Goal: Task Accomplishment & Management: Manage account settings

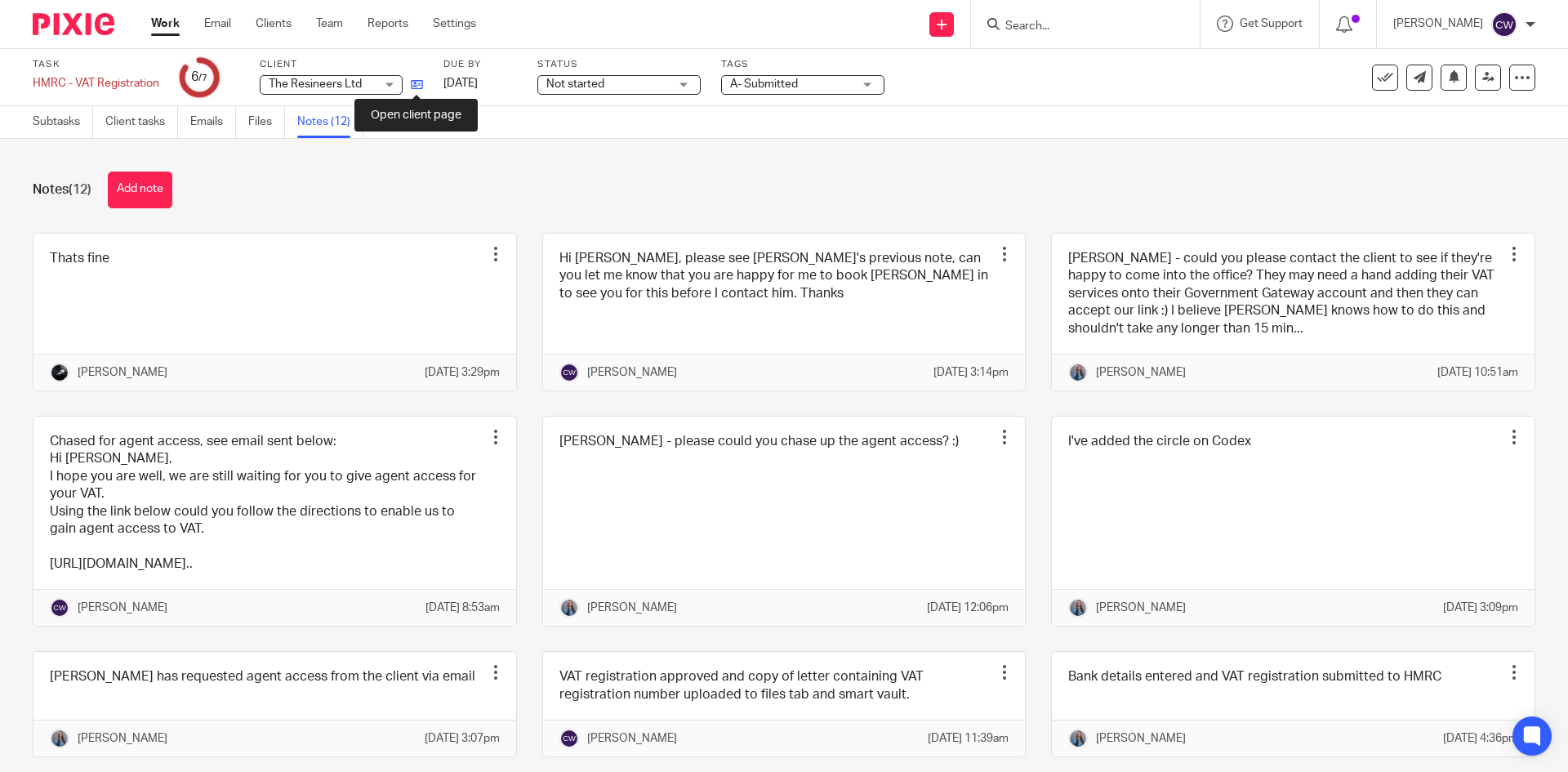
click at [416, 89] on icon at bounding box center [417, 84] width 12 height 12
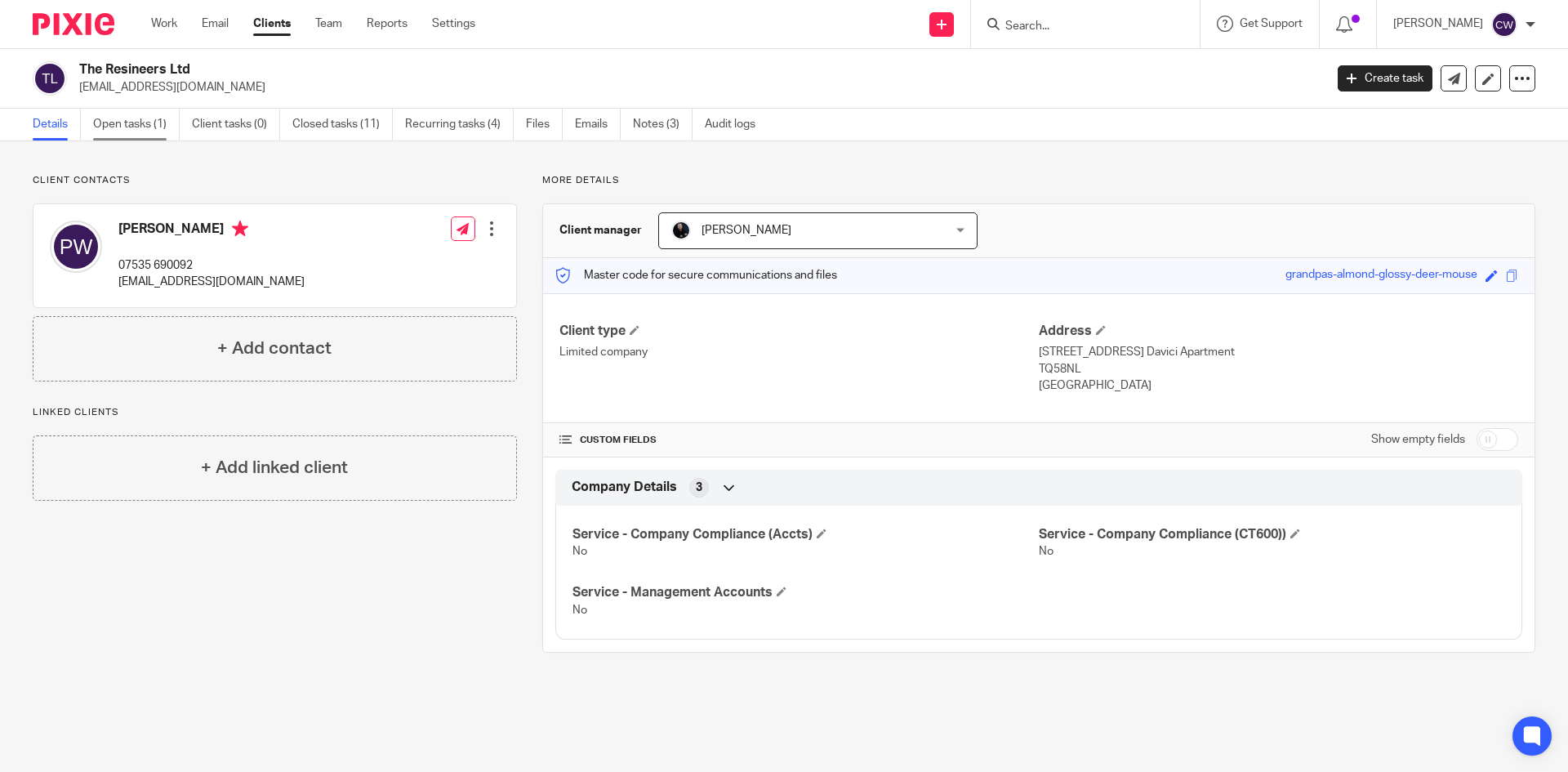
click at [107, 121] on link "Open tasks (1)" at bounding box center [136, 124] width 86 height 32
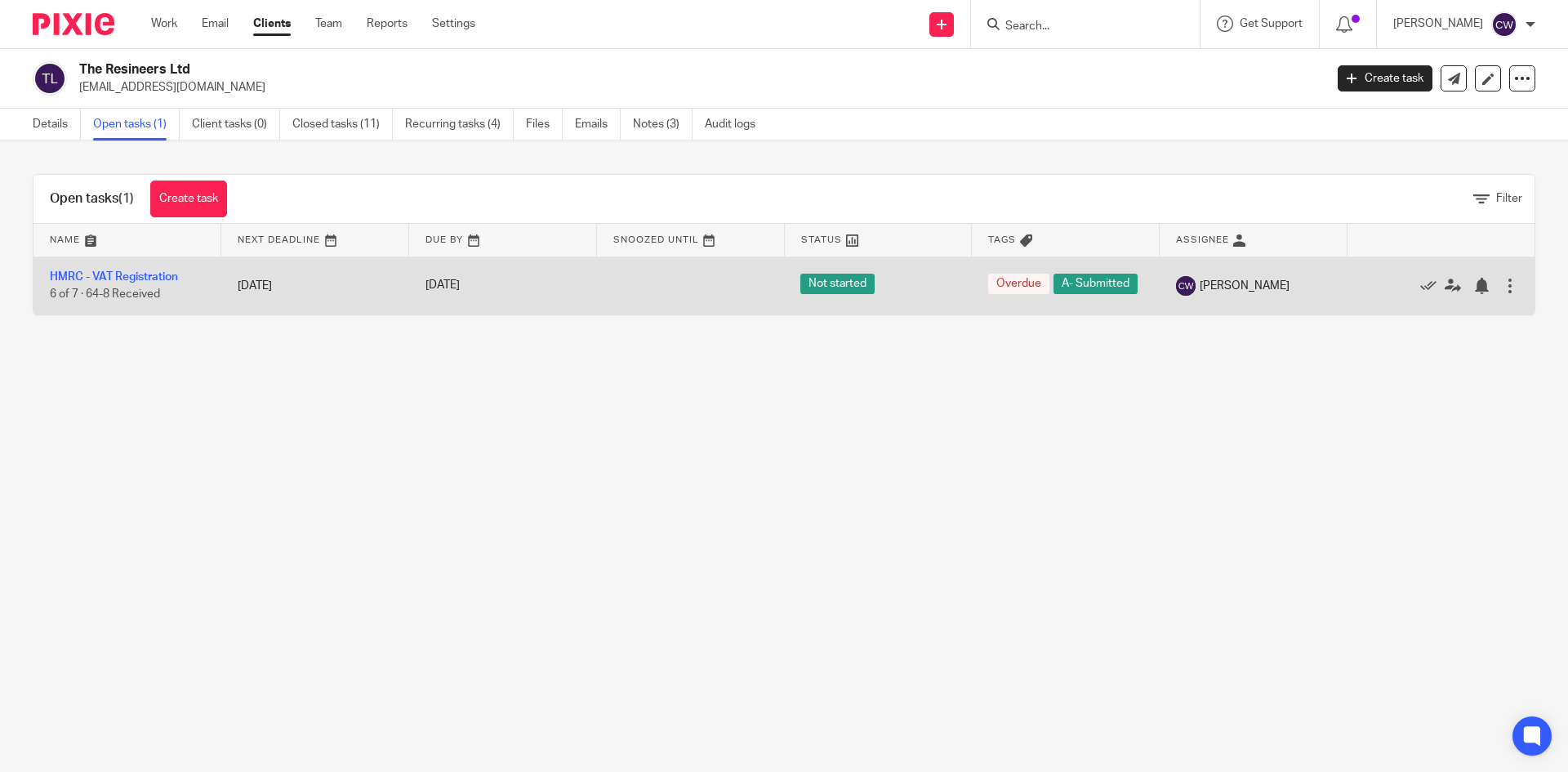
click at [133, 274] on td "HMRC - VAT Registration 6 of 7 · 64-8 Received" at bounding box center [128, 285] width 188 height 58
click at [142, 277] on link "HMRC - VAT Registration" at bounding box center [114, 277] width 128 height 11
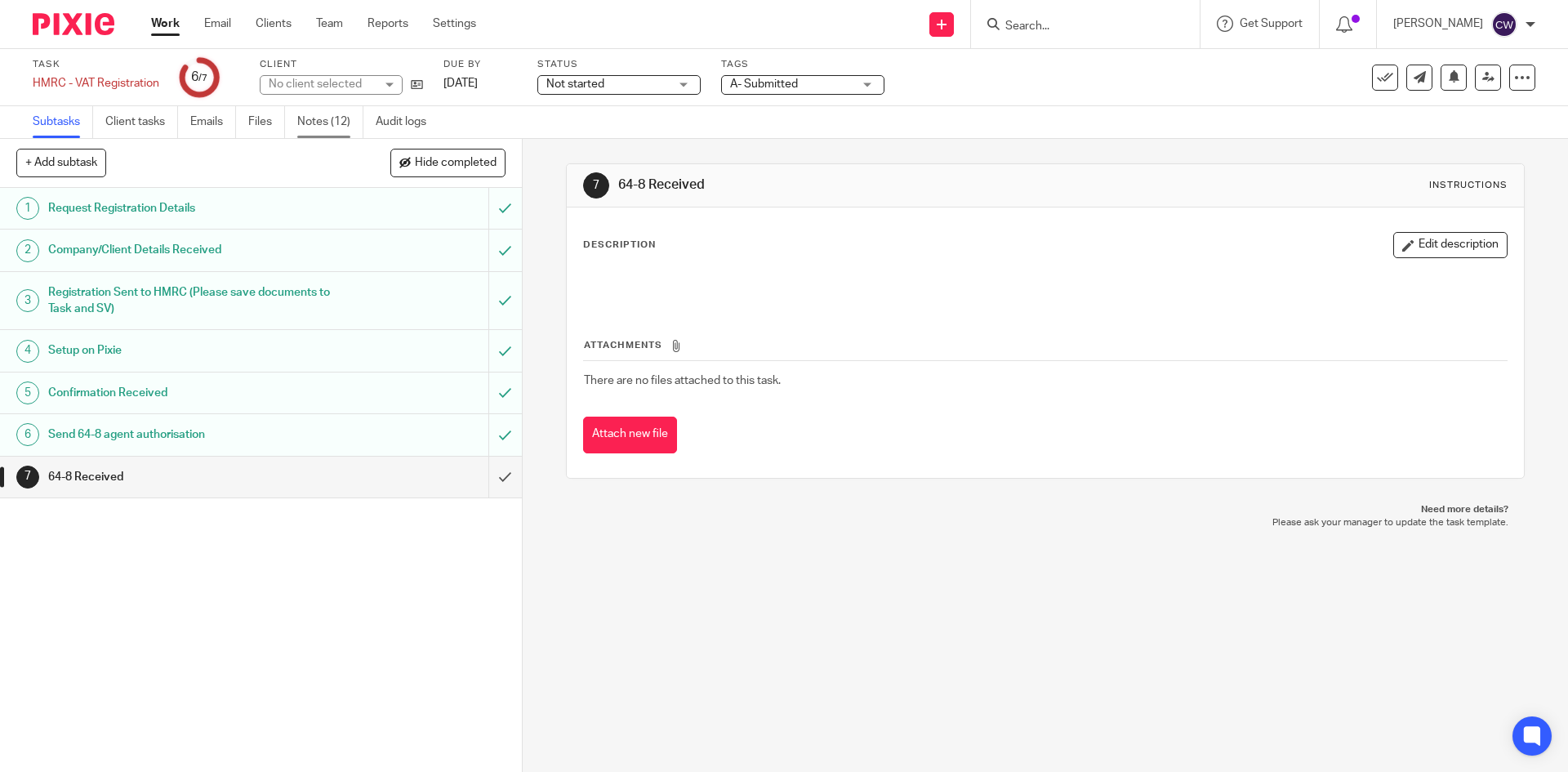
click at [329, 112] on link "Notes (12)" at bounding box center [330, 121] width 66 height 32
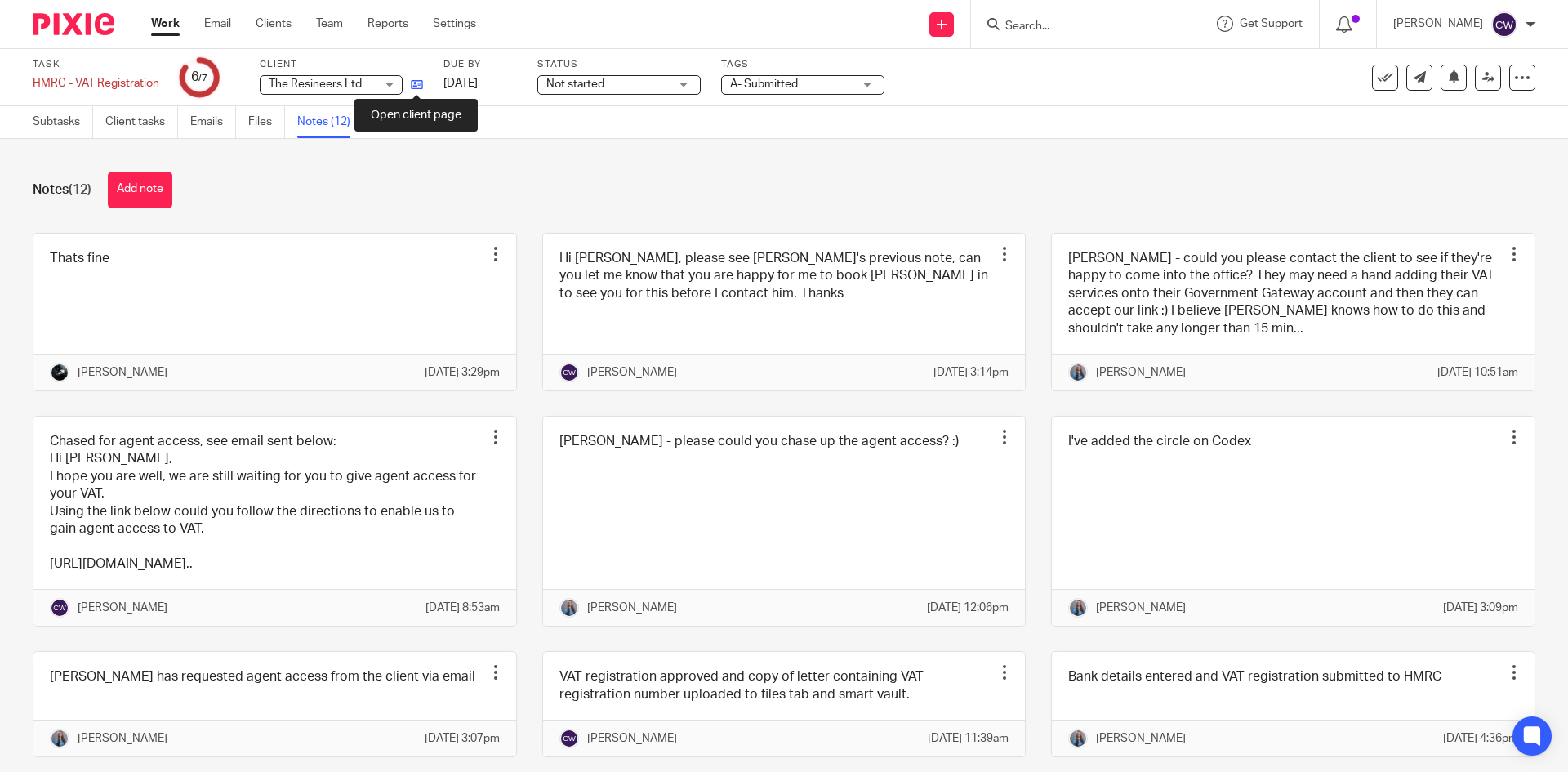
click at [417, 88] on icon at bounding box center [417, 84] width 12 height 12
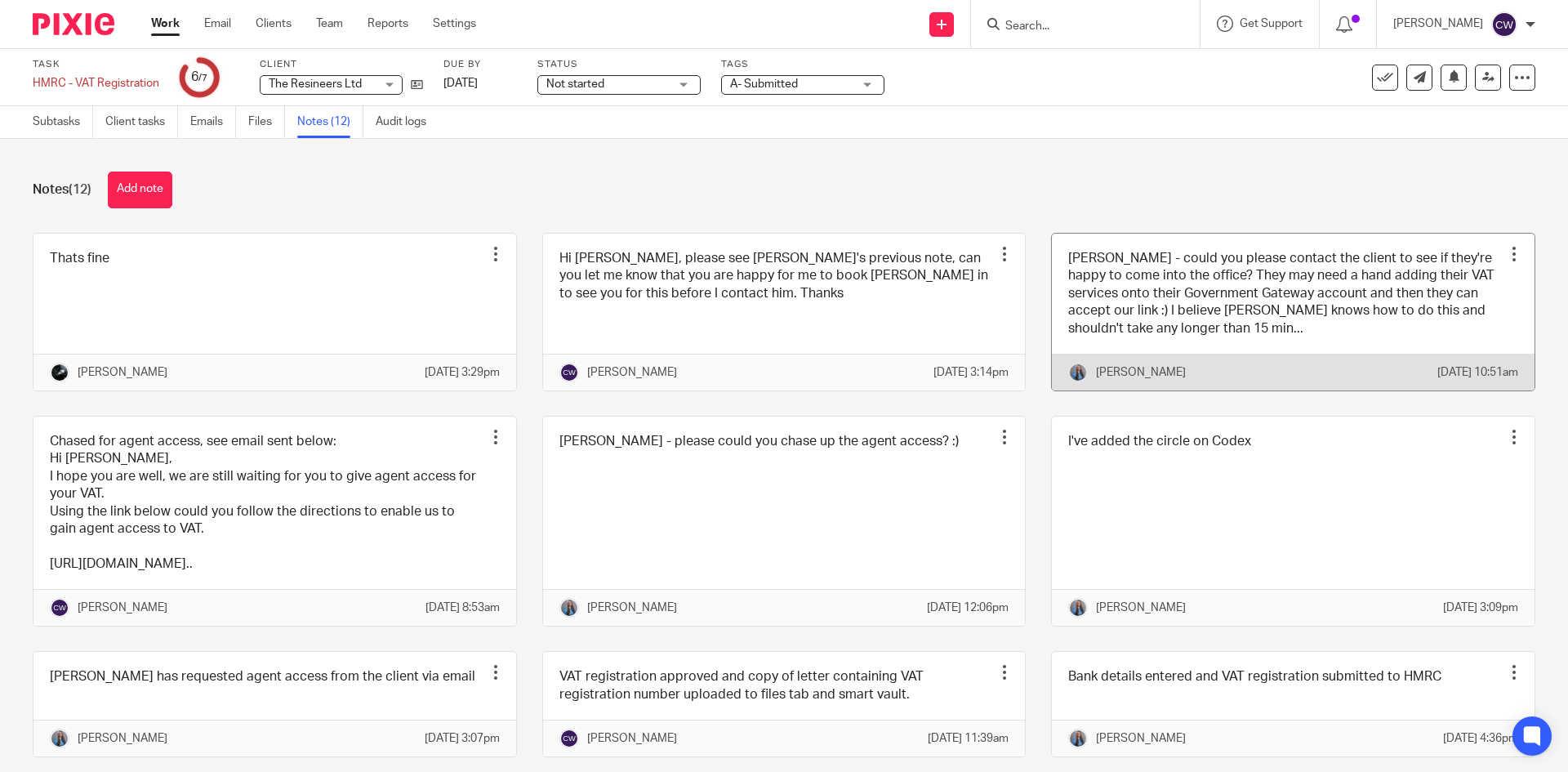
click at [1290, 344] on link at bounding box center [1293, 312] width 482 height 157
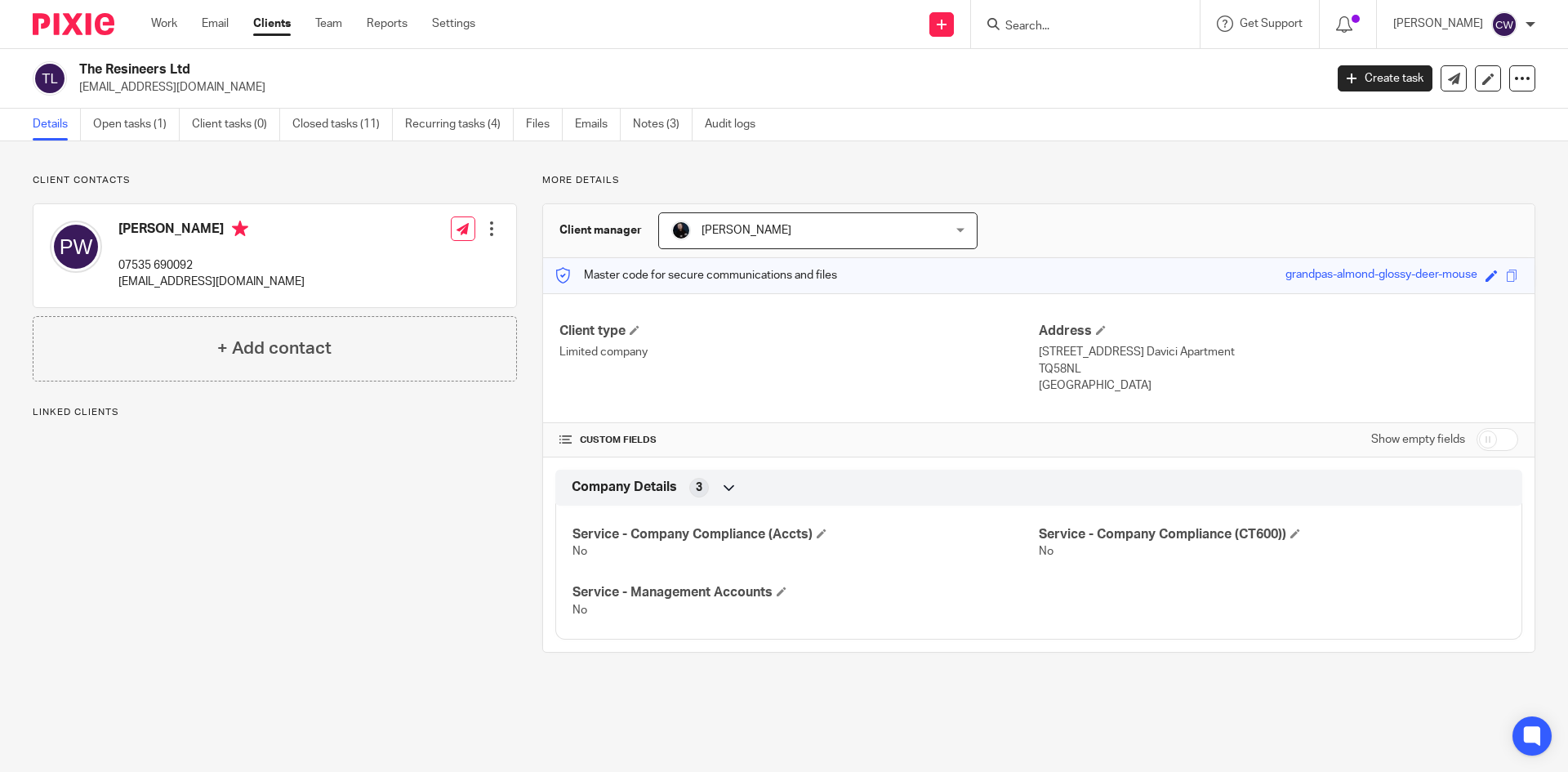
drag, startPoint x: 73, startPoint y: 87, endPoint x: 224, endPoint y: 101, distance: 151.6
click at [224, 101] on div "The Resineers Ltd [EMAIL_ADDRESS][DOMAIN_NAME] Create task Update from Companie…" at bounding box center [784, 78] width 1568 height 59
copy p "theresineers@gmail.com"
click at [130, 120] on link "Open tasks (1)" at bounding box center [136, 124] width 86 height 32
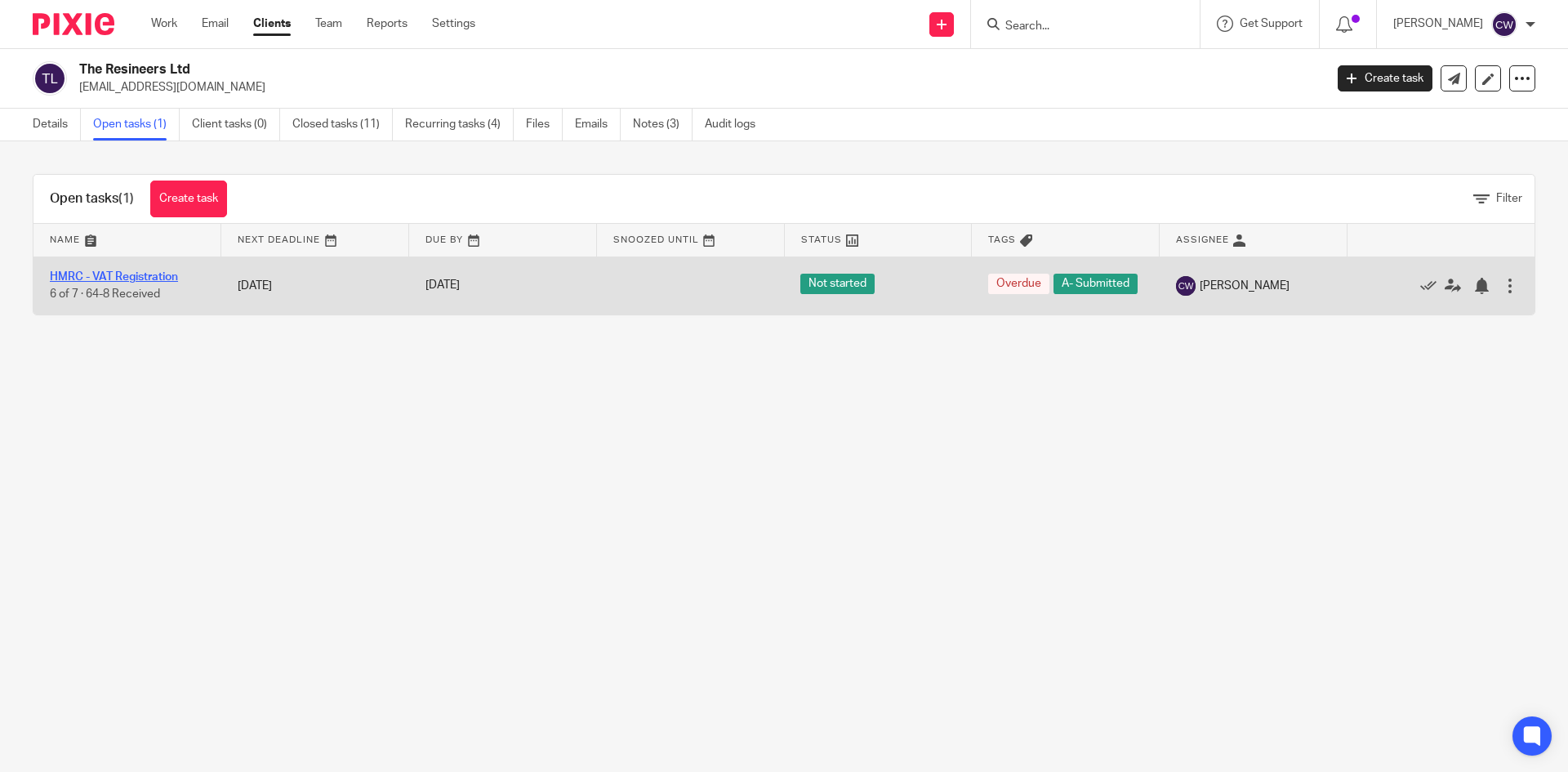
click at [128, 280] on link "HMRC - VAT Registration" at bounding box center [114, 277] width 128 height 11
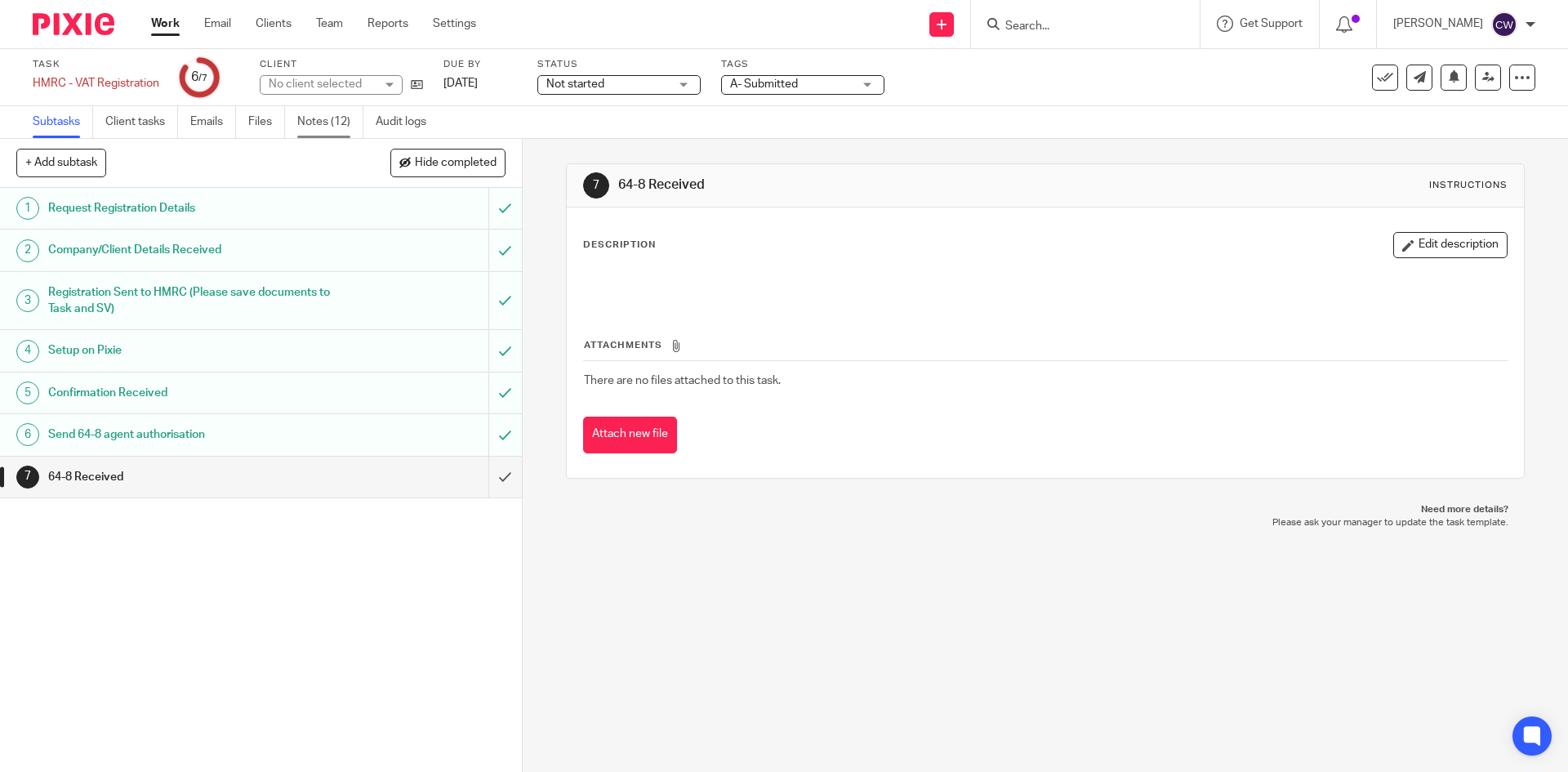
click at [319, 125] on link "Notes (12)" at bounding box center [330, 121] width 66 height 32
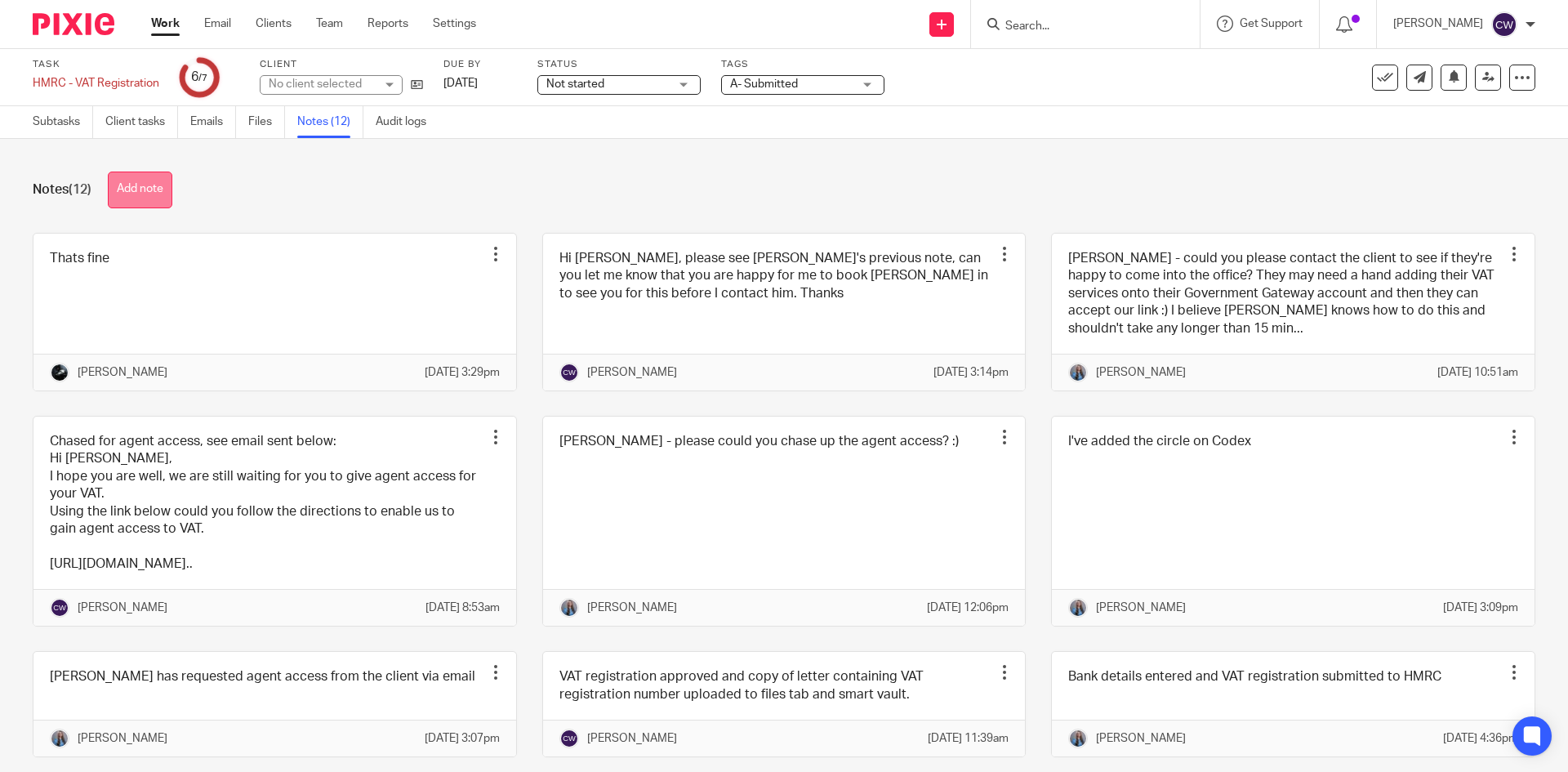
click at [121, 204] on button "Add note" at bounding box center [140, 190] width 65 height 37
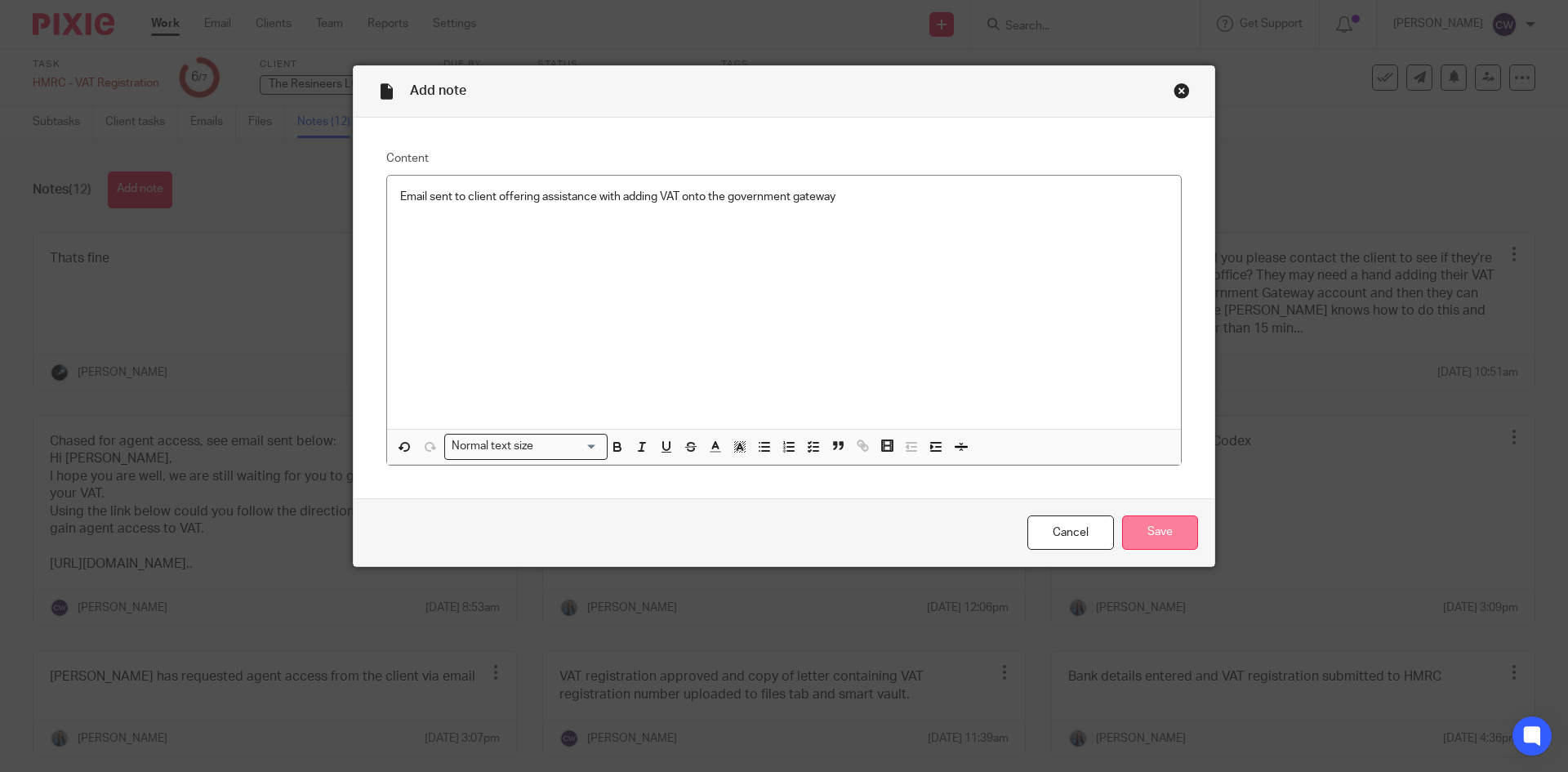
click at [1150, 537] on input "Save" at bounding box center [1160, 532] width 76 height 35
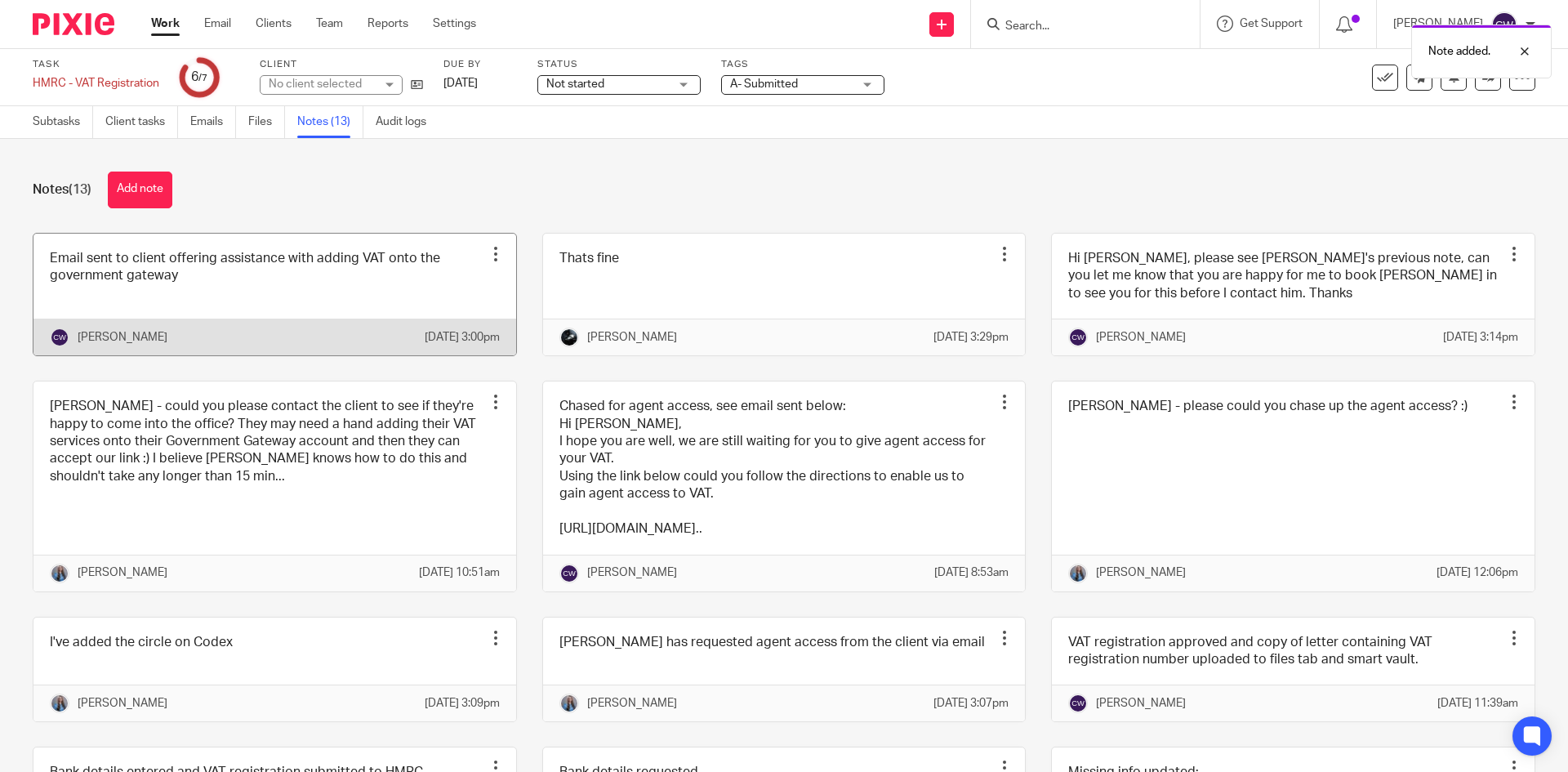
click at [257, 286] on link at bounding box center [275, 294] width 482 height 121
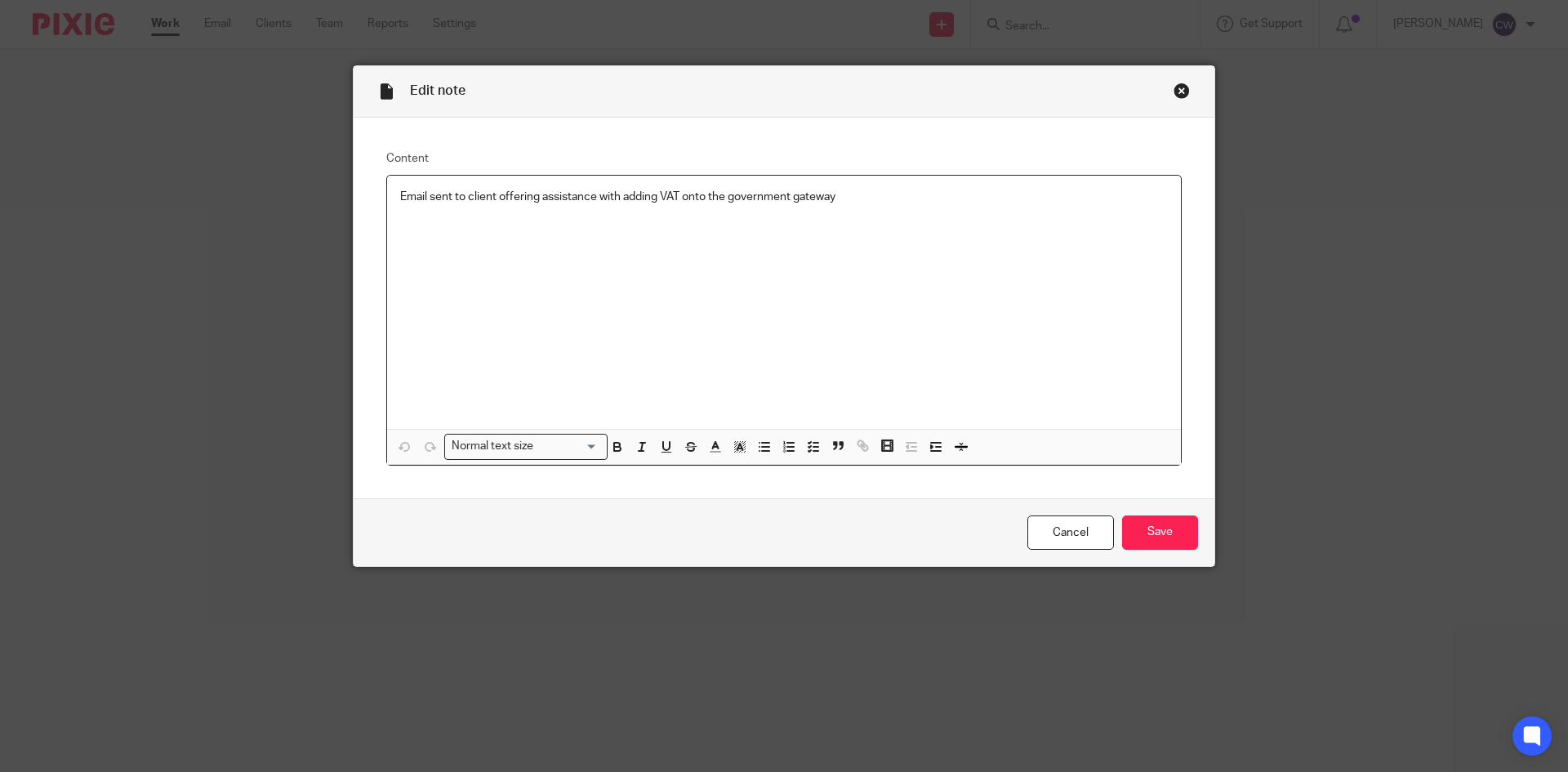
click at [872, 198] on p "Email sent to client offering assistance with adding VAT onto the government ga…" at bounding box center [783, 196] width 768 height 16
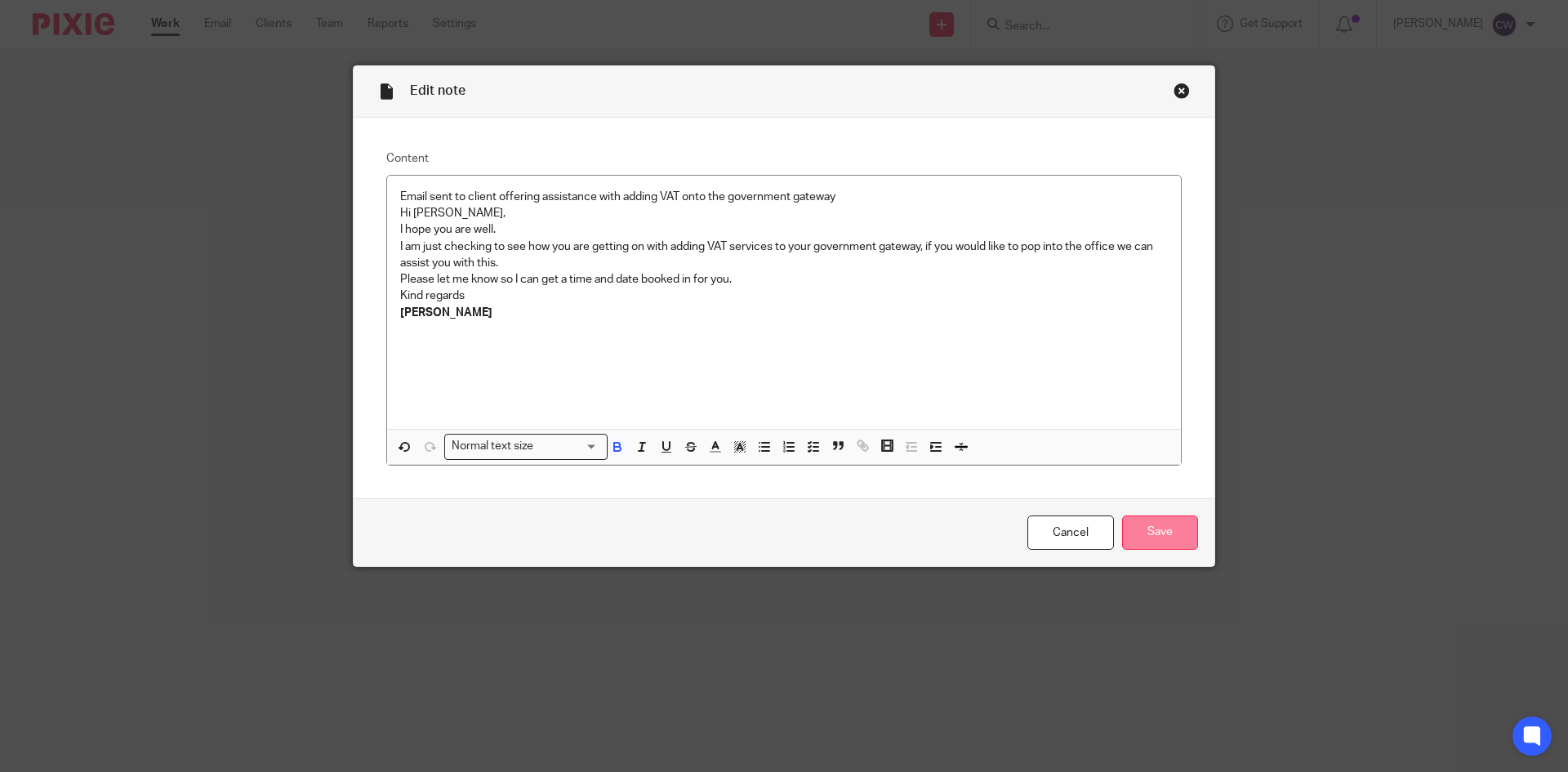
click at [1140, 528] on input "Save" at bounding box center [1160, 532] width 76 height 35
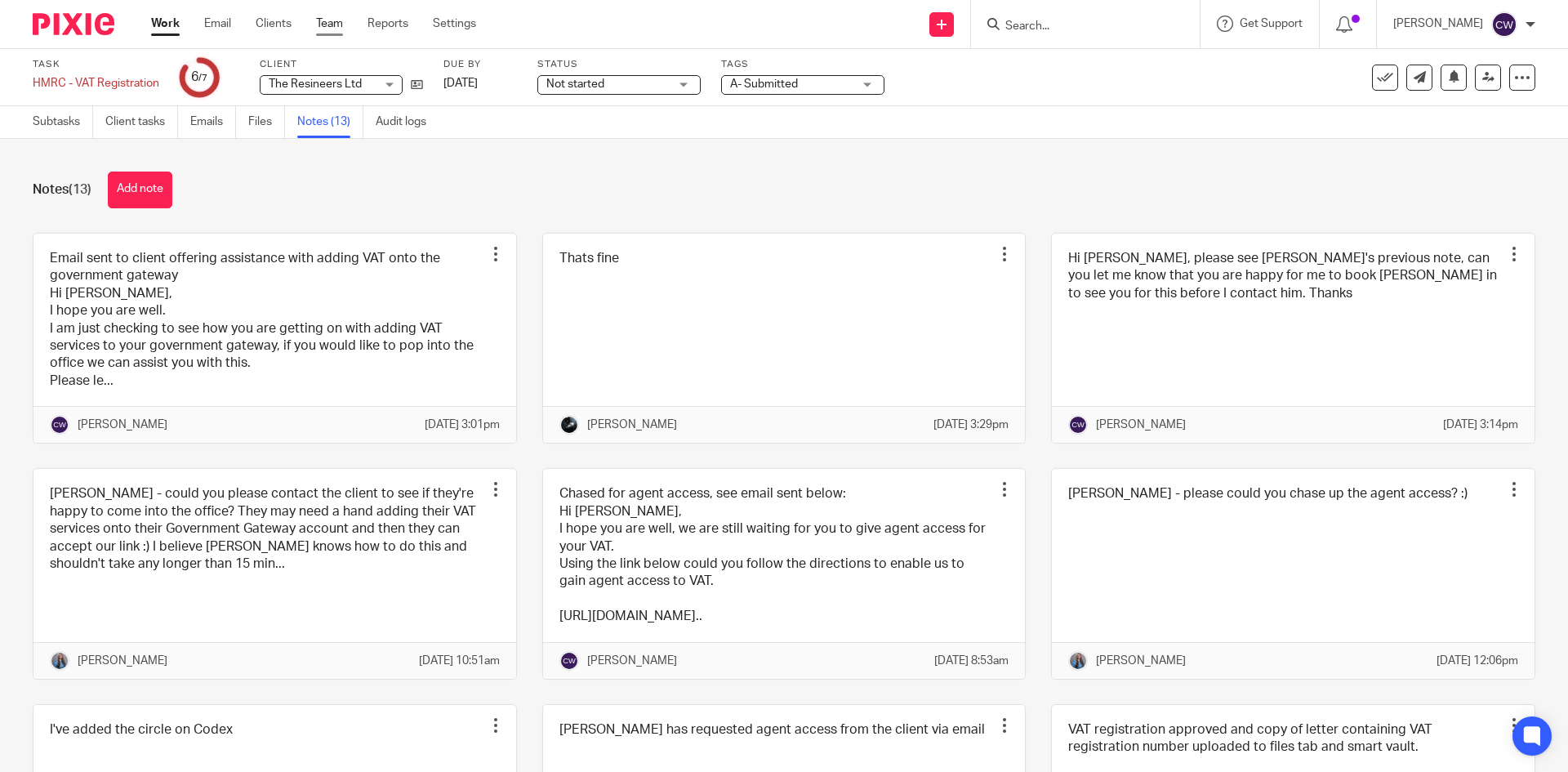
click at [329, 27] on link "Team" at bounding box center [329, 23] width 27 height 16
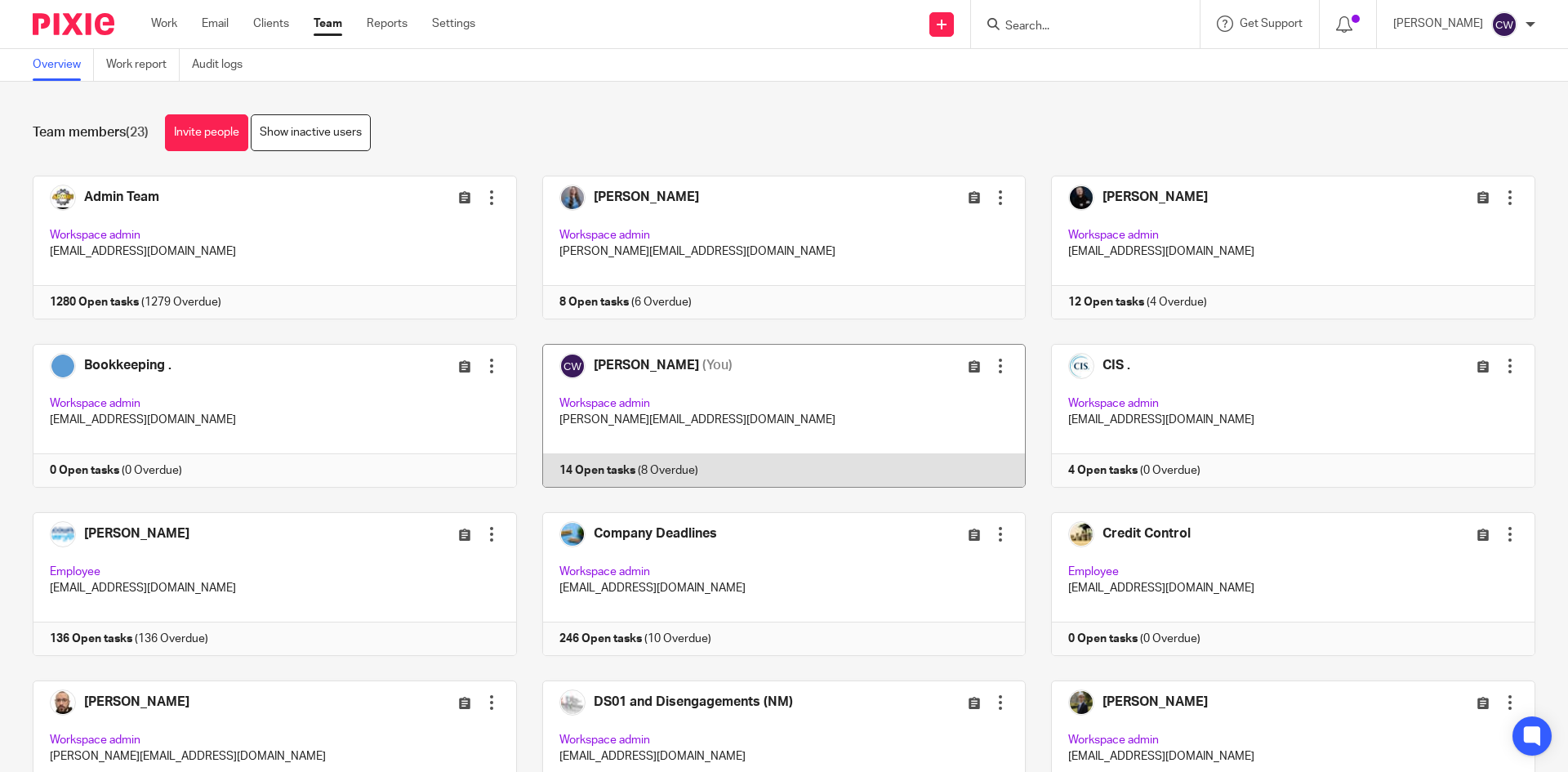
click at [581, 460] on link at bounding box center [771, 415] width 509 height 144
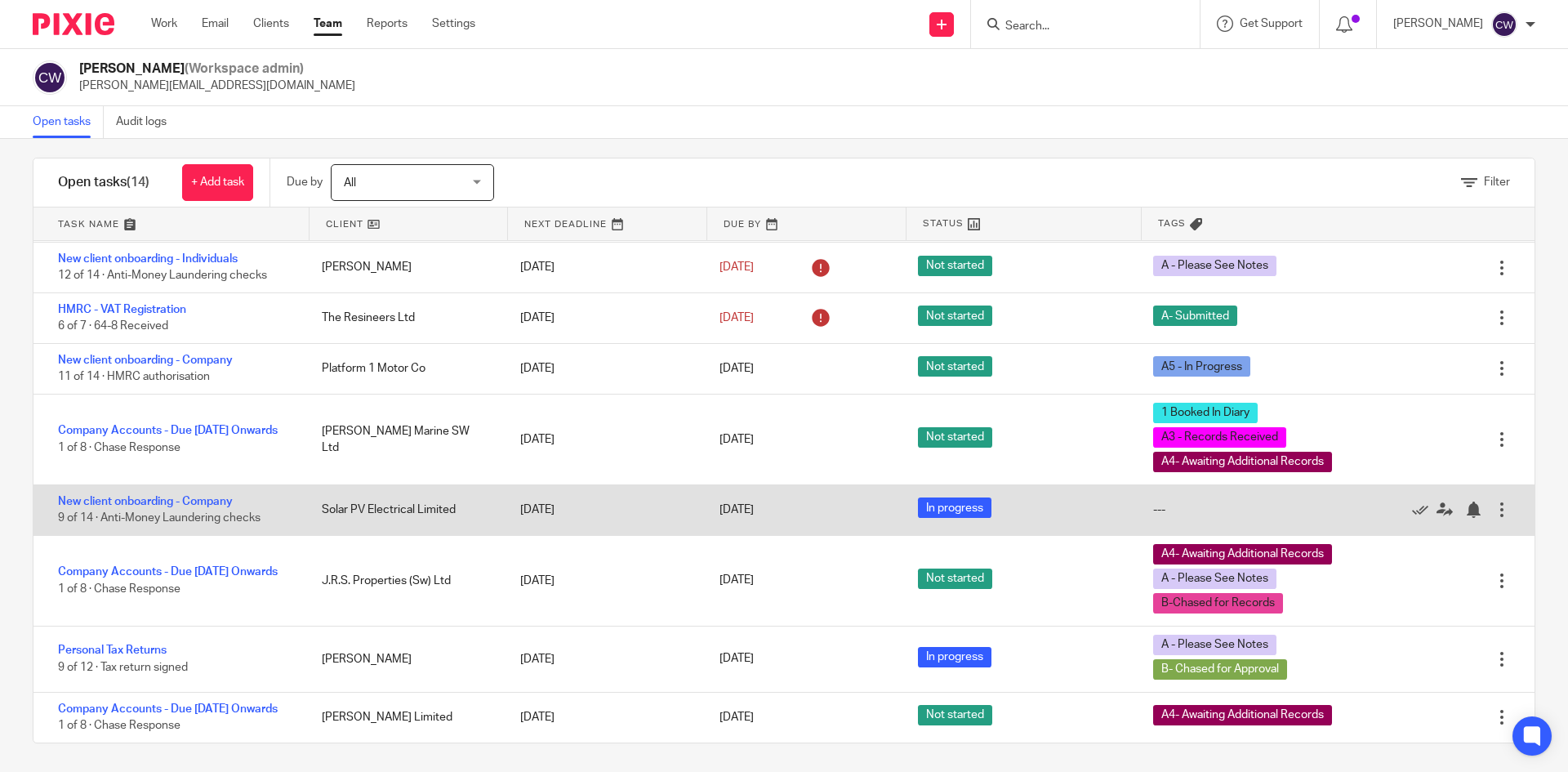
scroll to position [18, 0]
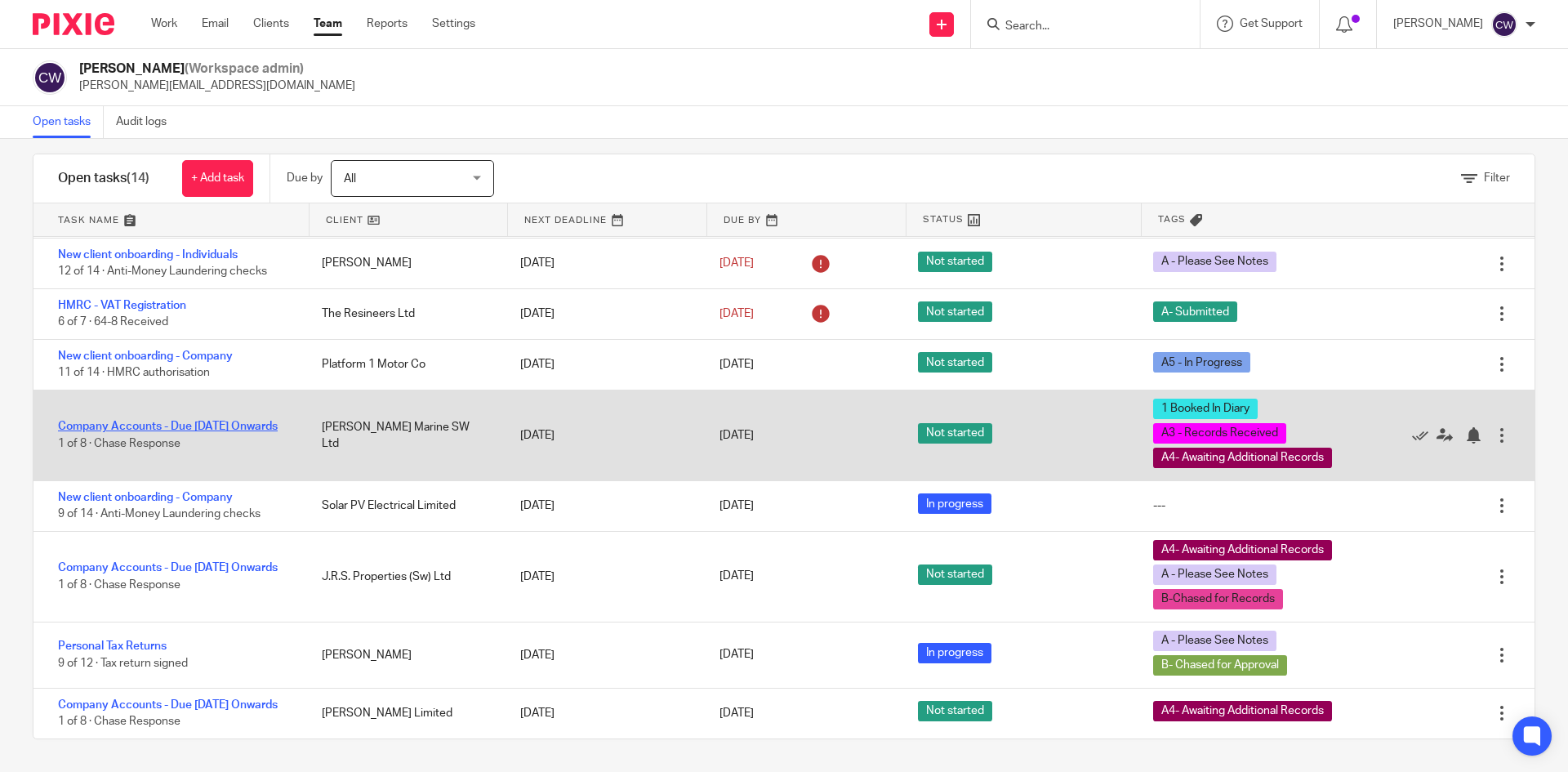
click at [233, 420] on link "Company Accounts - Due 1st May 2023 Onwards" at bounding box center [167, 426] width 220 height 11
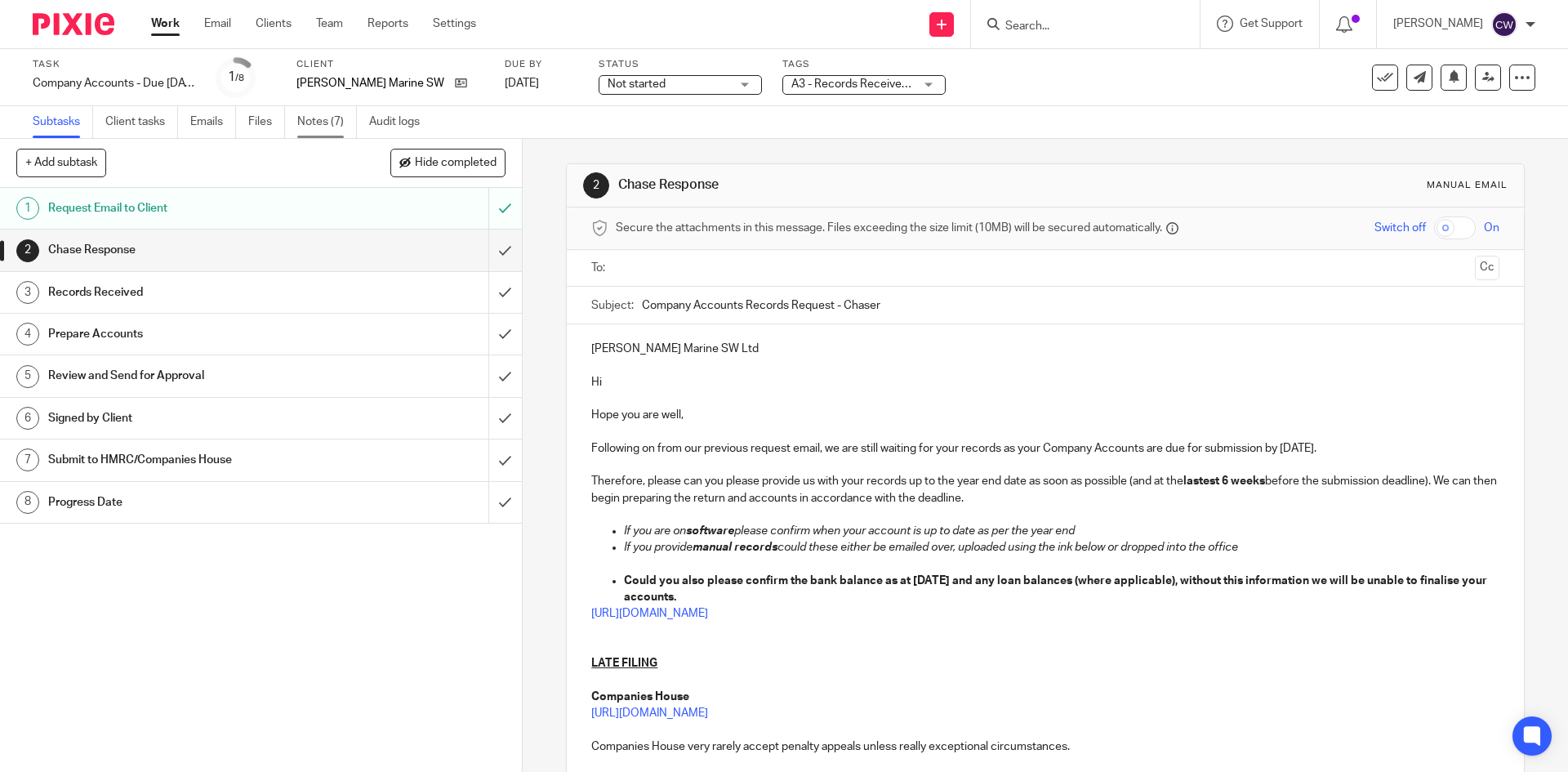
click at [323, 115] on link "Notes (7)" at bounding box center [327, 121] width 59 height 32
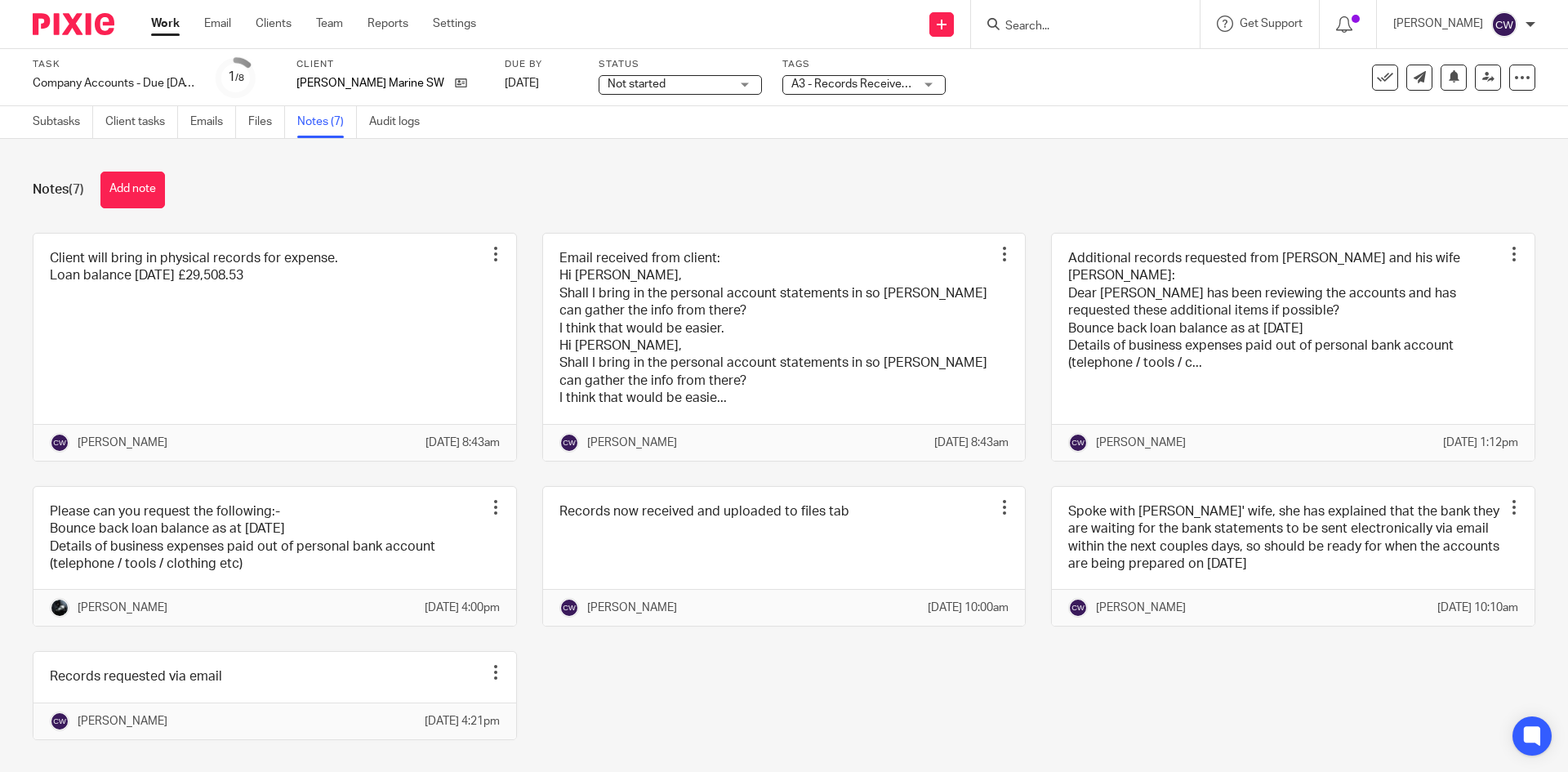
click at [1026, 23] on input "Search" at bounding box center [1077, 27] width 147 height 15
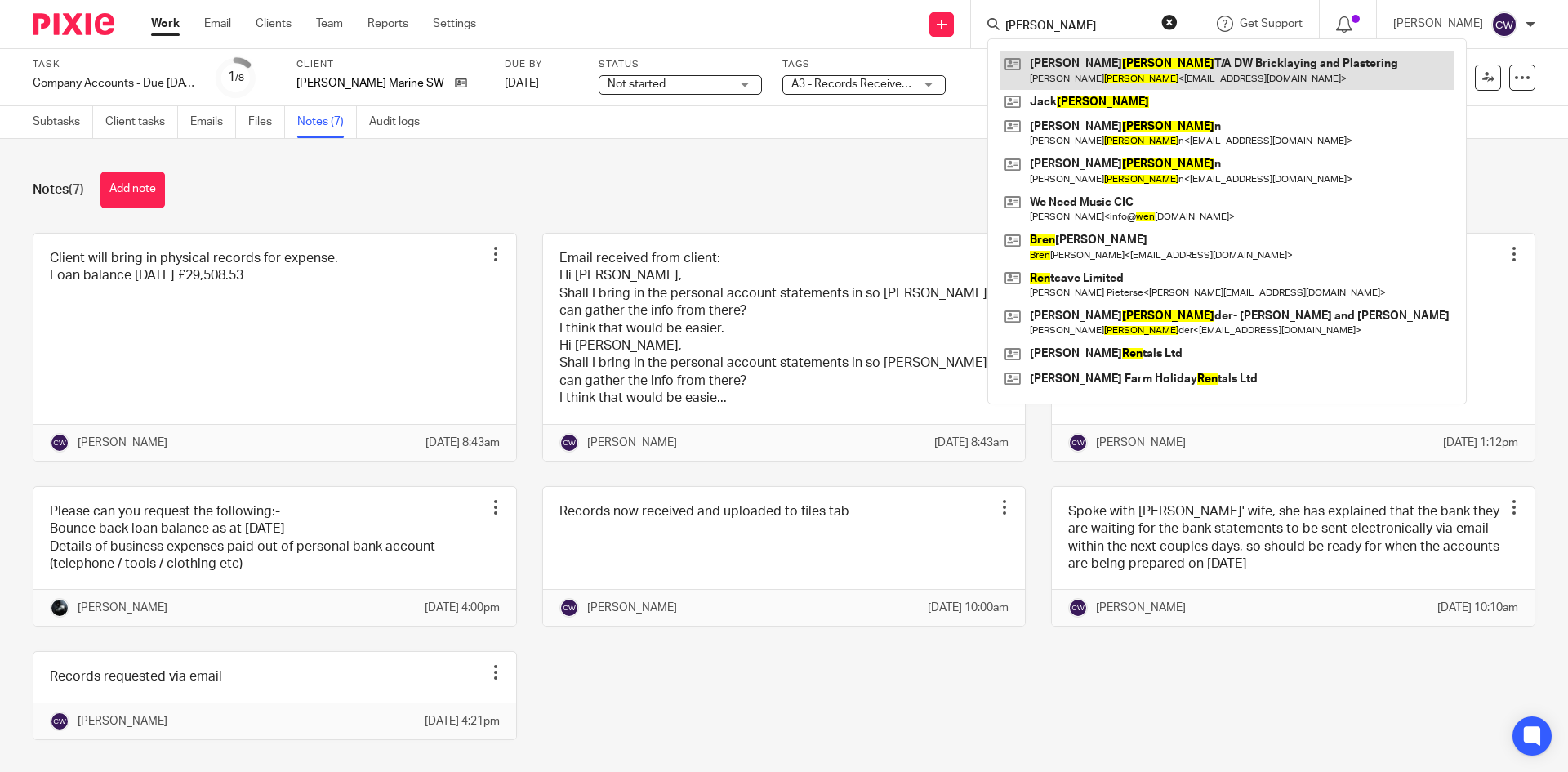
type input "[PERSON_NAME]"
click at [1192, 75] on link at bounding box center [1227, 71] width 453 height 38
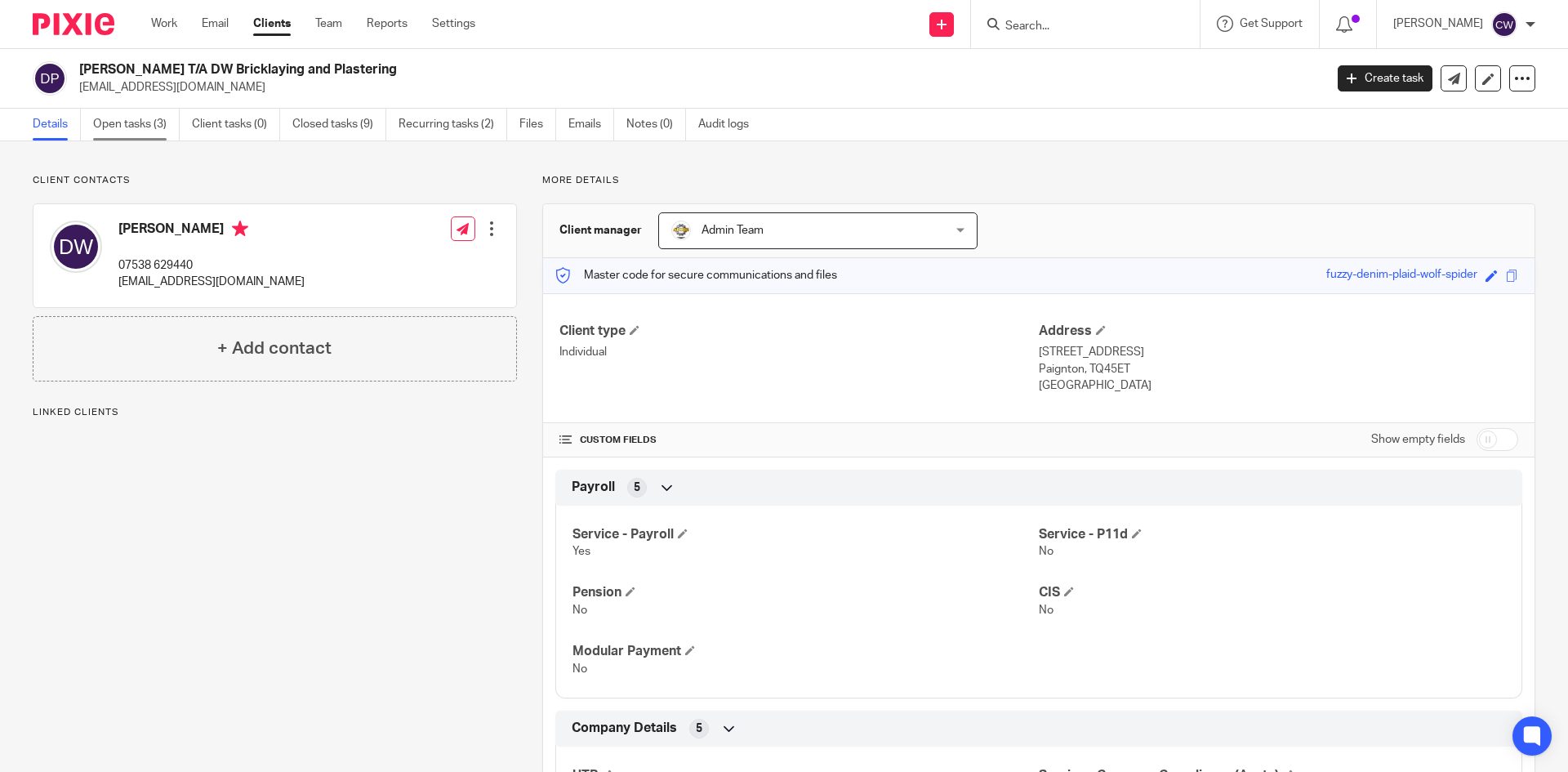
click at [117, 122] on link "Open tasks (3)" at bounding box center [136, 124] width 86 height 32
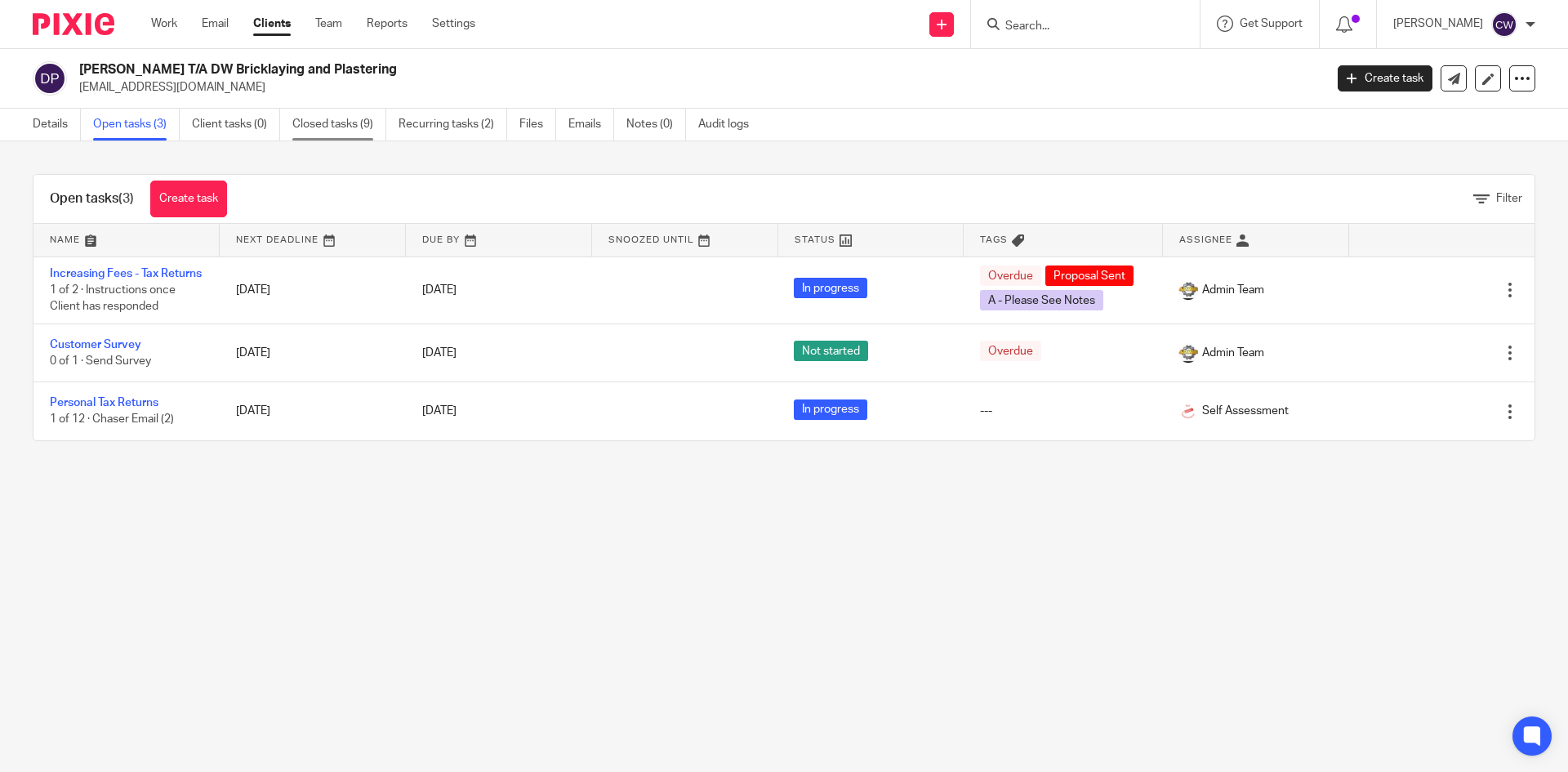
click at [321, 126] on link "Closed tasks (9)" at bounding box center [339, 124] width 94 height 32
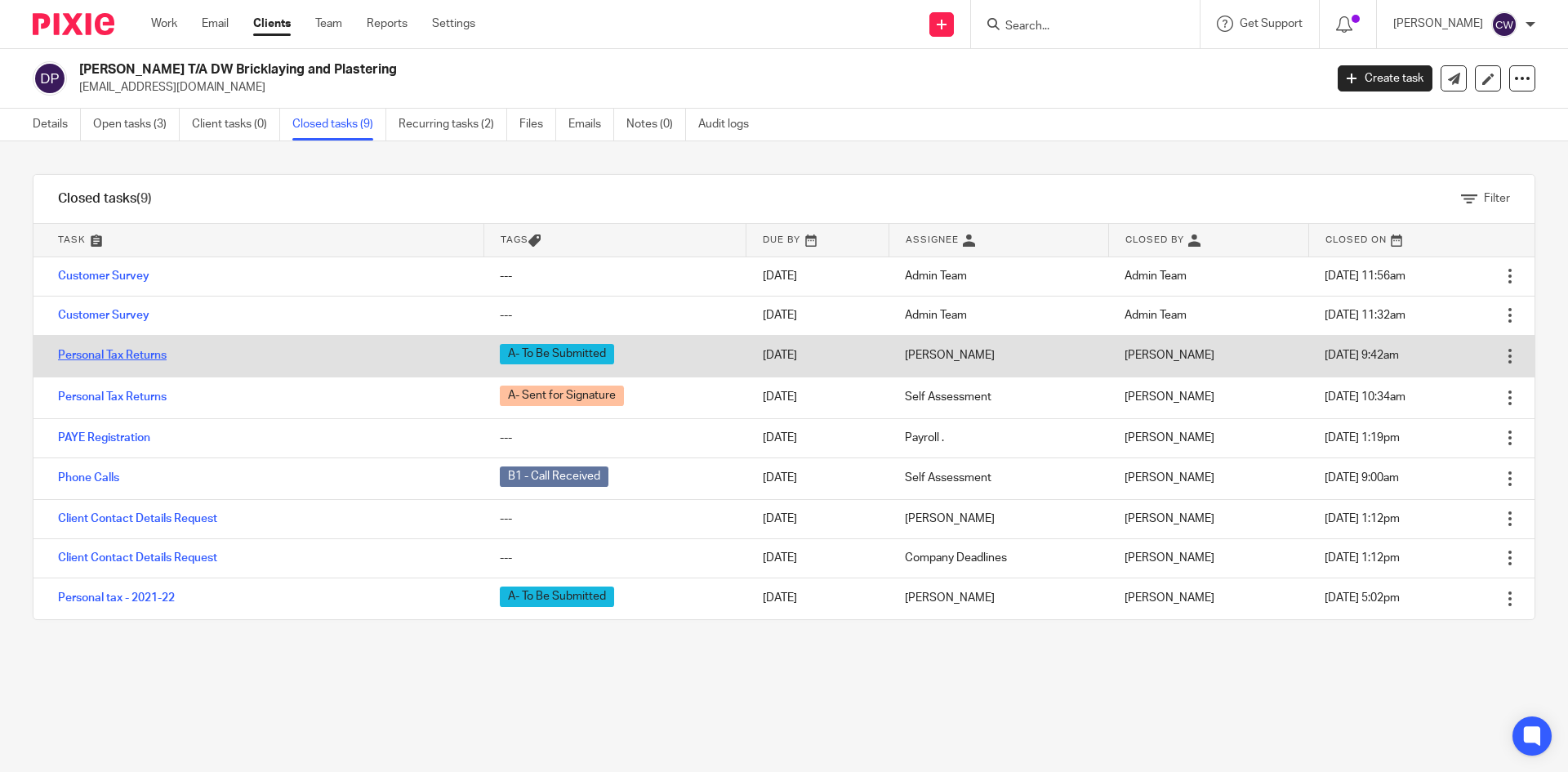
click at [152, 355] on link "Personal Tax Returns" at bounding box center [112, 355] width 109 height 11
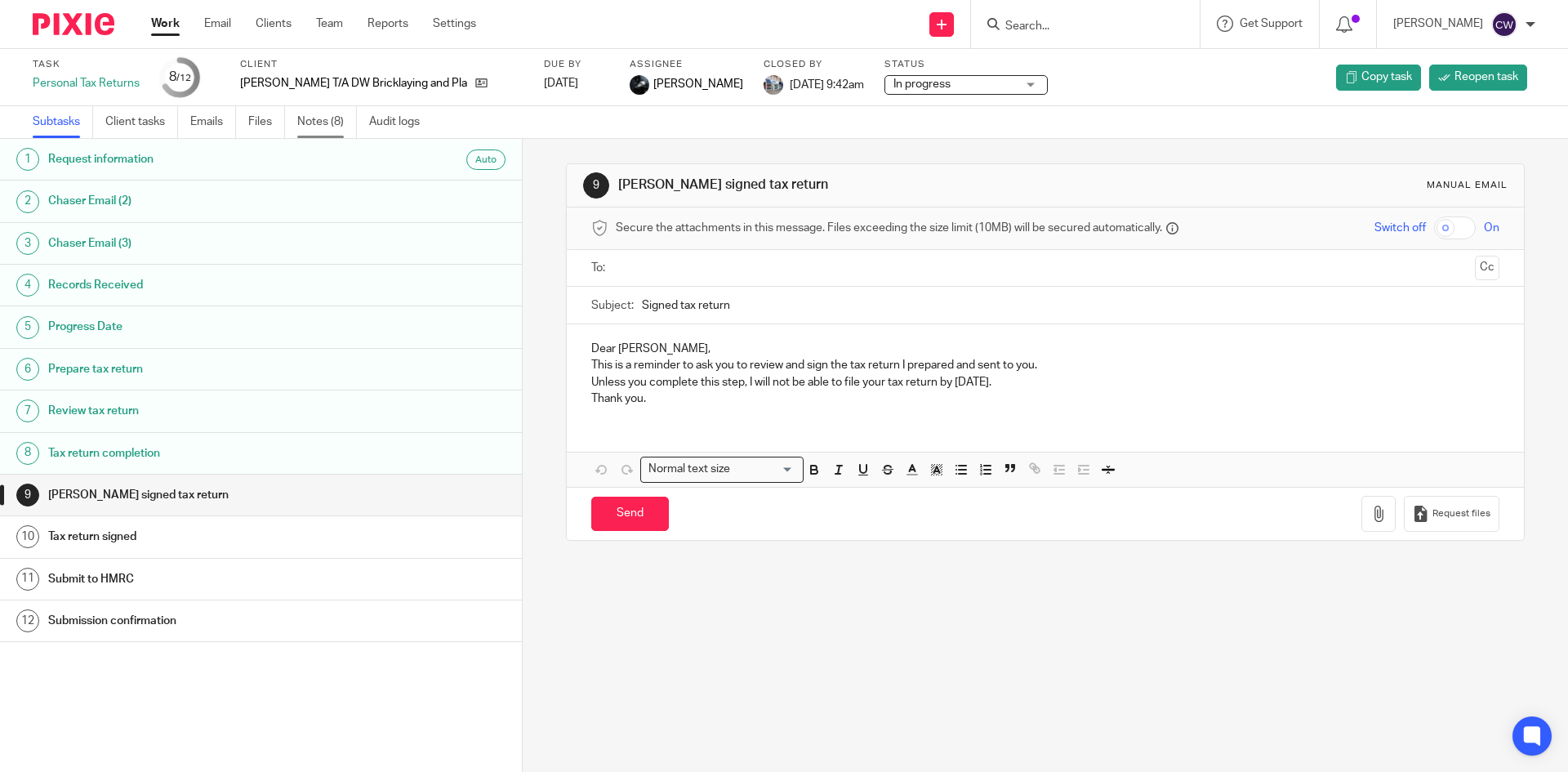
click at [328, 132] on link "Notes (8)" at bounding box center [327, 121] width 59 height 32
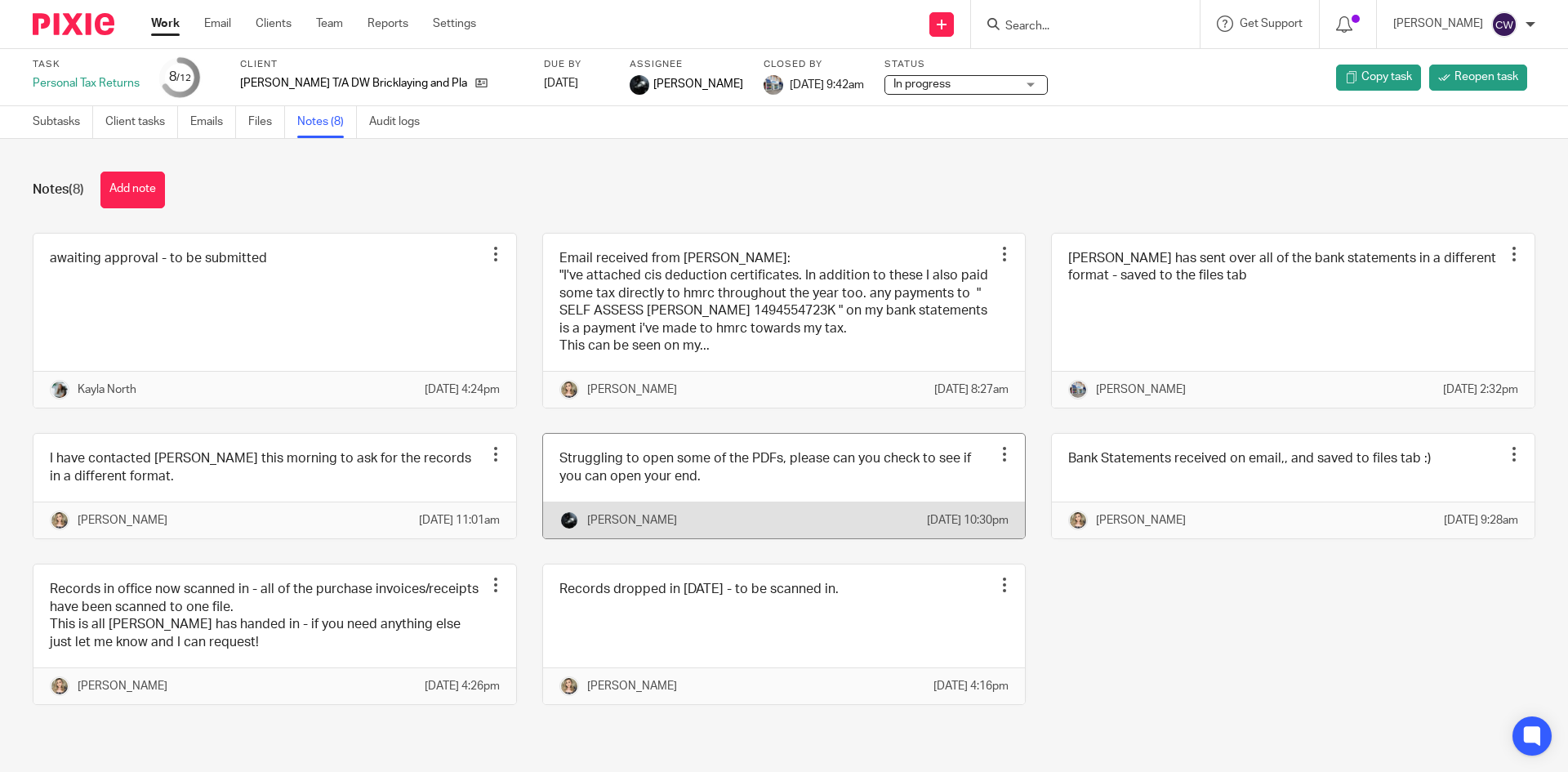
scroll to position [42, 0]
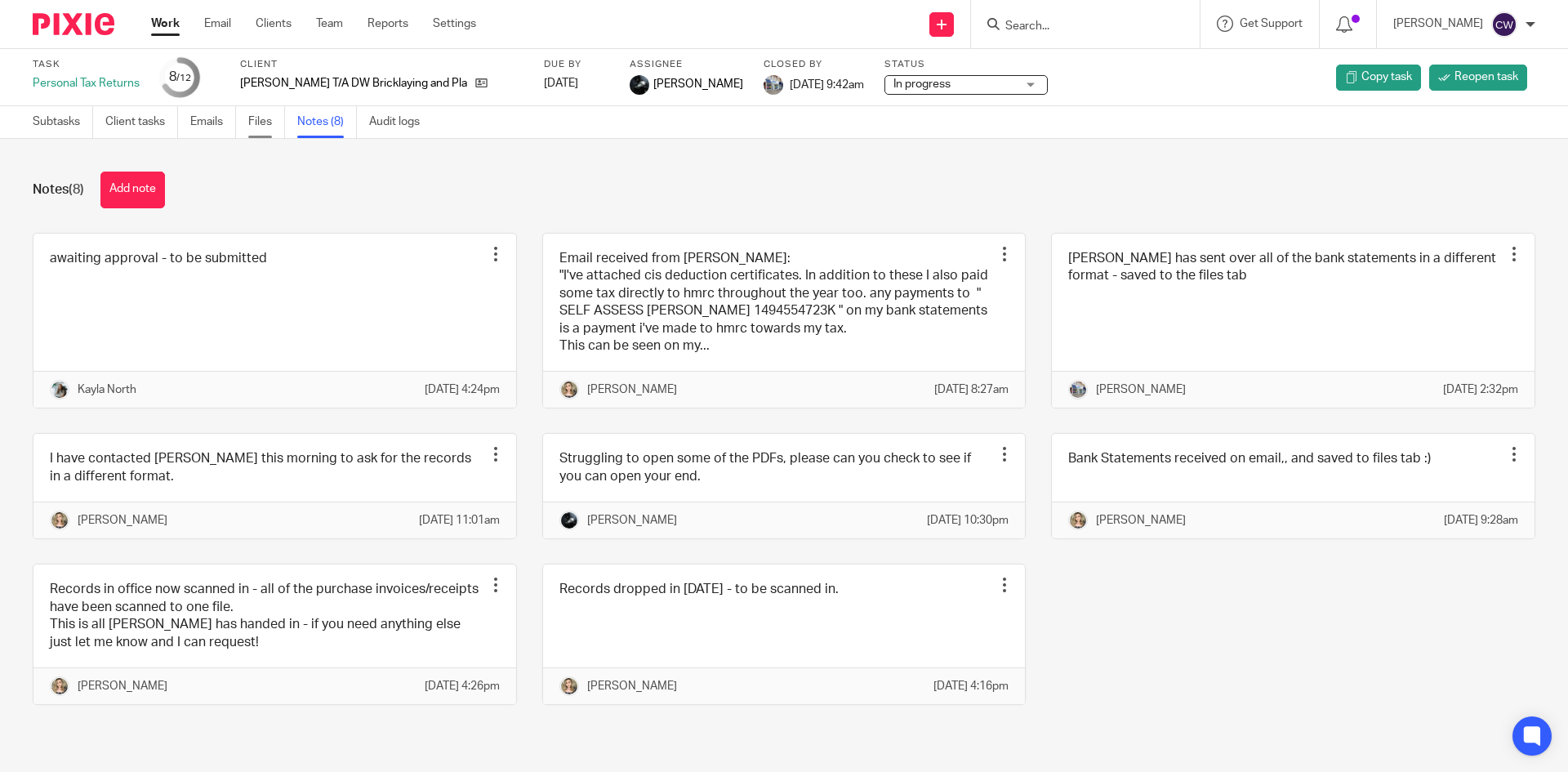
click at [252, 122] on link "Files" at bounding box center [266, 121] width 37 height 32
click at [258, 116] on link "Files" at bounding box center [266, 121] width 37 height 32
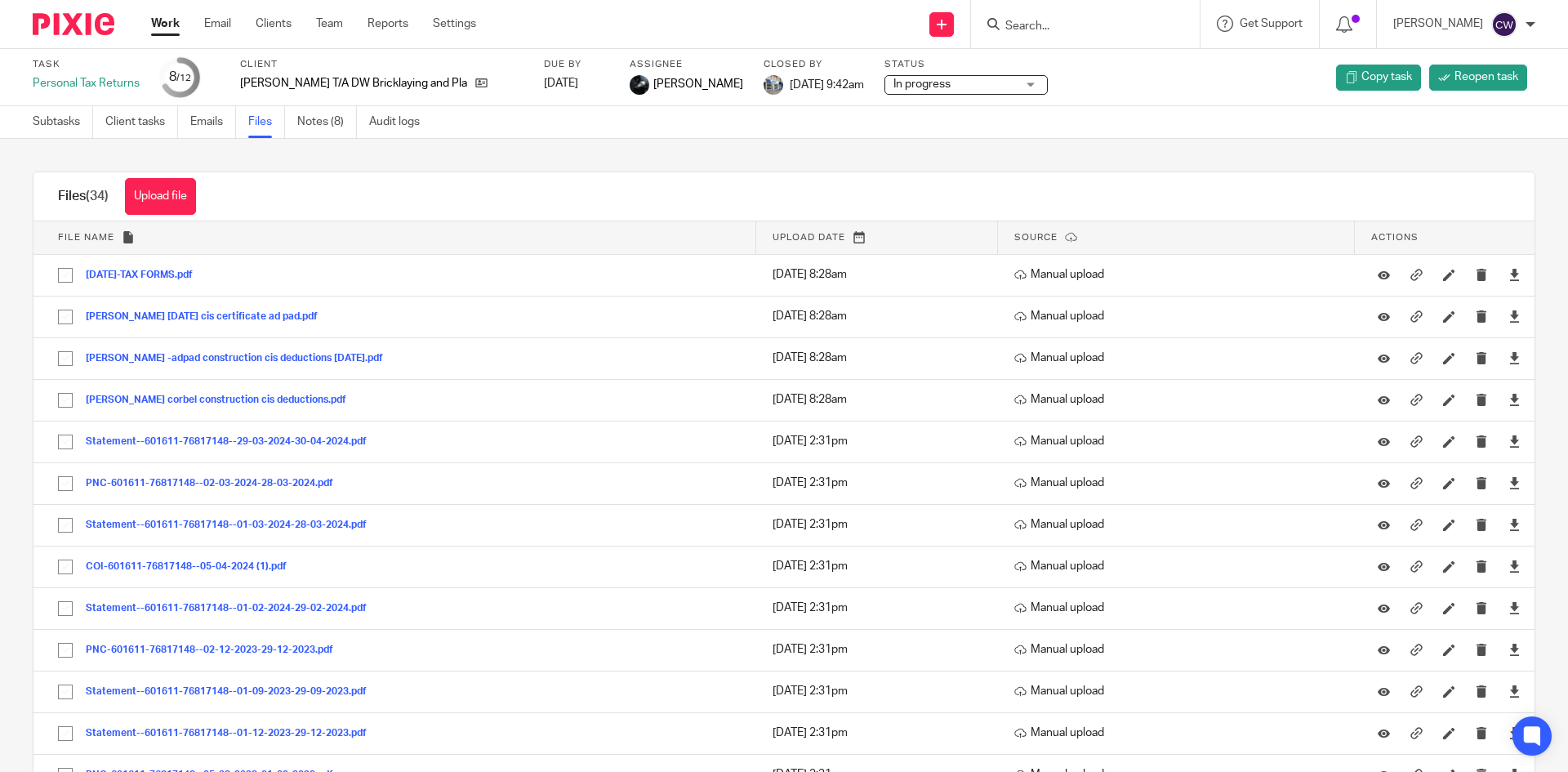
click at [469, 81] on div "[PERSON_NAME] T/A DW Bricklaying and Plastering" at bounding box center [382, 83] width 283 height 16
click at [476, 80] on icon at bounding box center [482, 83] width 12 height 12
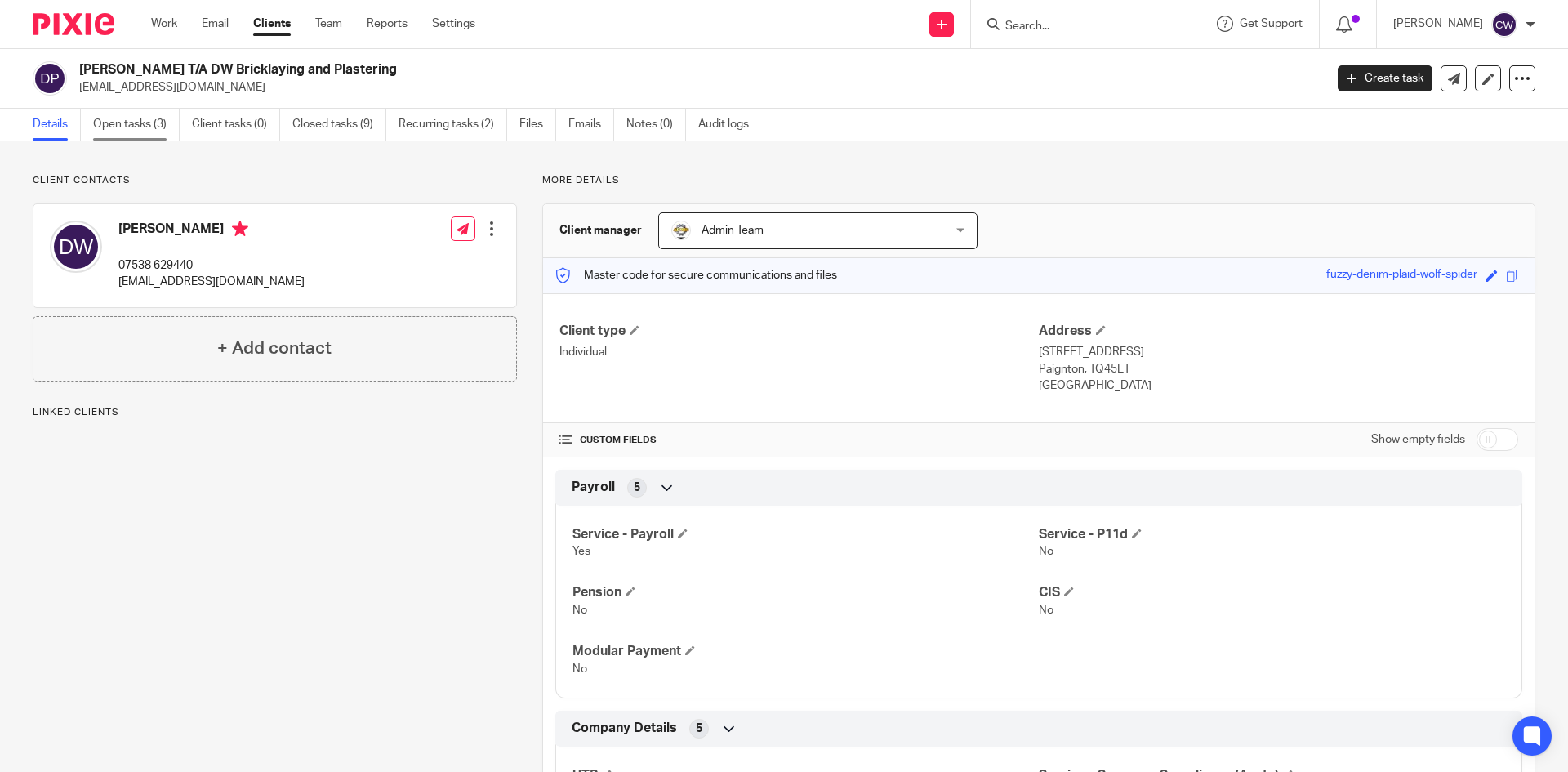
click at [139, 125] on link "Open tasks (3)" at bounding box center [136, 124] width 86 height 32
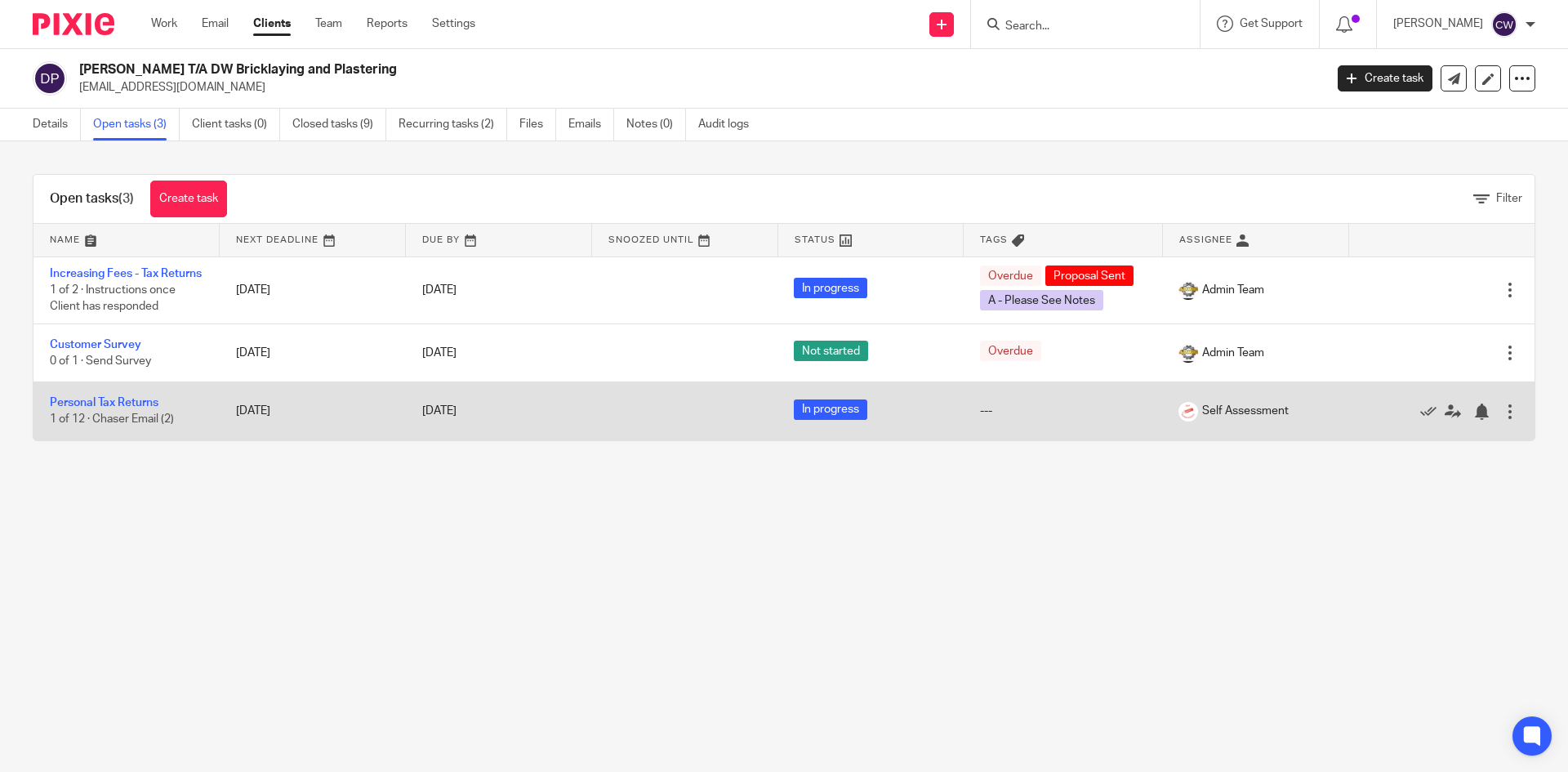
click at [122, 413] on td "Personal Tax Returns 1 of 12 · Chaser Email (2)" at bounding box center [127, 411] width 186 height 58
click at [131, 408] on link "Personal Tax Returns" at bounding box center [104, 402] width 109 height 11
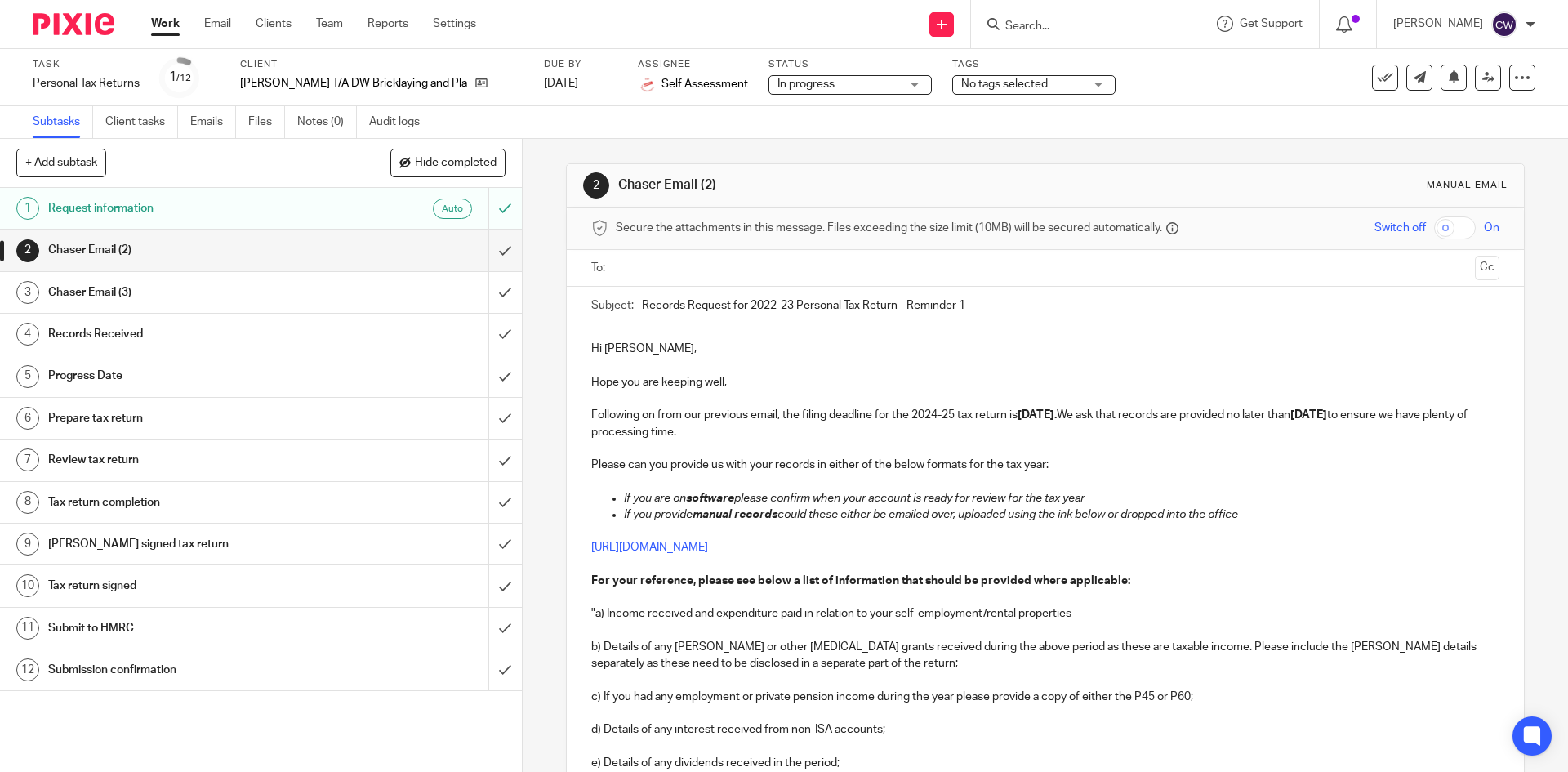
click at [1030, 15] on form at bounding box center [1091, 24] width 174 height 21
click at [1032, 28] on input "Search" at bounding box center [1077, 27] width 147 height 15
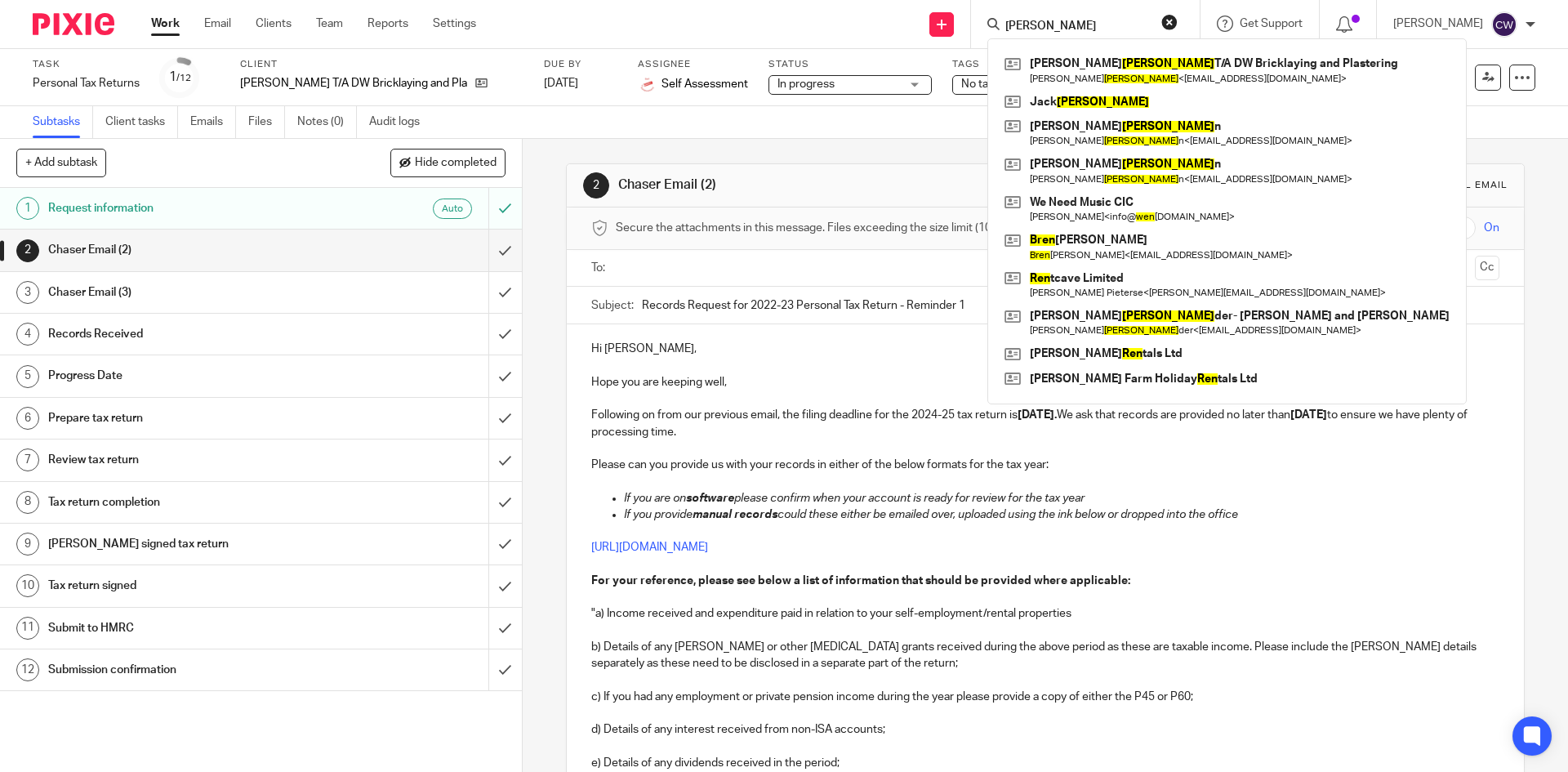
type input "wren"
click at [520, 122] on div "Subtasks Client tasks Emails Files Notes (0) Audit logs" at bounding box center [784, 122] width 1568 height 33
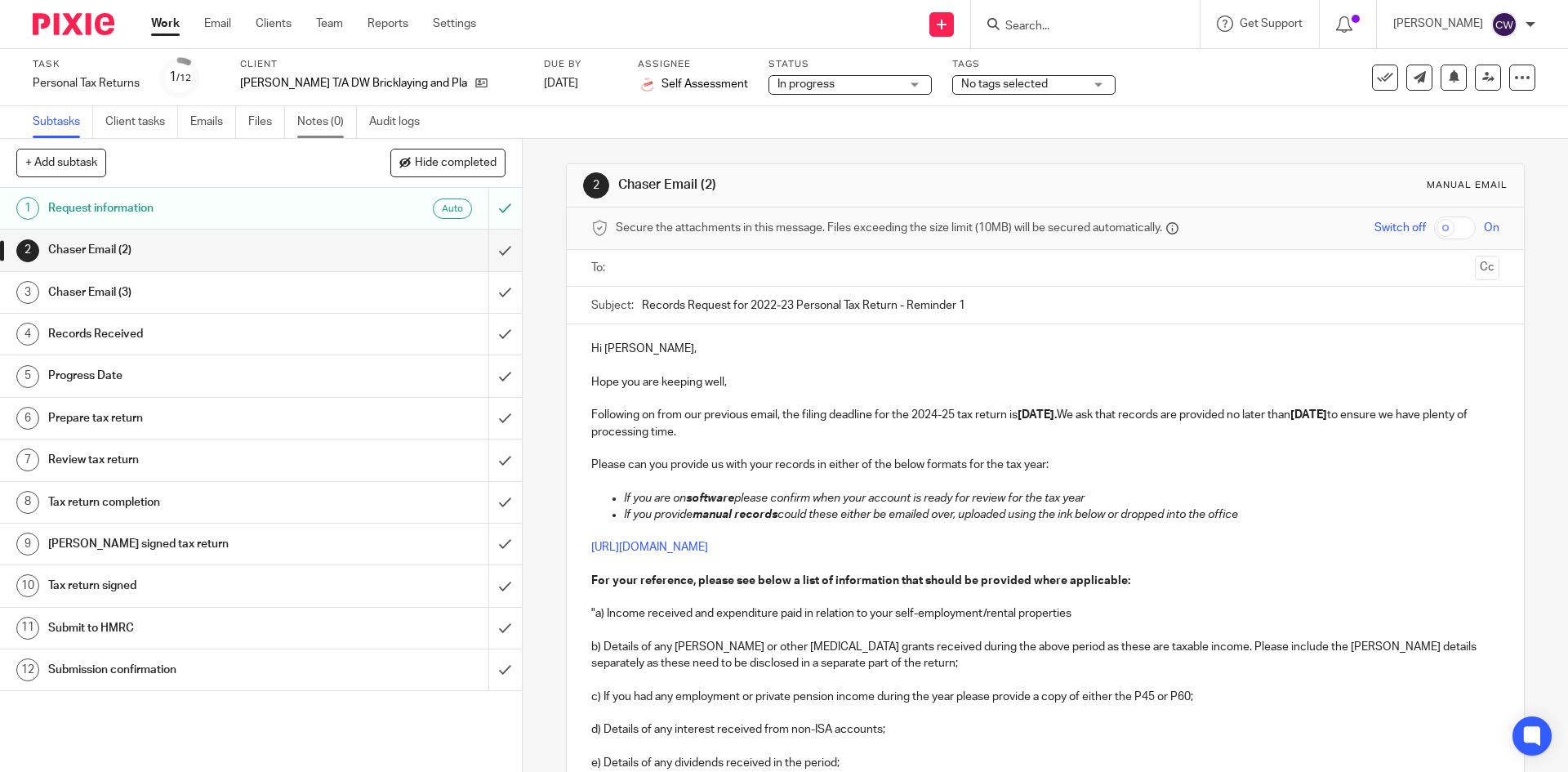
click at [325, 118] on link "Notes (0)" at bounding box center [327, 121] width 59 height 32
click at [1007, 84] on span "No tags selected" at bounding box center [1005, 84] width 86 height 11
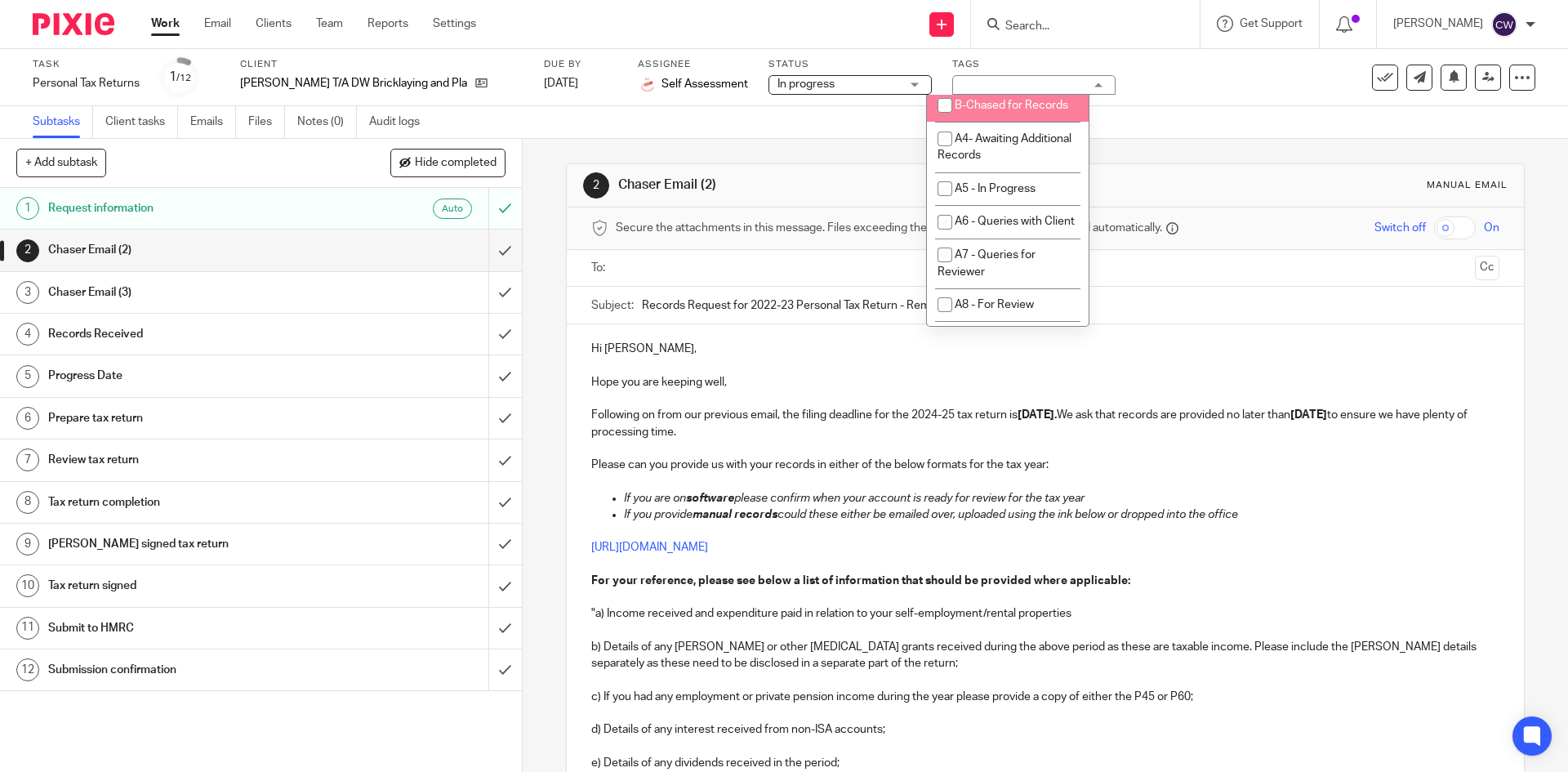
scroll to position [408, 0]
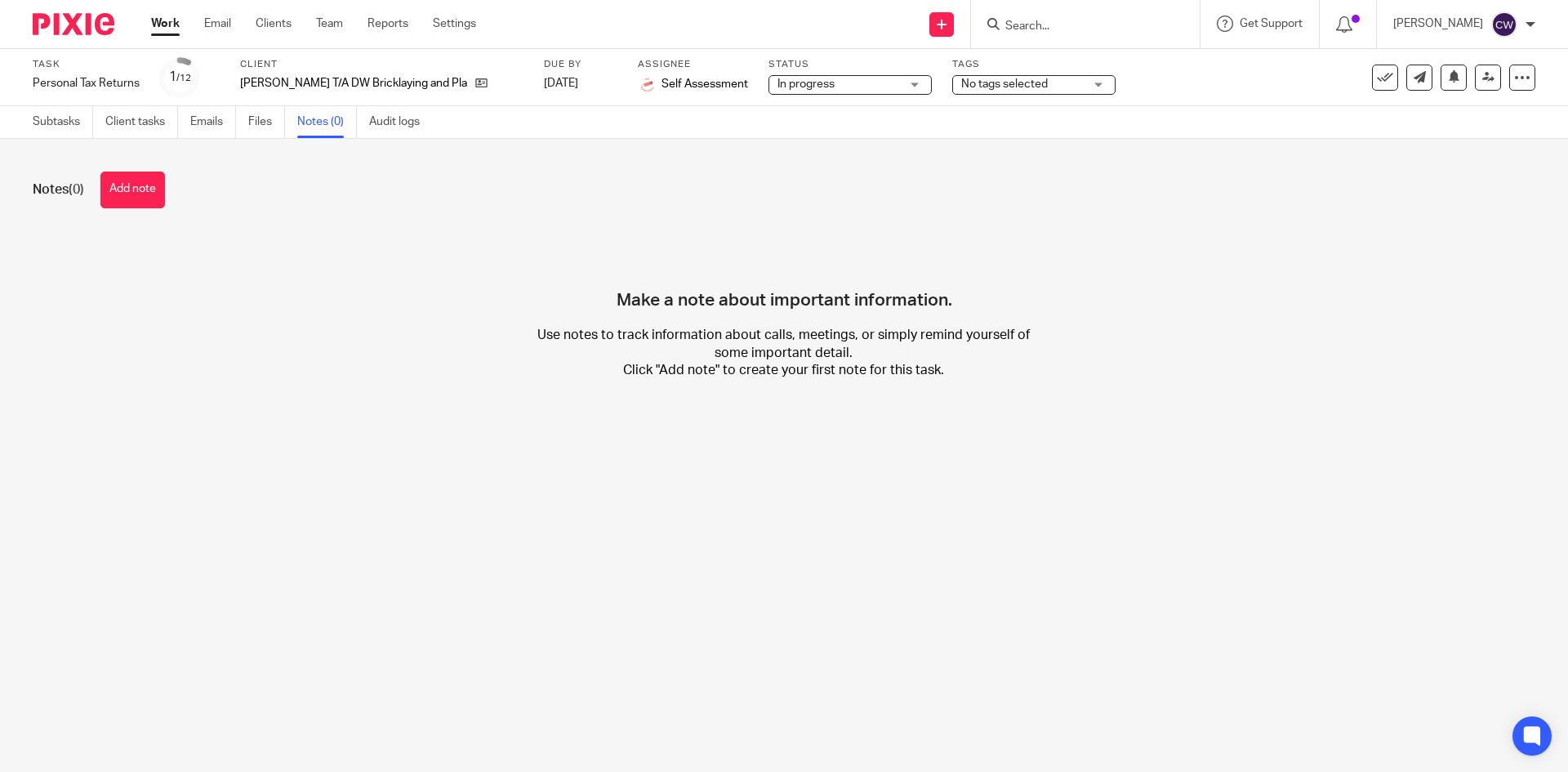
click at [1028, 89] on span "No tags selected" at bounding box center [1023, 84] width 122 height 17
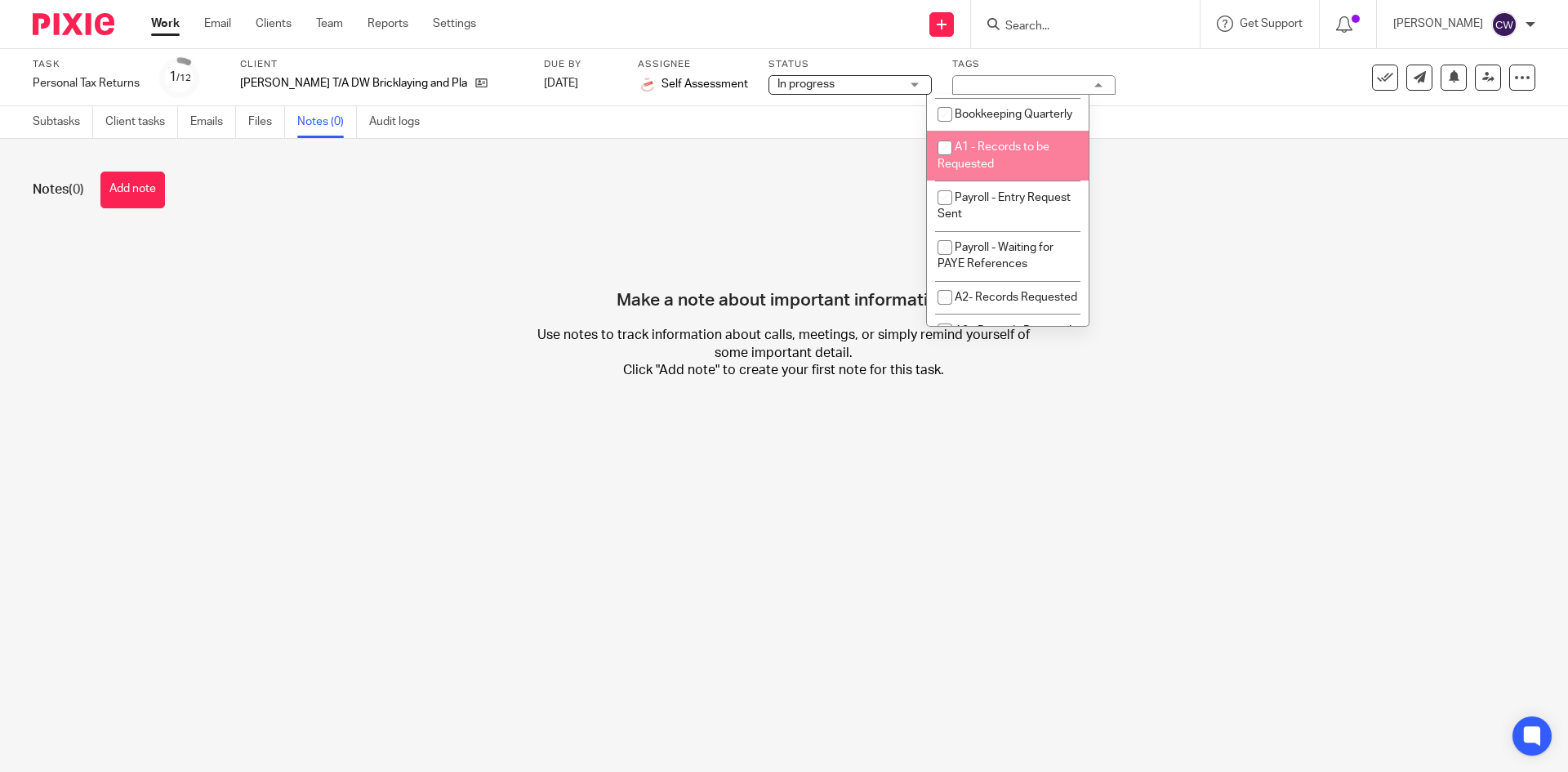
scroll to position [490, 0]
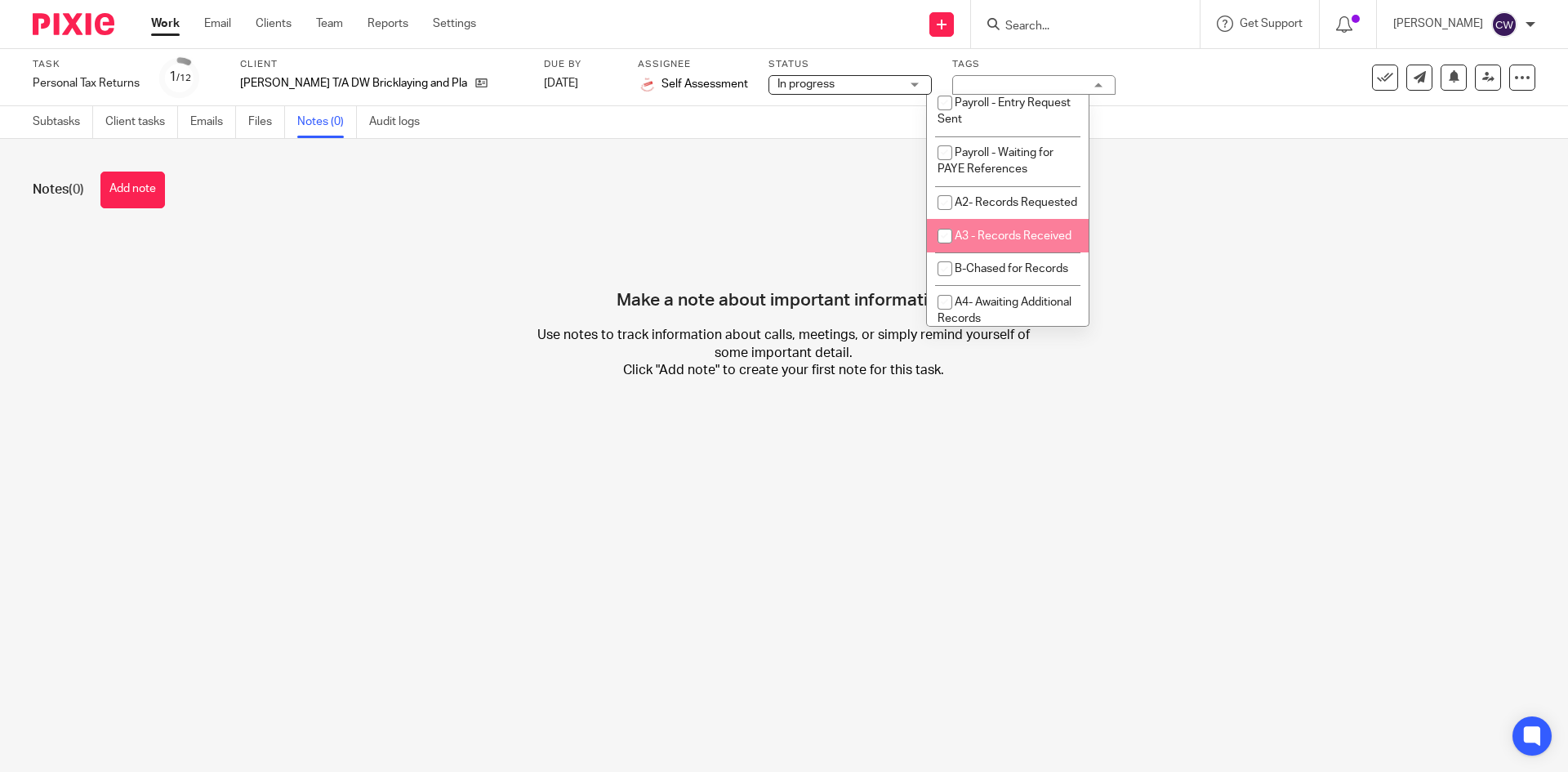
click at [1003, 252] on li "A3 - Records Received" at bounding box center [1008, 235] width 162 height 34
checkbox input "true"
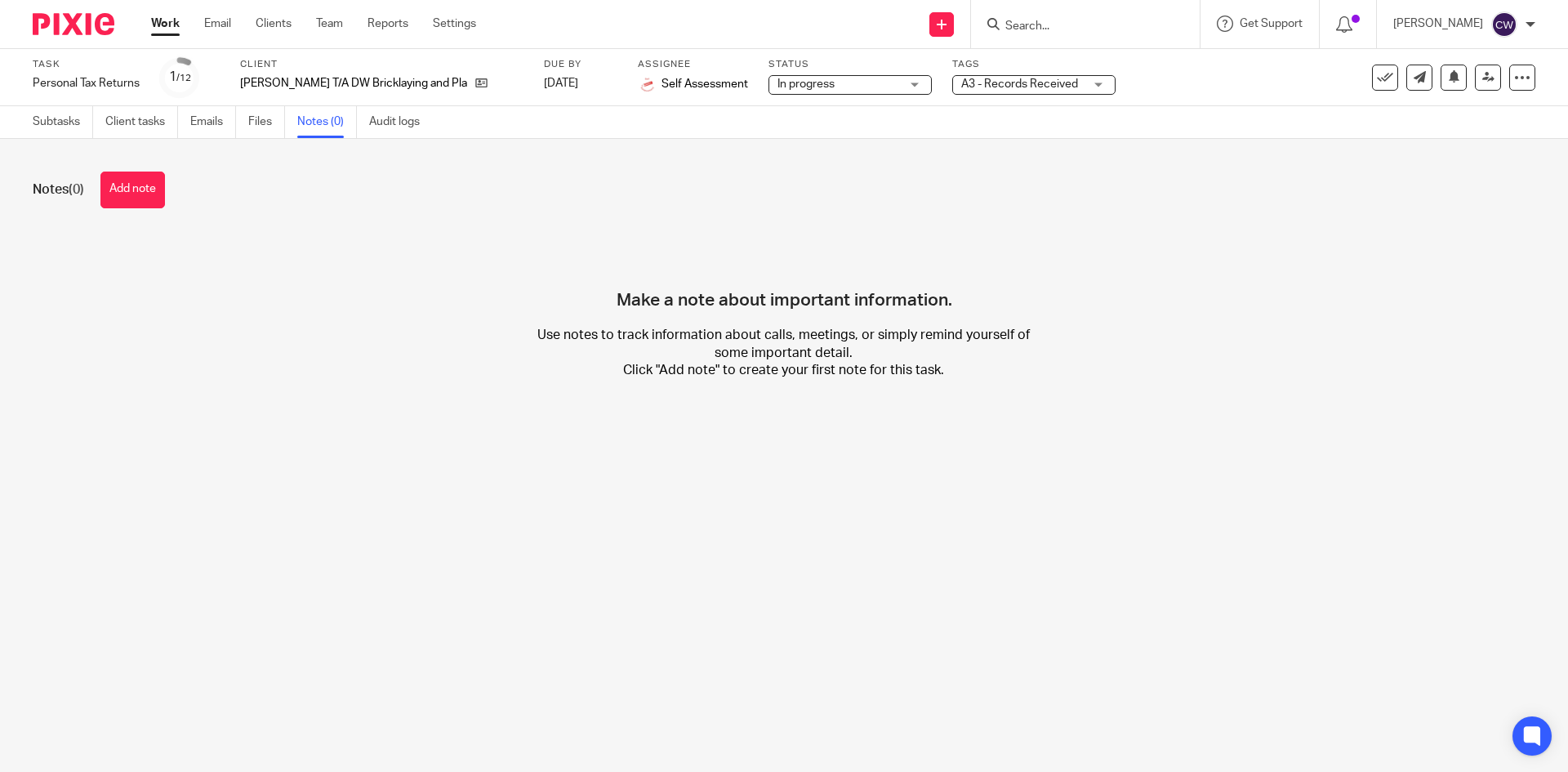
click at [1227, 265] on div "Make a note about important information. Use notes to track information about c…" at bounding box center [784, 318] width 1503 height 171
click at [145, 185] on button "Add note" at bounding box center [133, 190] width 65 height 37
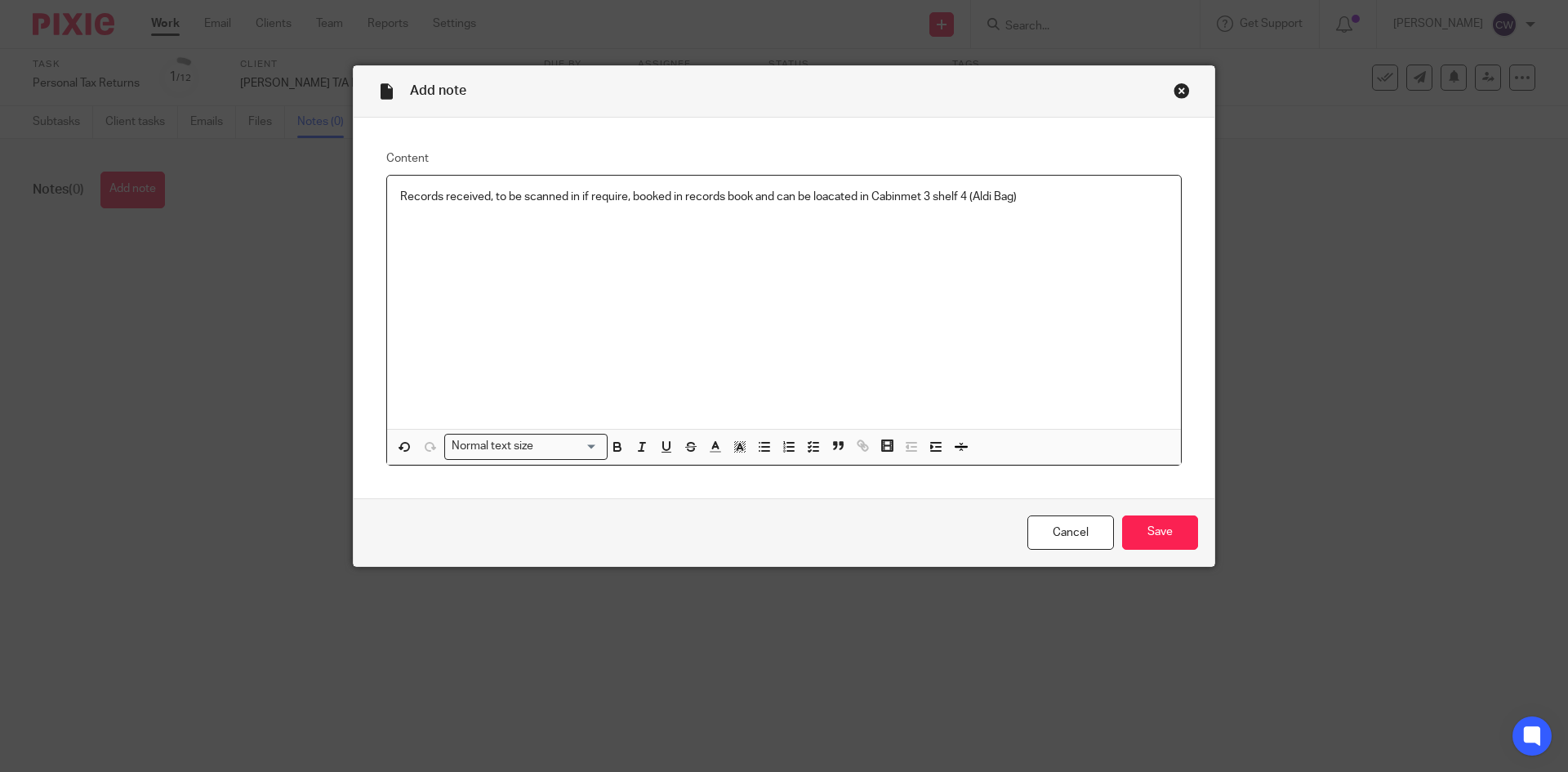
click at [621, 197] on p "Records received, to be scanned in if require, booked in records book and can b…" at bounding box center [783, 196] width 768 height 16
click at [1137, 536] on input "Save" at bounding box center [1160, 532] width 76 height 35
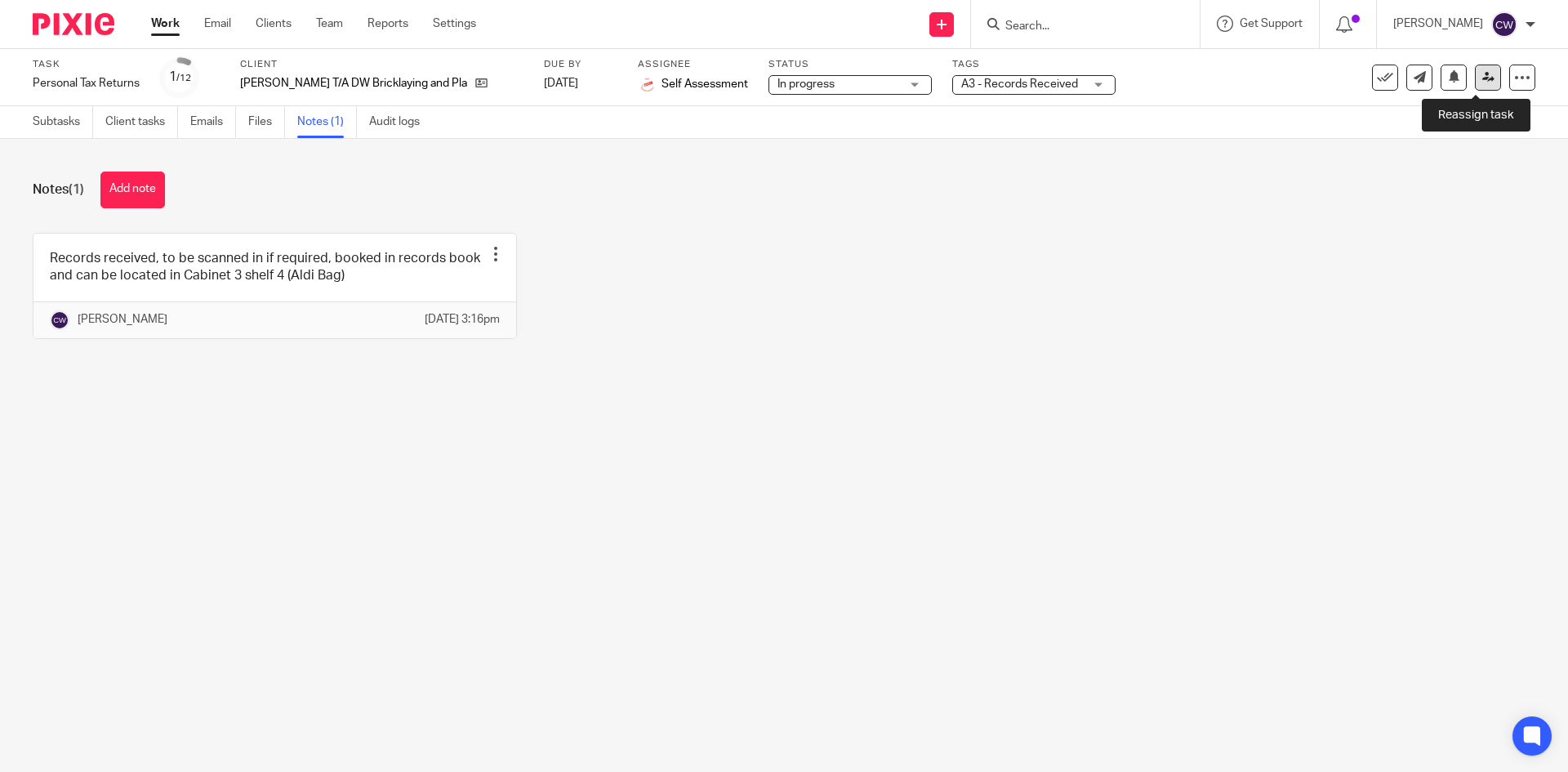
click at [1482, 79] on icon at bounding box center [1488, 77] width 12 height 12
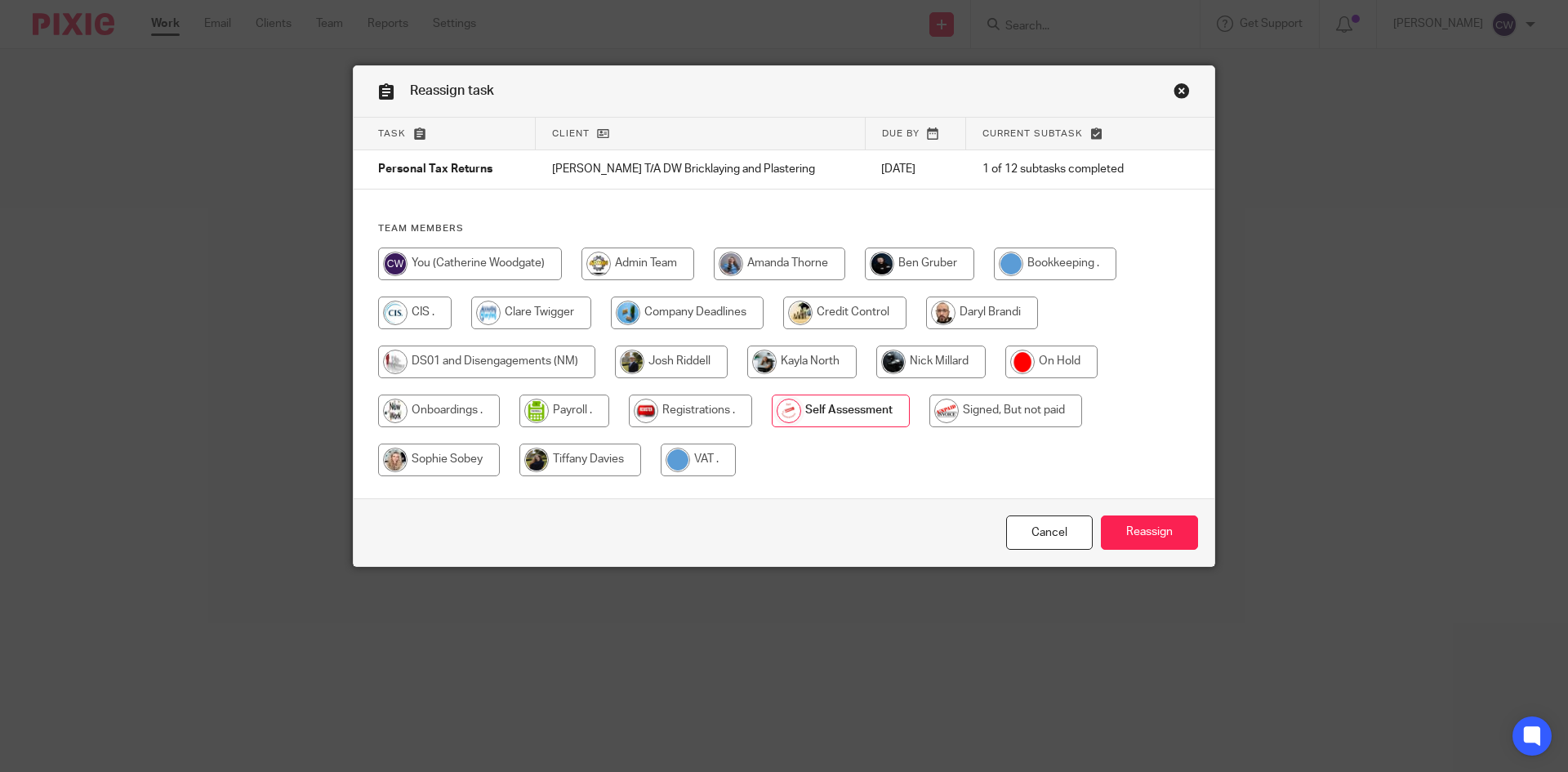
drag, startPoint x: 941, startPoint y: 367, endPoint x: 955, endPoint y: 377, distance: 17.2
click at [941, 366] on input "radio" at bounding box center [930, 362] width 109 height 33
radio input "true"
click at [1135, 551] on div "Cancel Reassign" at bounding box center [783, 532] width 861 height 69
click at [1133, 534] on input "Reassign" at bounding box center [1149, 532] width 97 height 35
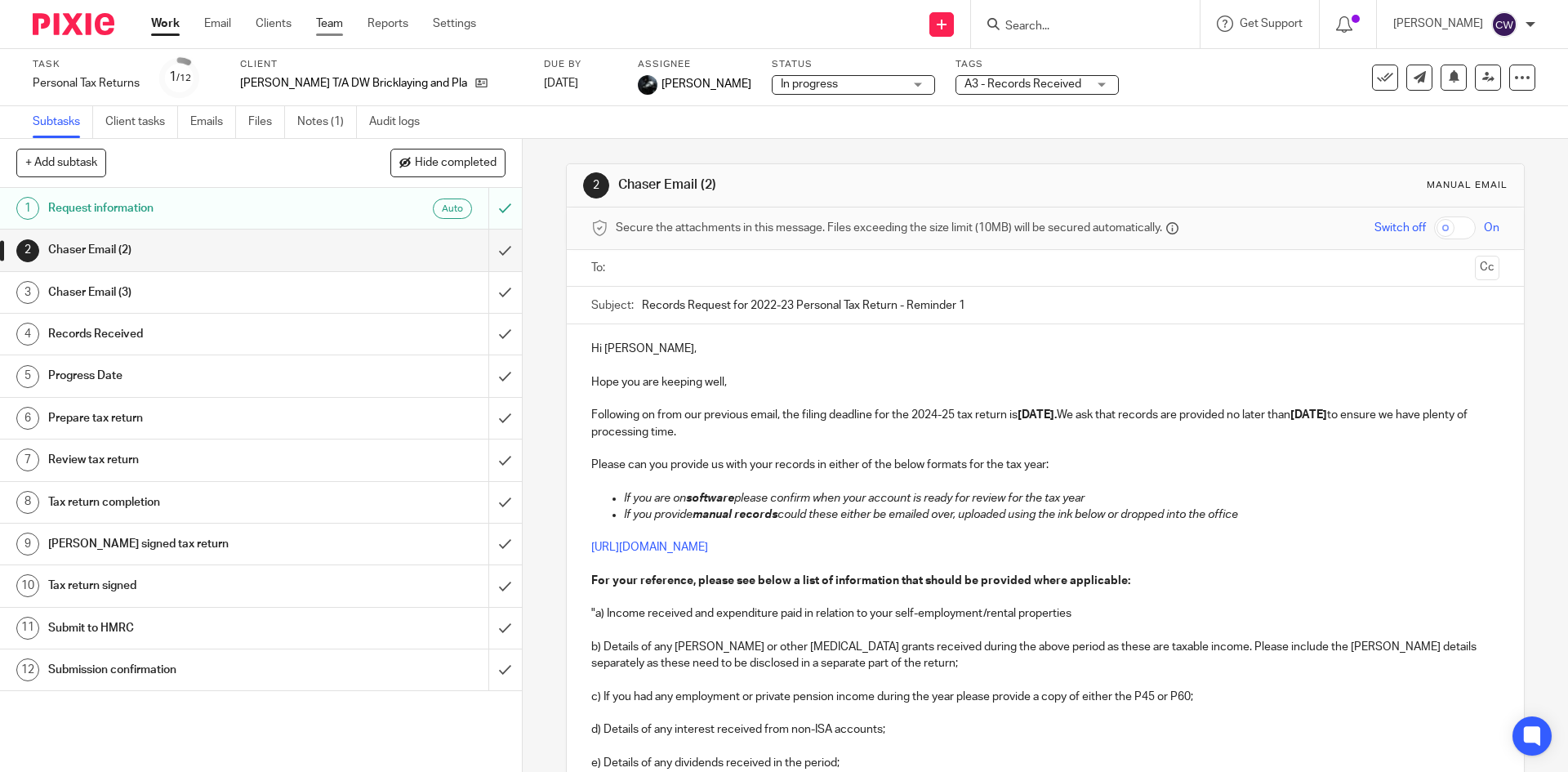
click at [328, 32] on link "Team" at bounding box center [329, 23] width 27 height 16
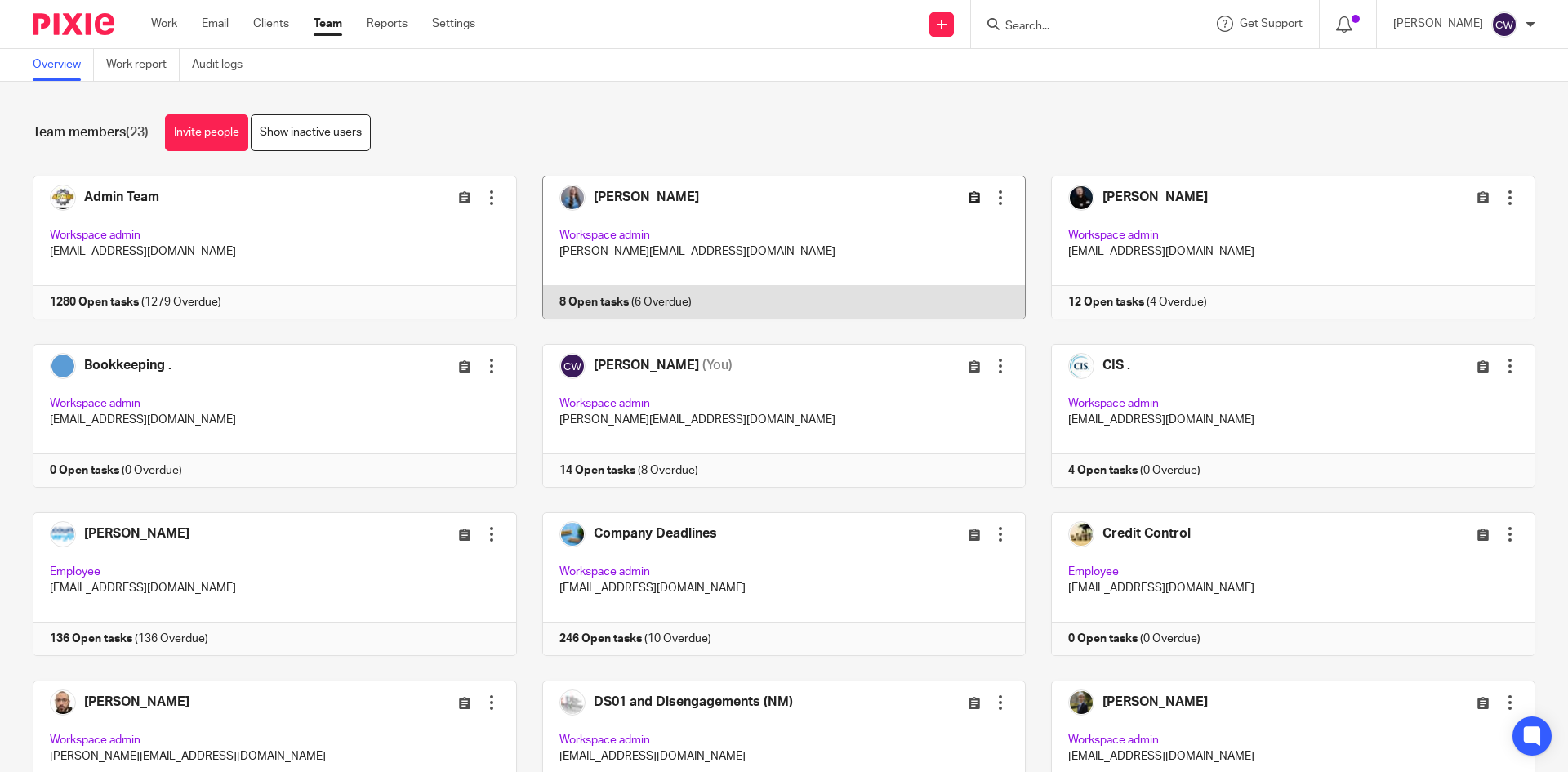
click at [968, 199] on icon at bounding box center [974, 197] width 12 height 12
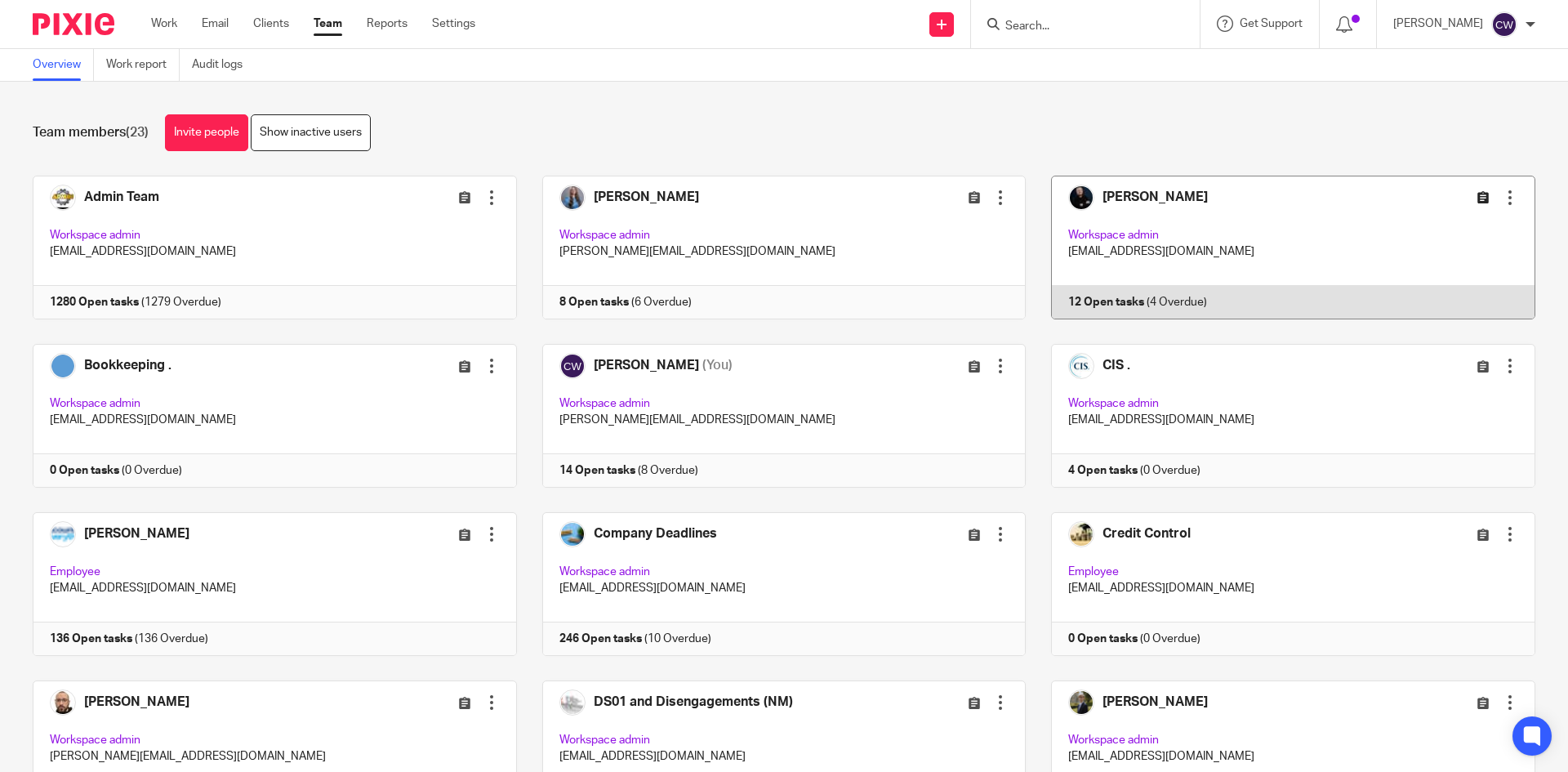
click at [1478, 195] on icon at bounding box center [1484, 197] width 12 height 12
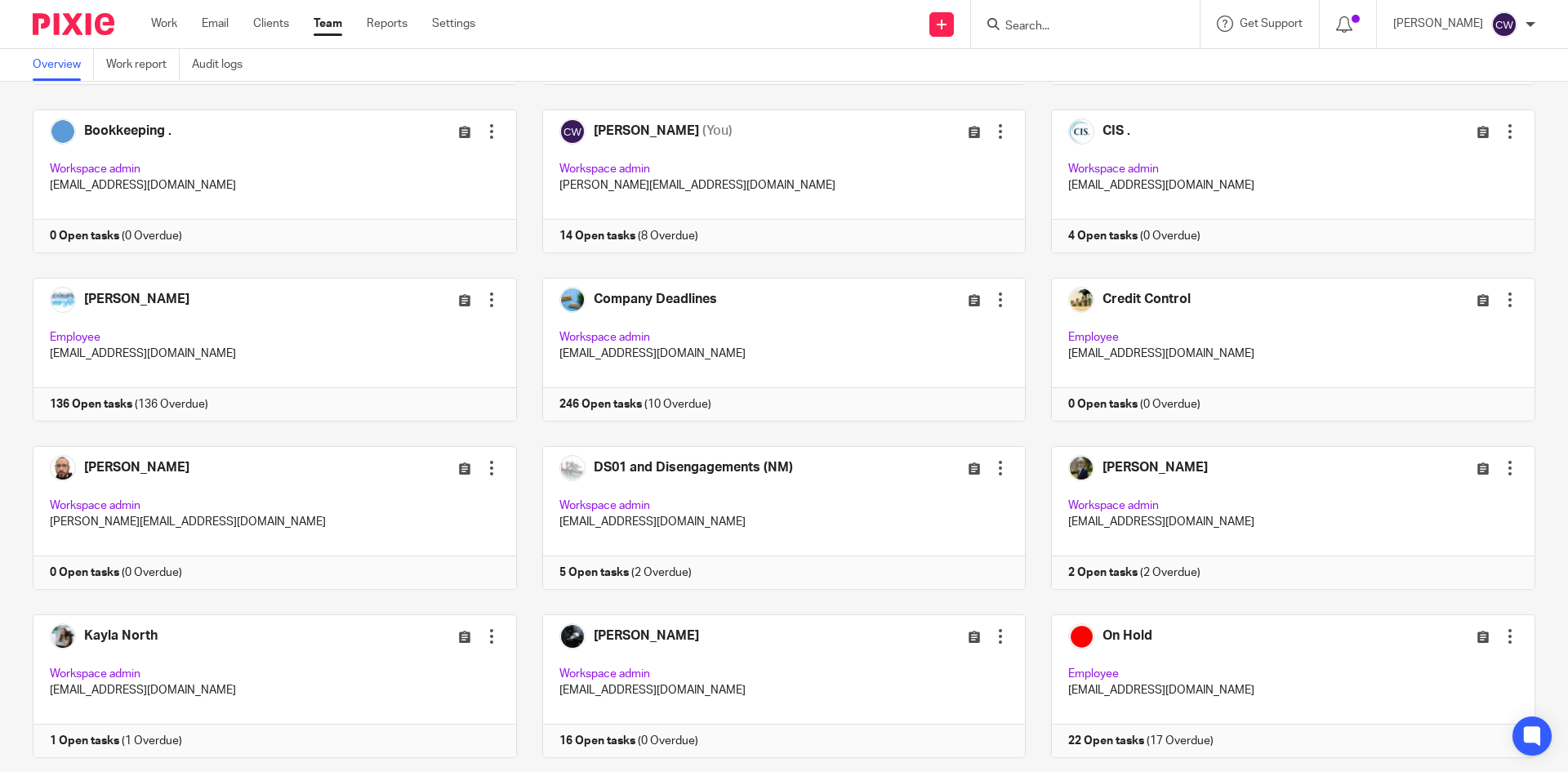
scroll to position [327, 0]
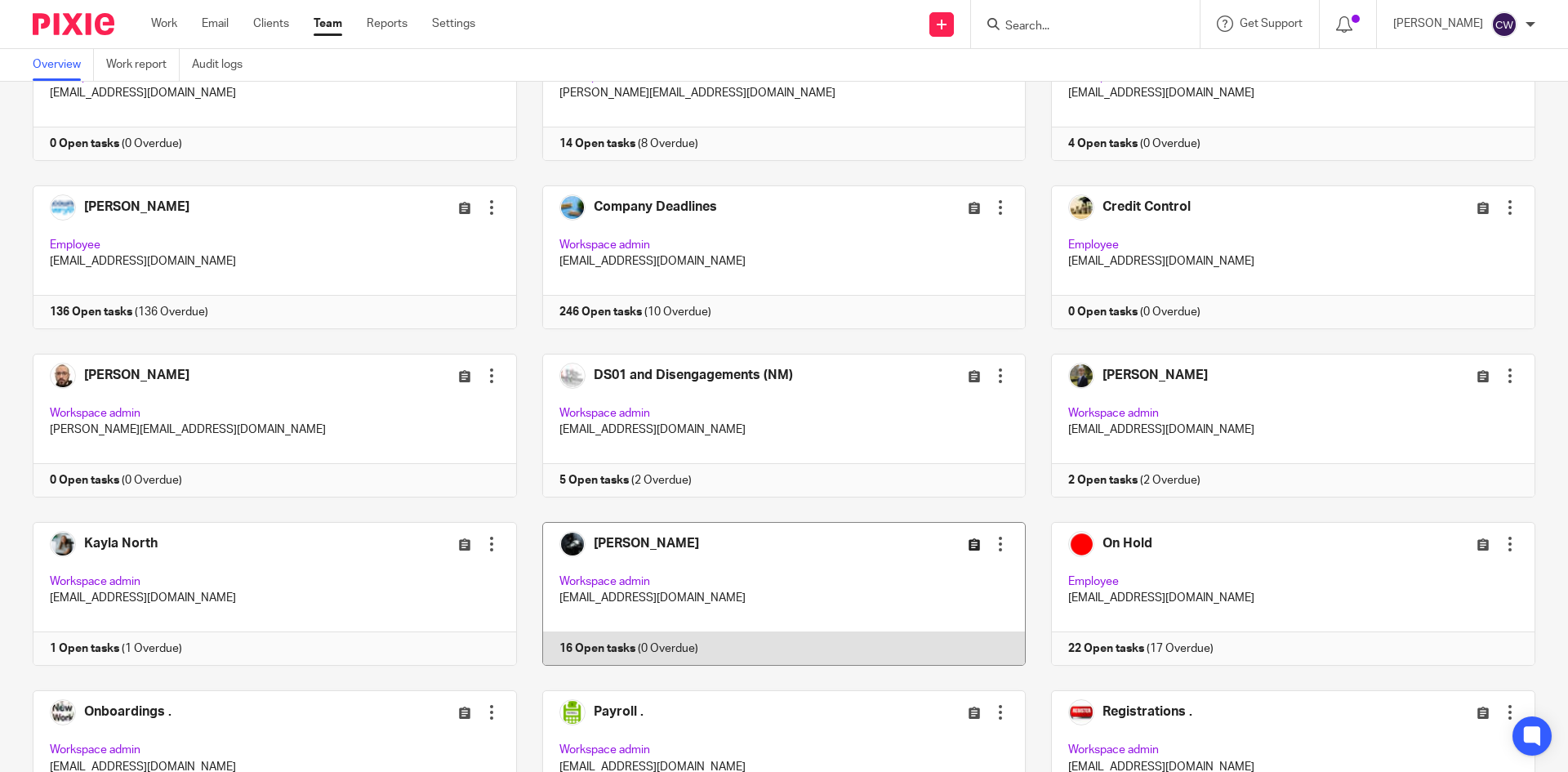
click at [968, 546] on icon at bounding box center [974, 545] width 12 height 12
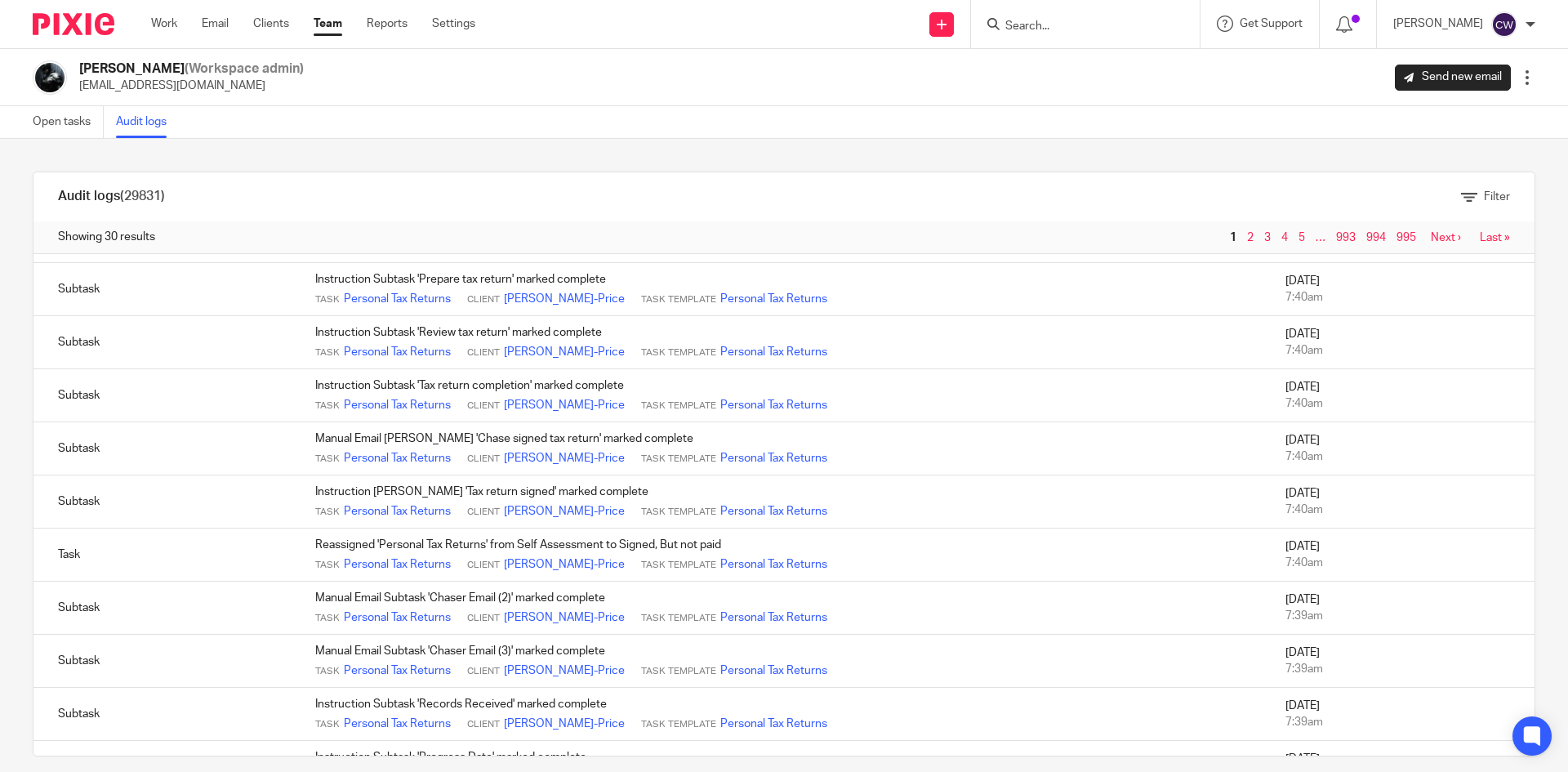
scroll to position [1124, 0]
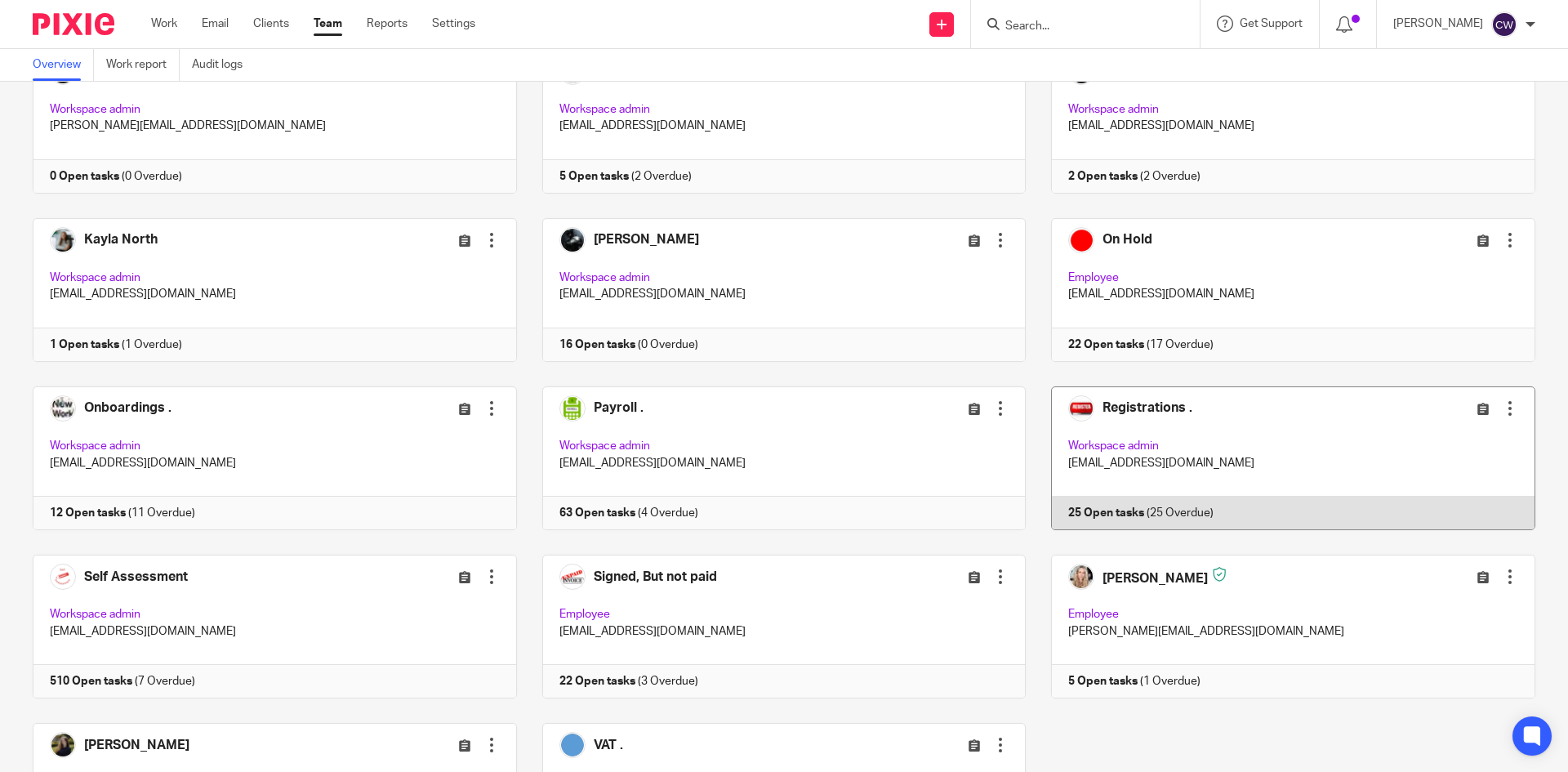
scroll to position [735, 0]
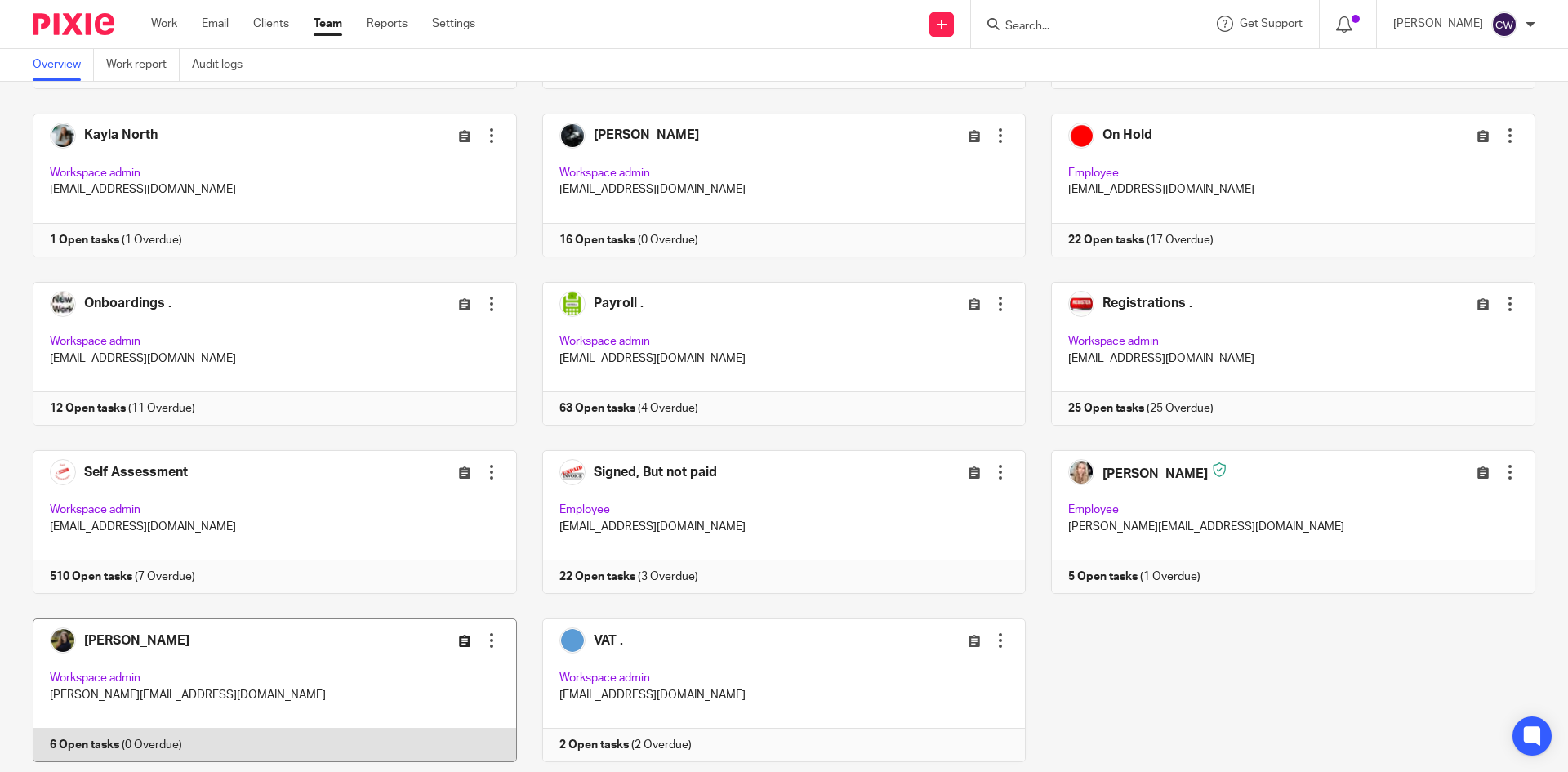
click at [459, 645] on icon at bounding box center [465, 641] width 12 height 12
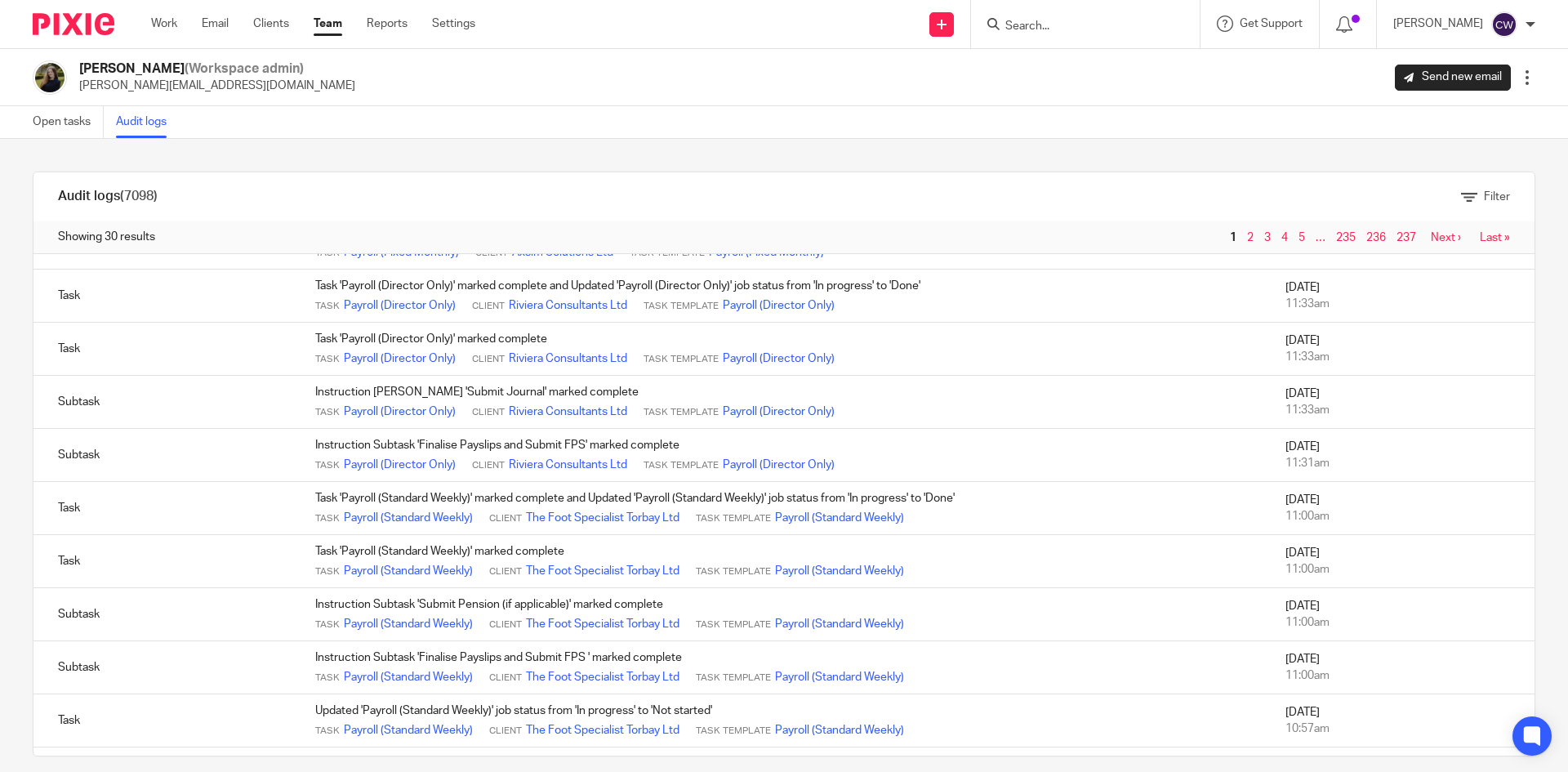
scroll to position [470, 0]
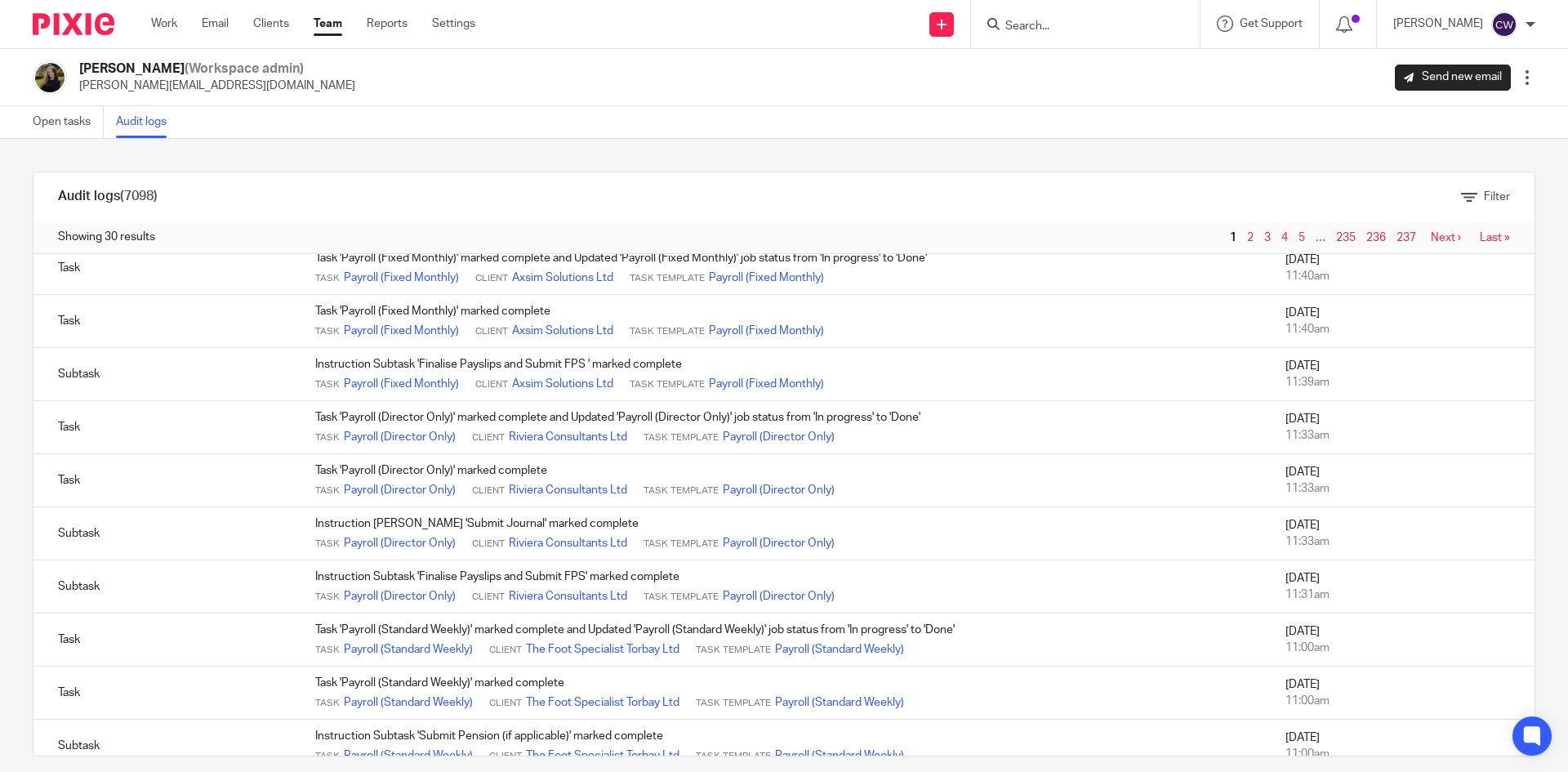
click at [328, 29] on link "Team" at bounding box center [327, 23] width 28 height 16
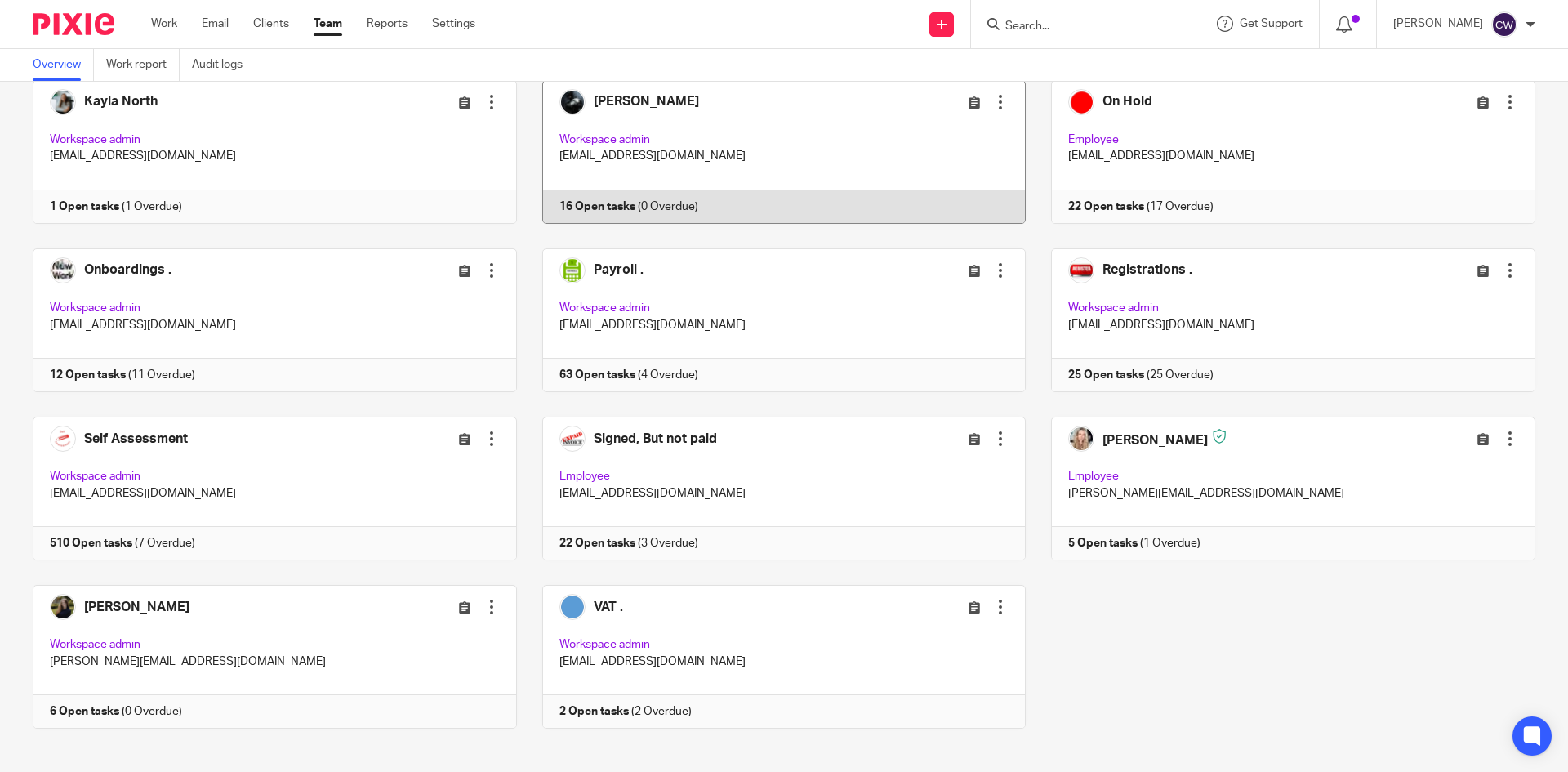
scroll to position [782, 0]
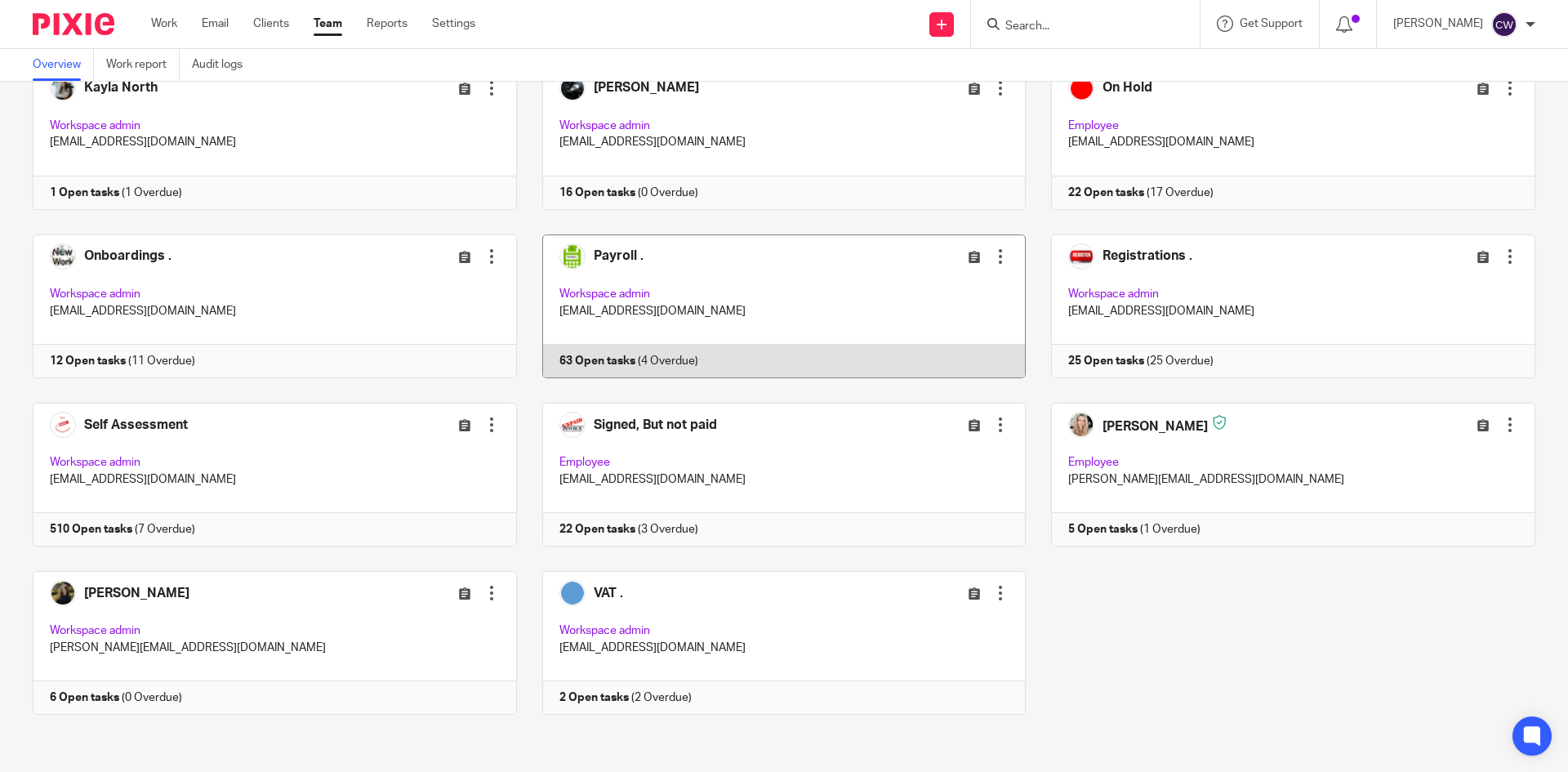
click at [600, 361] on link at bounding box center [771, 306] width 509 height 144
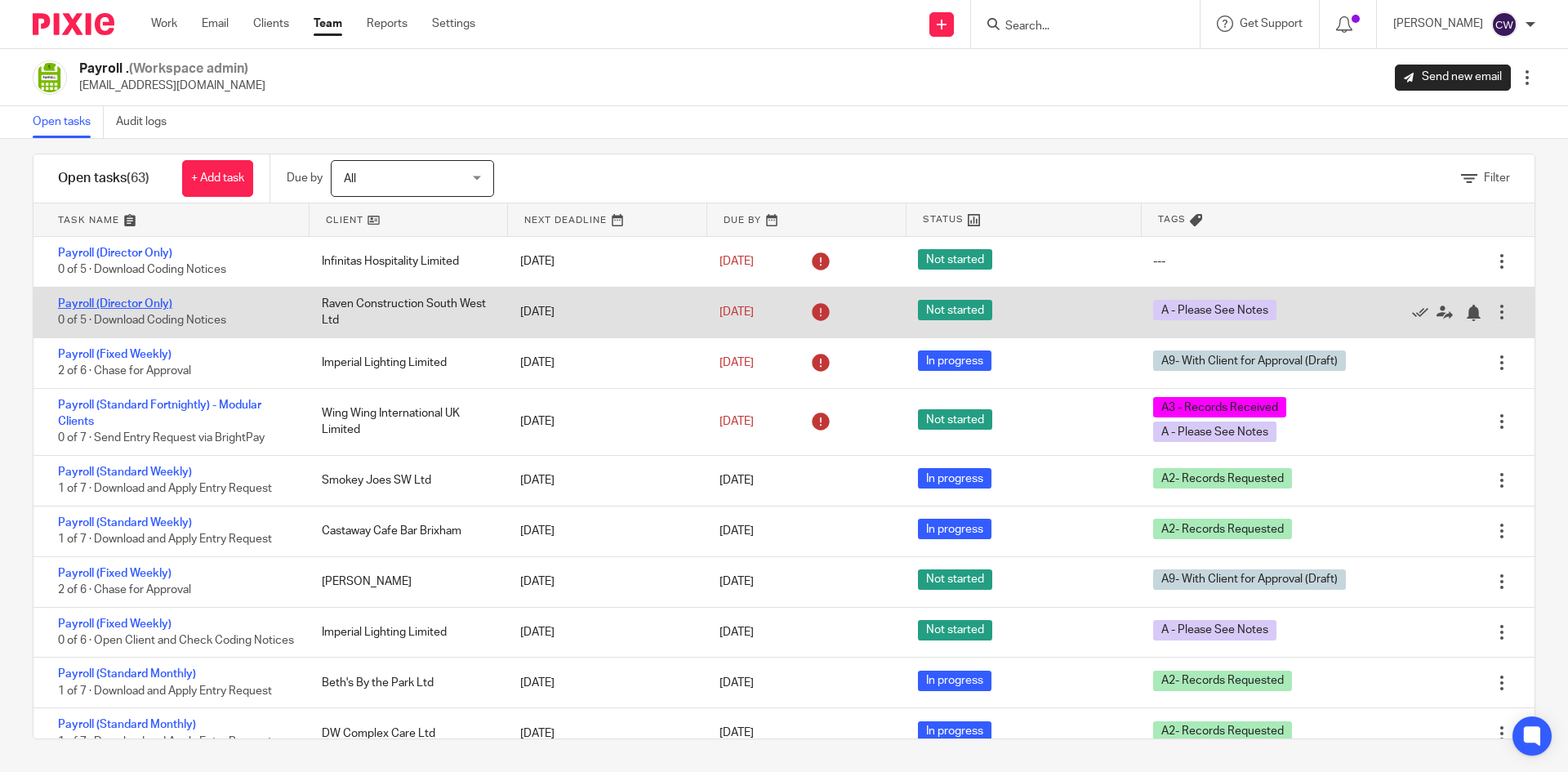
click at [153, 298] on link "Payroll (Director Only)" at bounding box center [115, 303] width 115 height 11
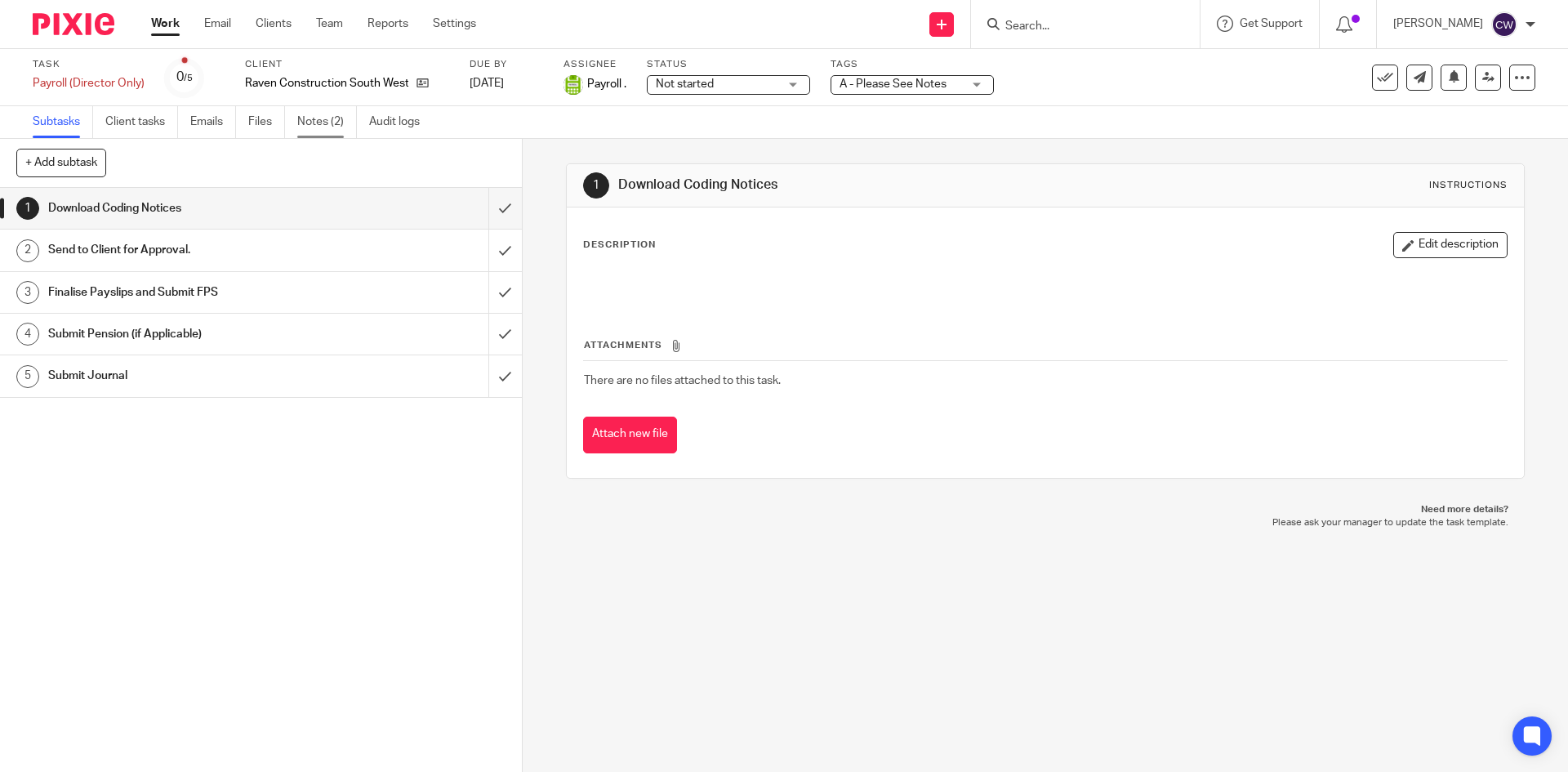
click at [300, 126] on link "Notes (2)" at bounding box center [327, 121] width 59 height 32
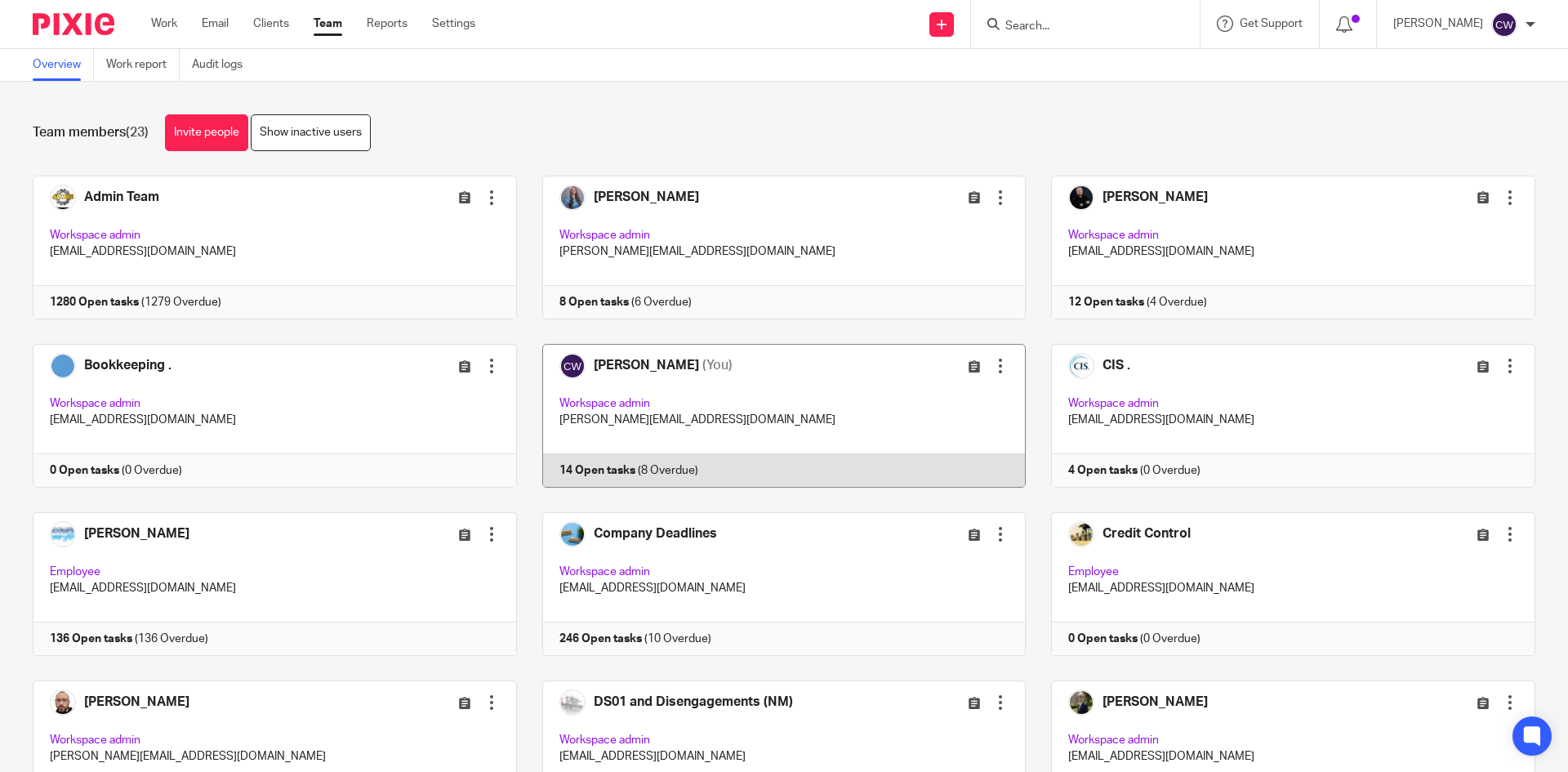
click at [579, 469] on link at bounding box center [771, 415] width 509 height 144
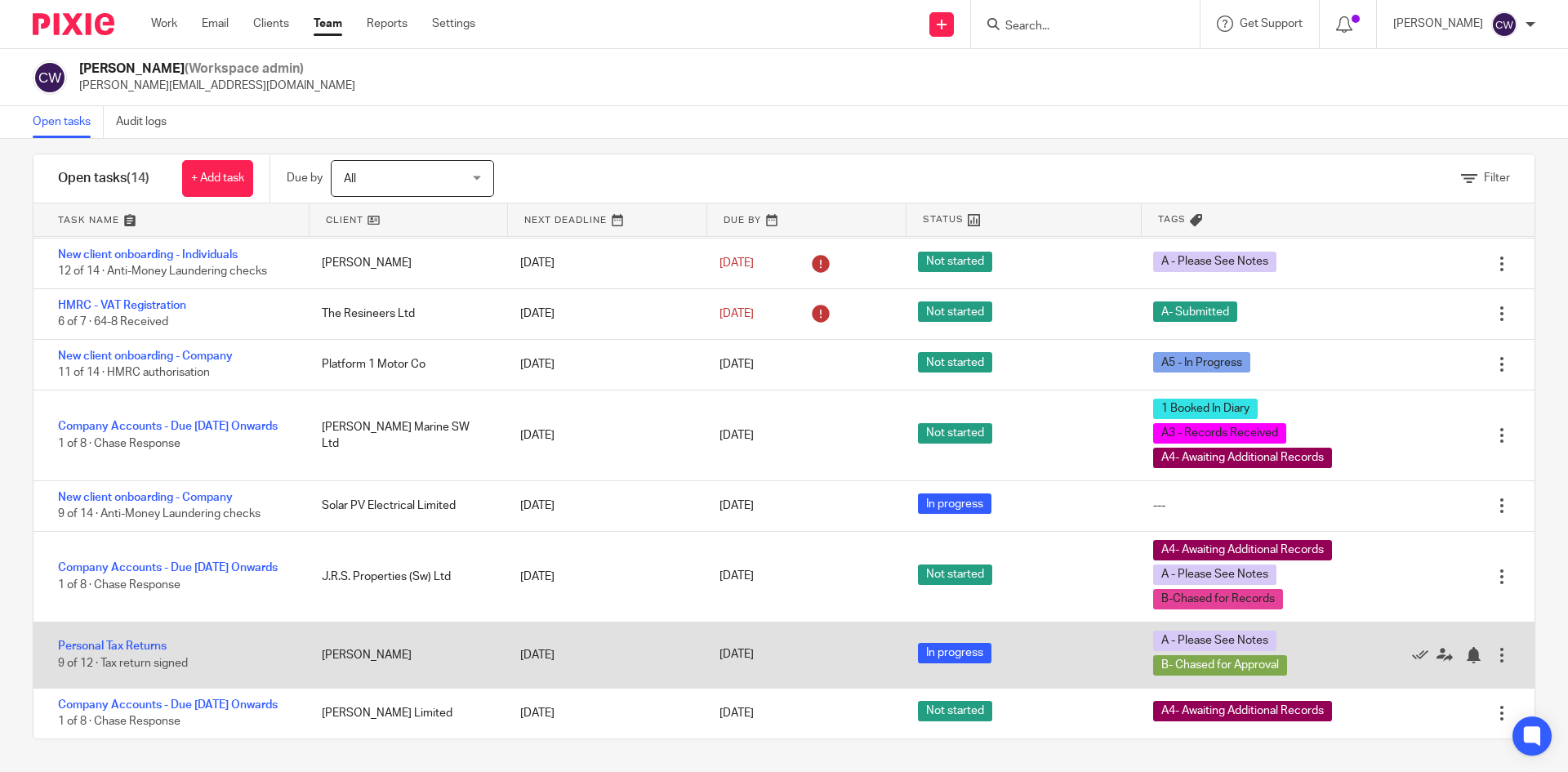
scroll to position [146, 0]
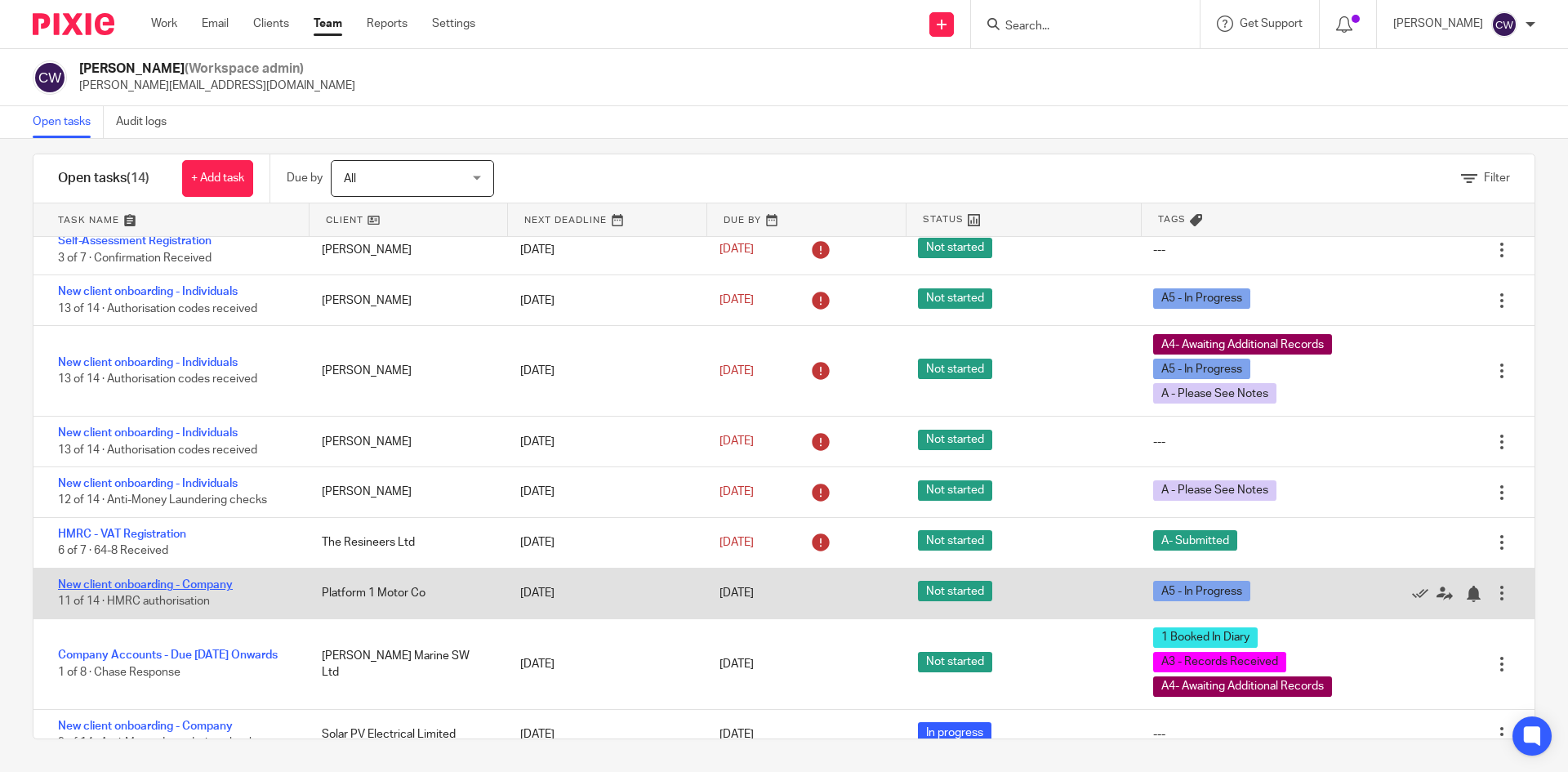
click at [213, 582] on link "New client onboarding - Company" at bounding box center [145, 584] width 175 height 11
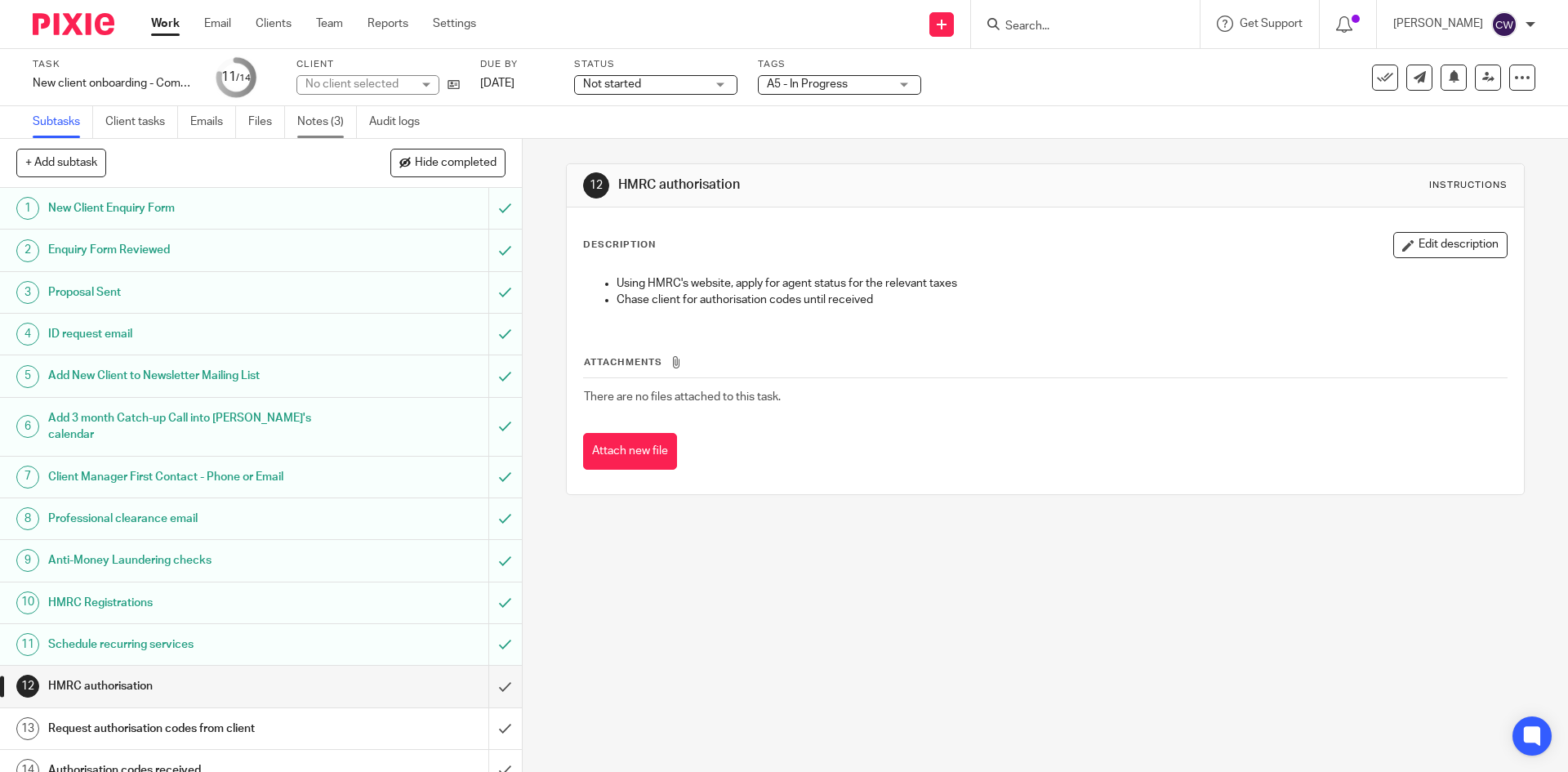
click at [307, 119] on link "Notes (3)" at bounding box center [327, 121] width 59 height 32
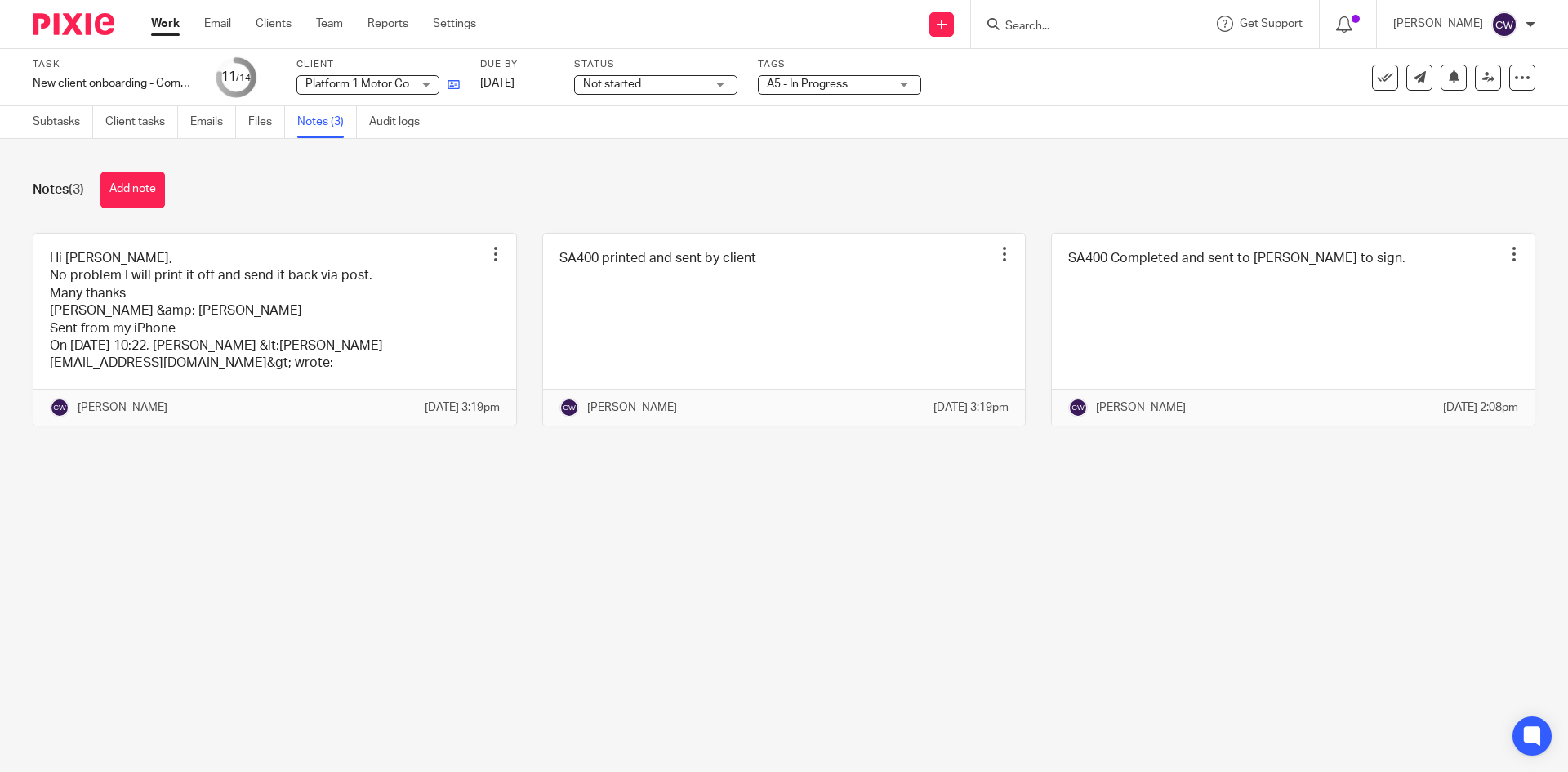
click at [445, 77] on link at bounding box center [450, 84] width 21 height 16
click at [1004, 33] on input "Search" at bounding box center [1077, 27] width 147 height 15
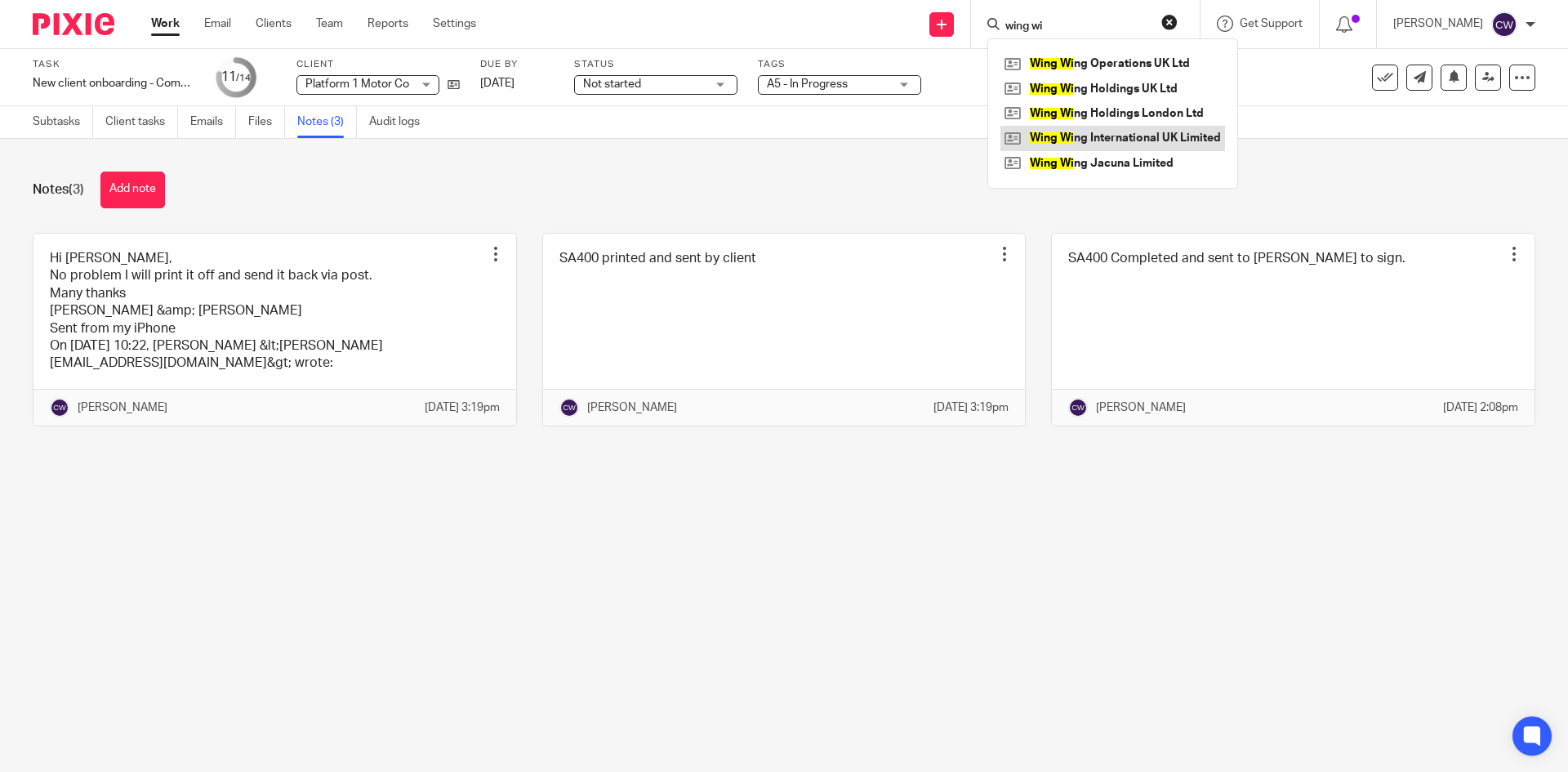
type input "wing wi"
click at [1112, 140] on link at bounding box center [1112, 138] width 225 height 24
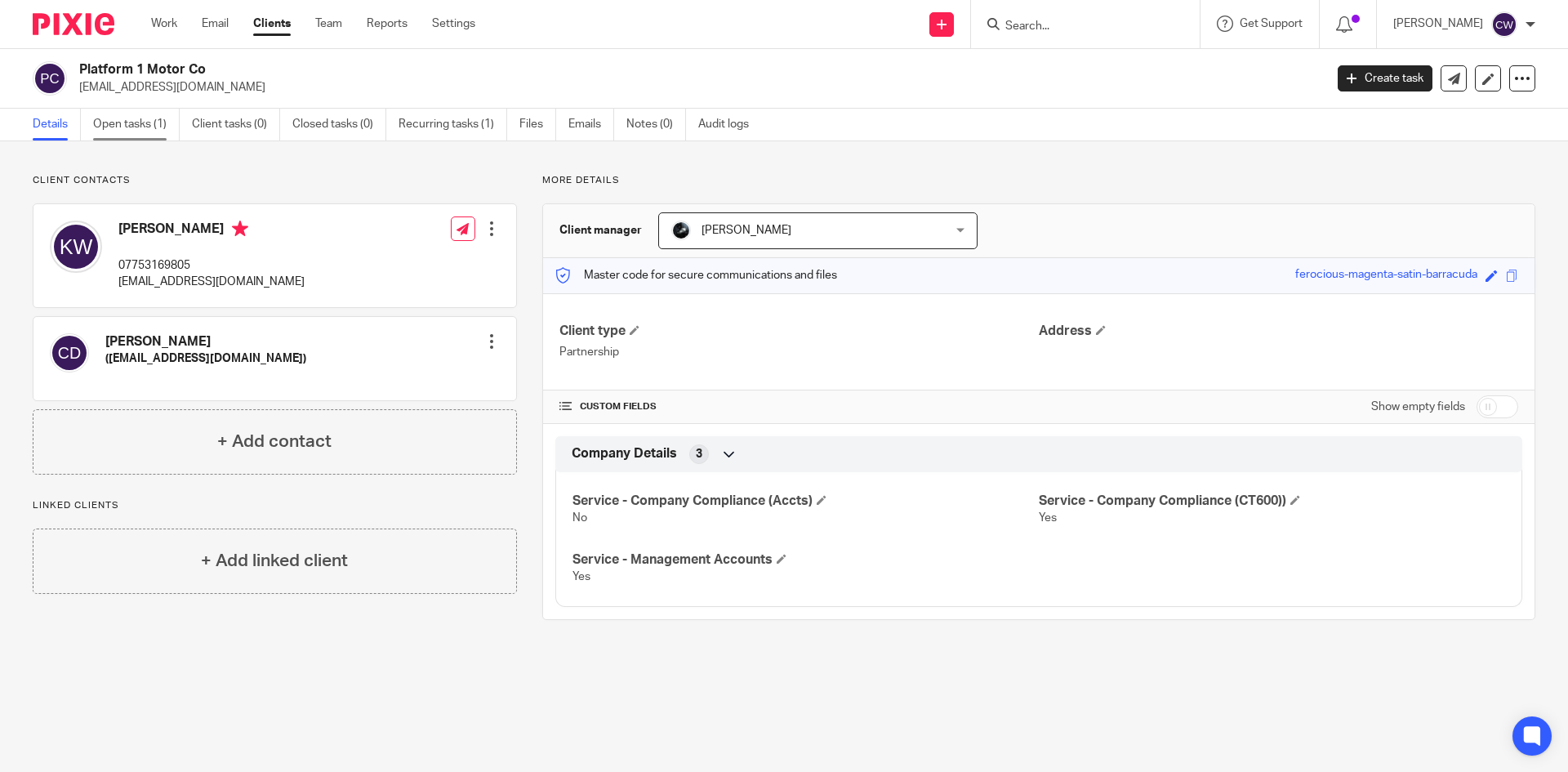
click at [141, 115] on link "Open tasks (1)" at bounding box center [136, 124] width 86 height 32
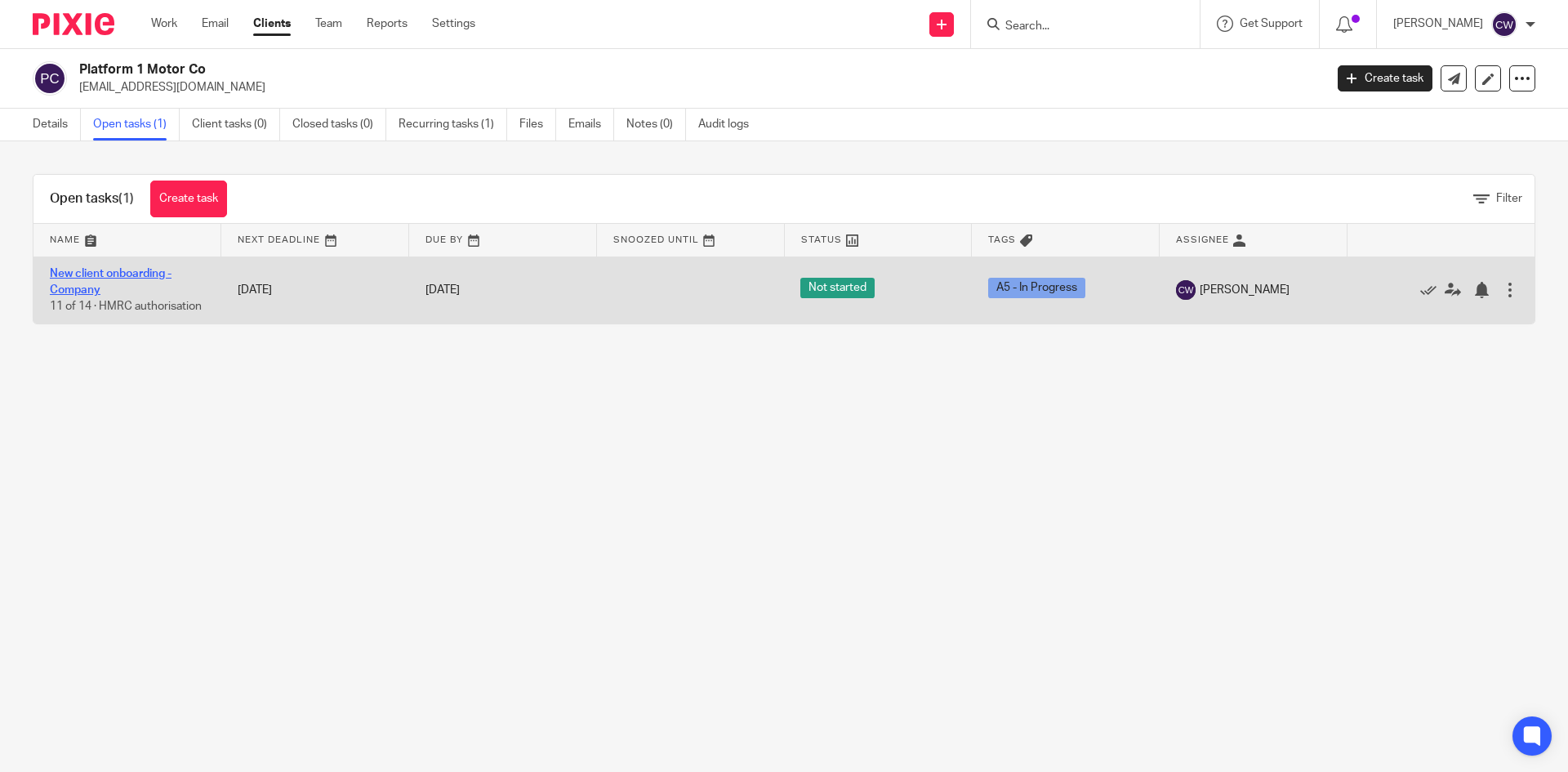
click at [118, 272] on link "New client onboarding - Company" at bounding box center [110, 282] width 121 height 28
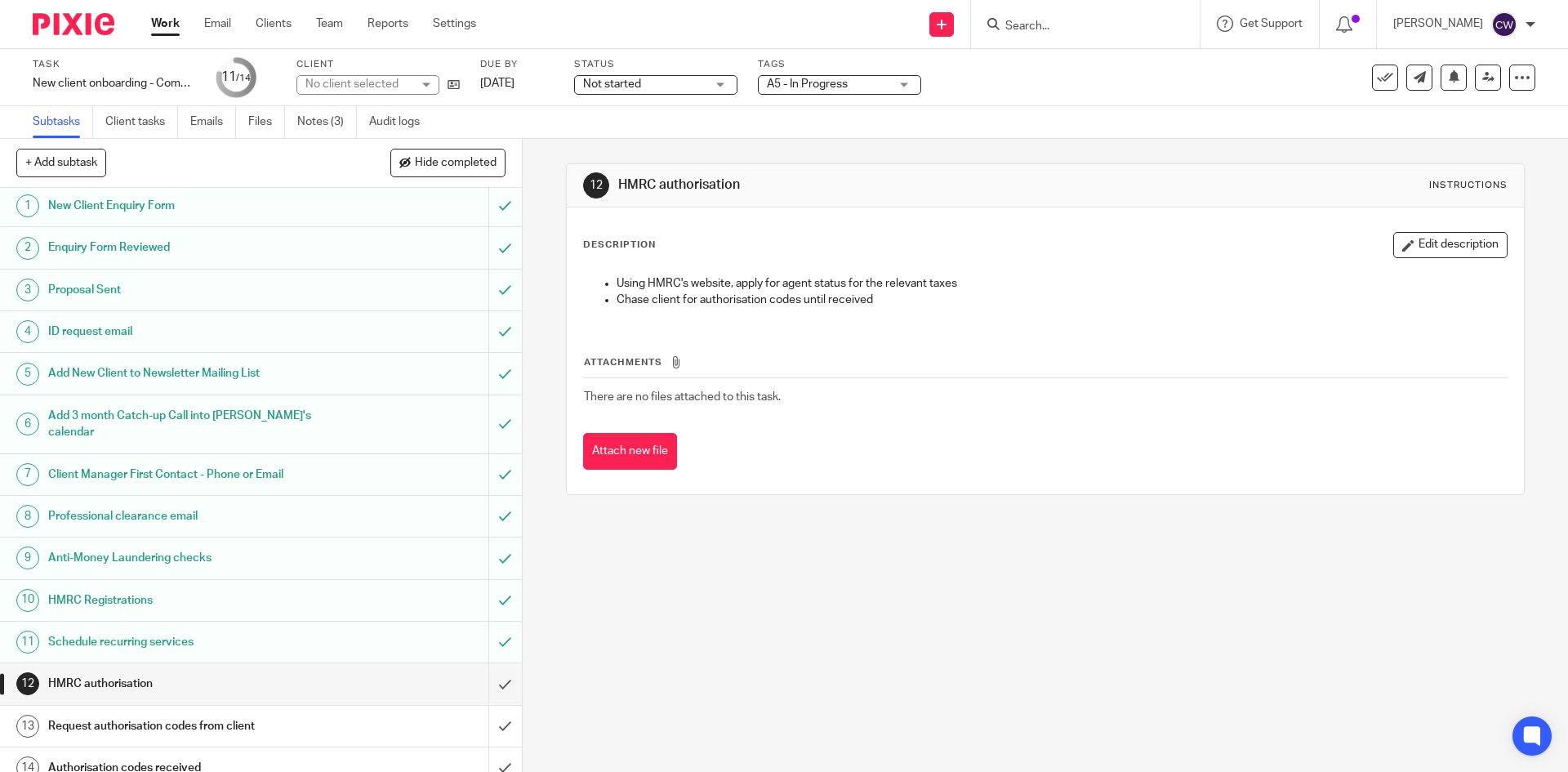
scroll to position [3, 0]
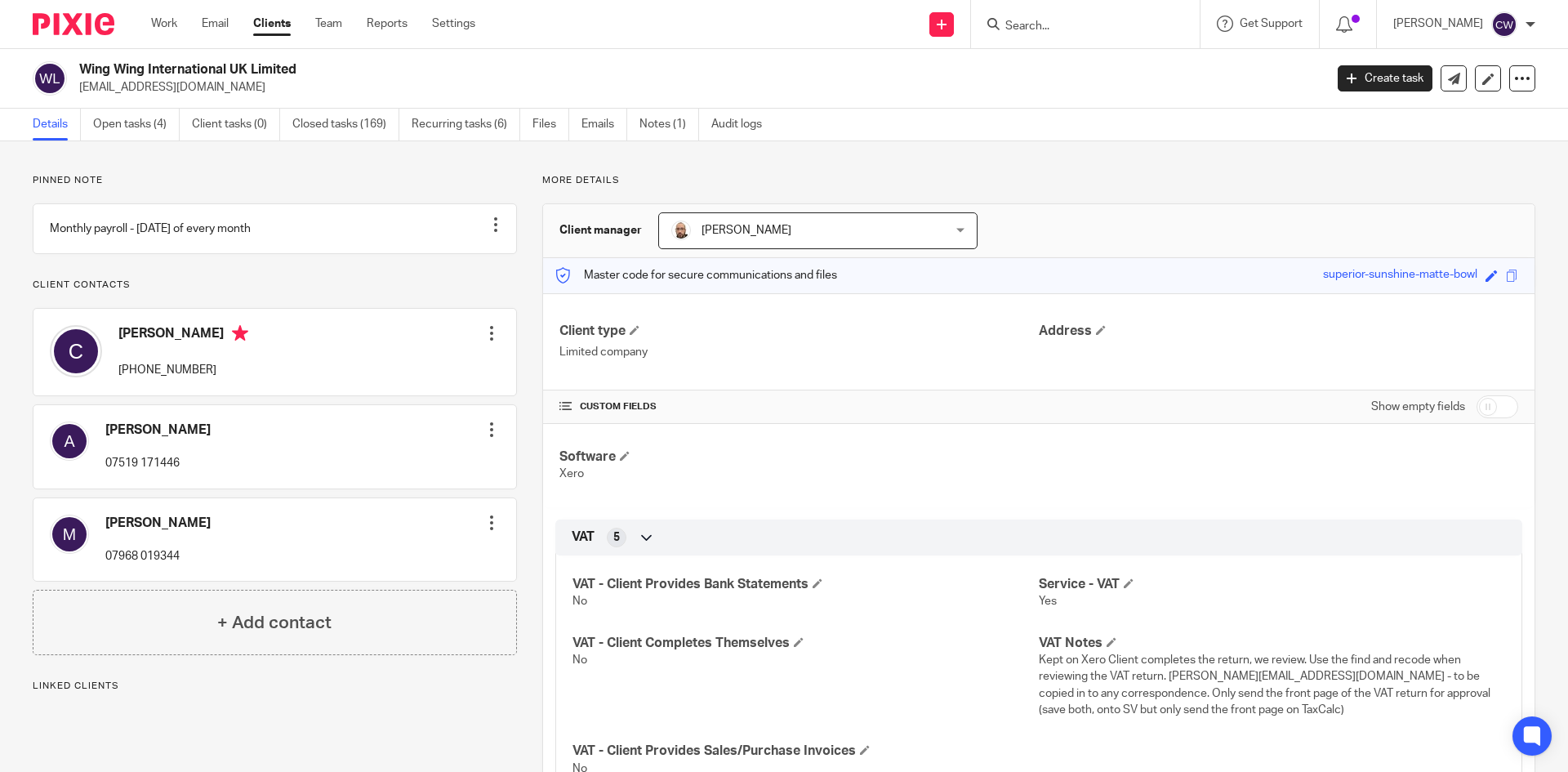
drag, startPoint x: 79, startPoint y: 86, endPoint x: 215, endPoint y: 92, distance: 136.1
click at [215, 92] on p "finance@wingwing.co.uk" at bounding box center [696, 87] width 1234 height 16
copy p "finance@wingwing.co.uk"
click at [56, 11] on div at bounding box center [67, 24] width 134 height 48
click at [1044, 25] on input "Search" at bounding box center [1077, 27] width 147 height 15
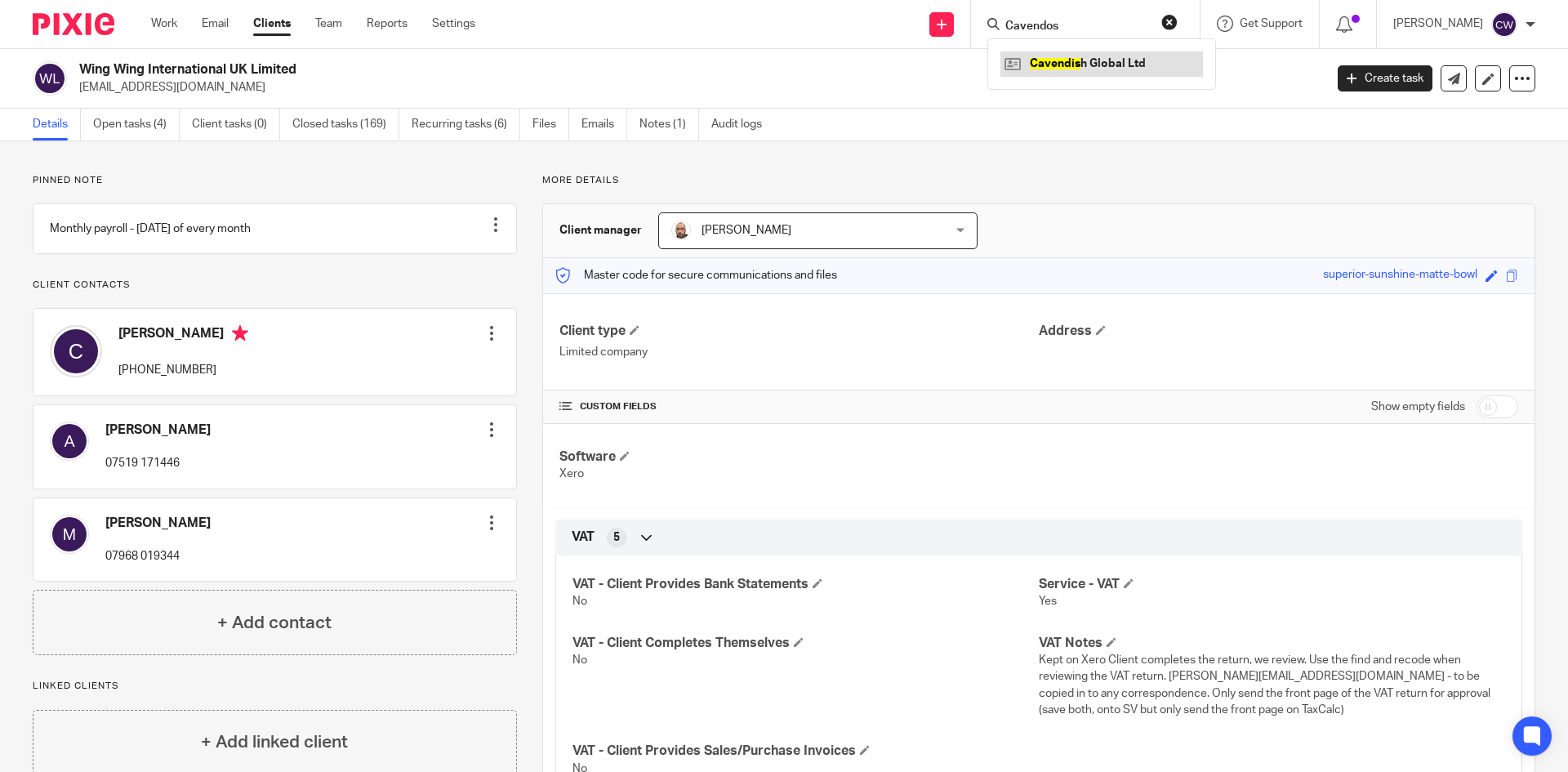
type input "Cavendos"
click at [1076, 55] on link at bounding box center [1101, 64] width 202 height 24
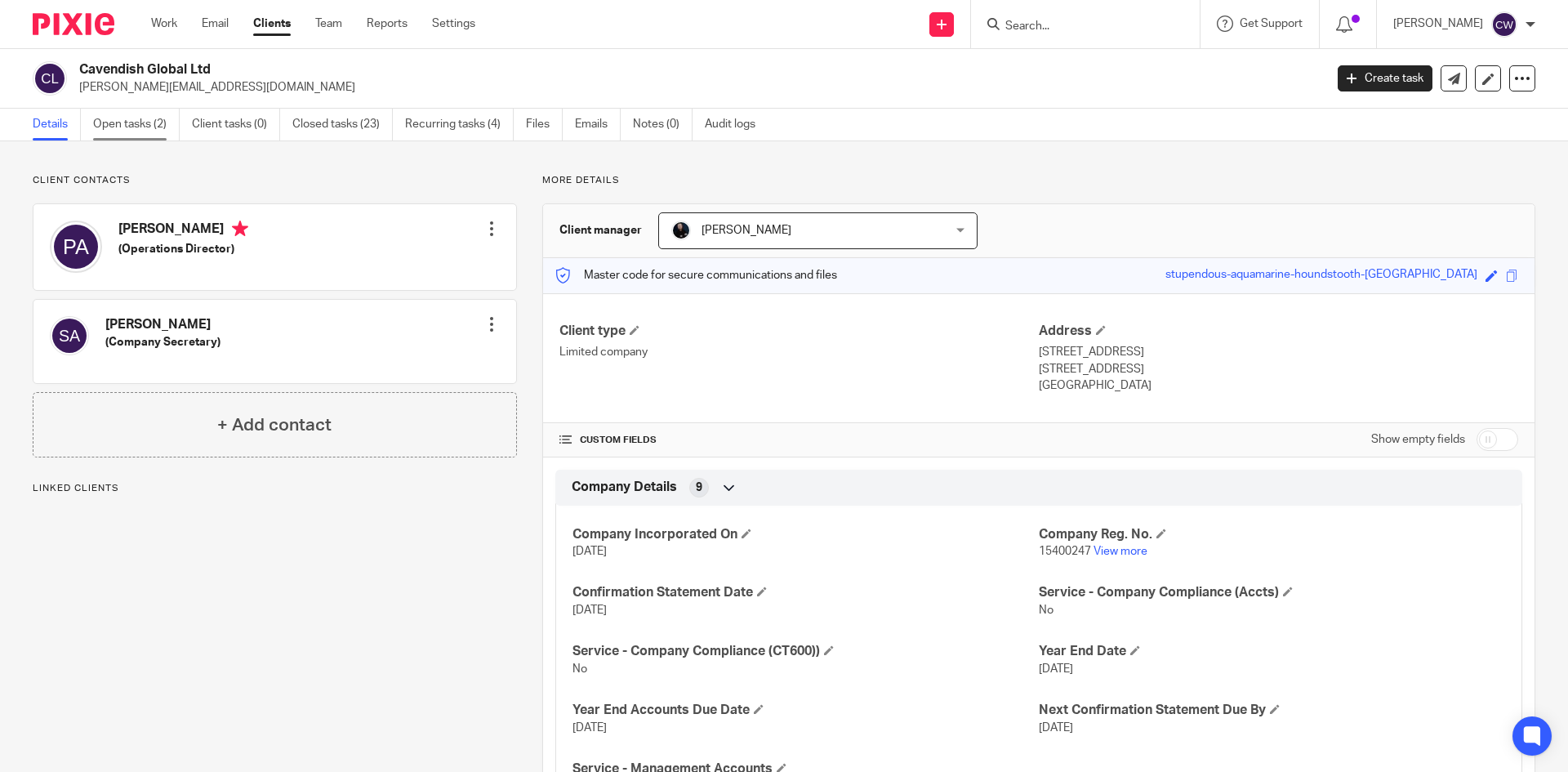
click at [142, 123] on link "Open tasks (2)" at bounding box center [136, 124] width 86 height 32
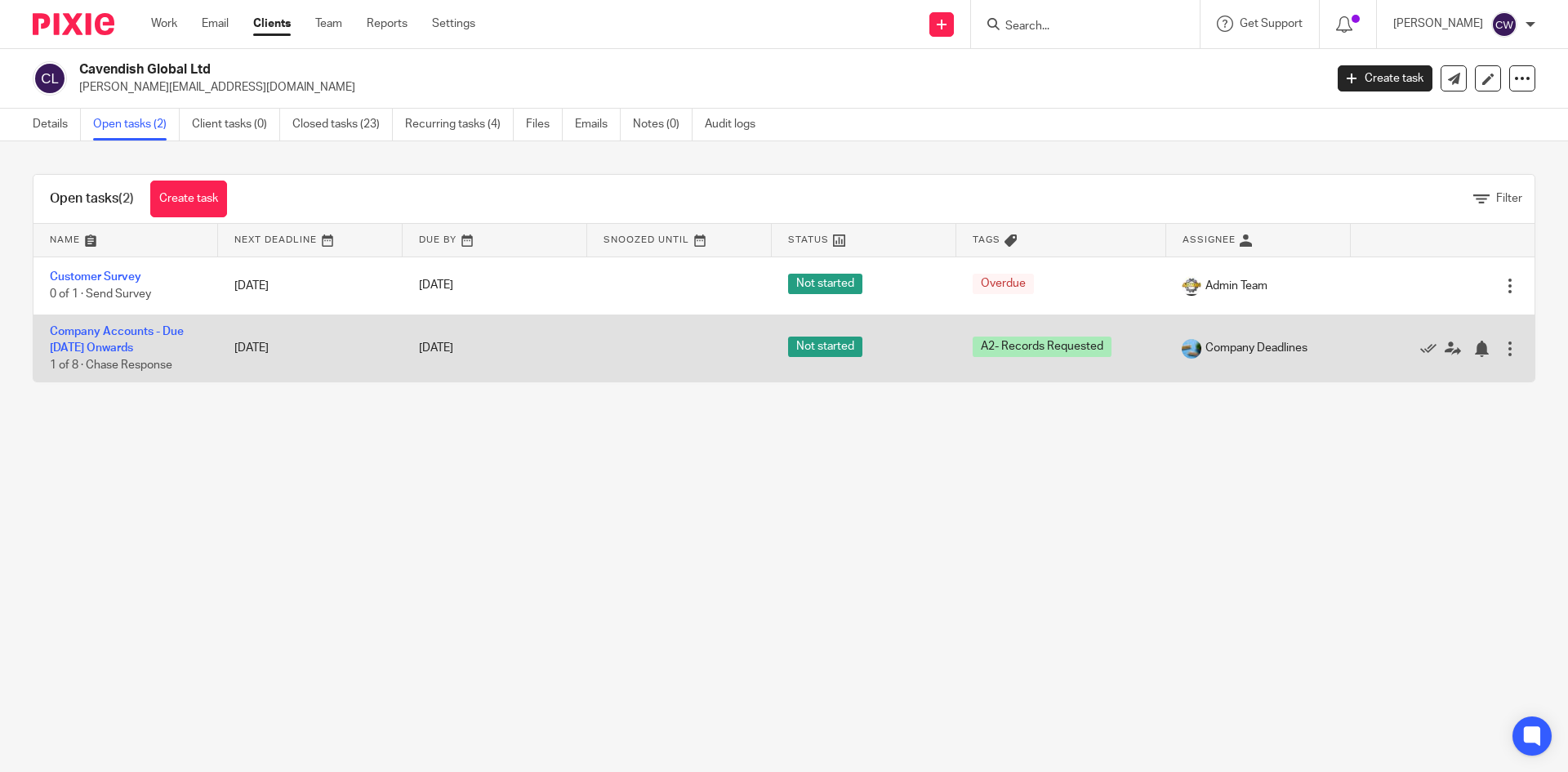
click at [131, 339] on td "Company Accounts - Due [DATE] Onwards 1 of 8 · Chase Response" at bounding box center [126, 348] width 184 height 67
click at [135, 328] on link "Company Accounts - Due [DATE] Onwards" at bounding box center [116, 339] width 134 height 28
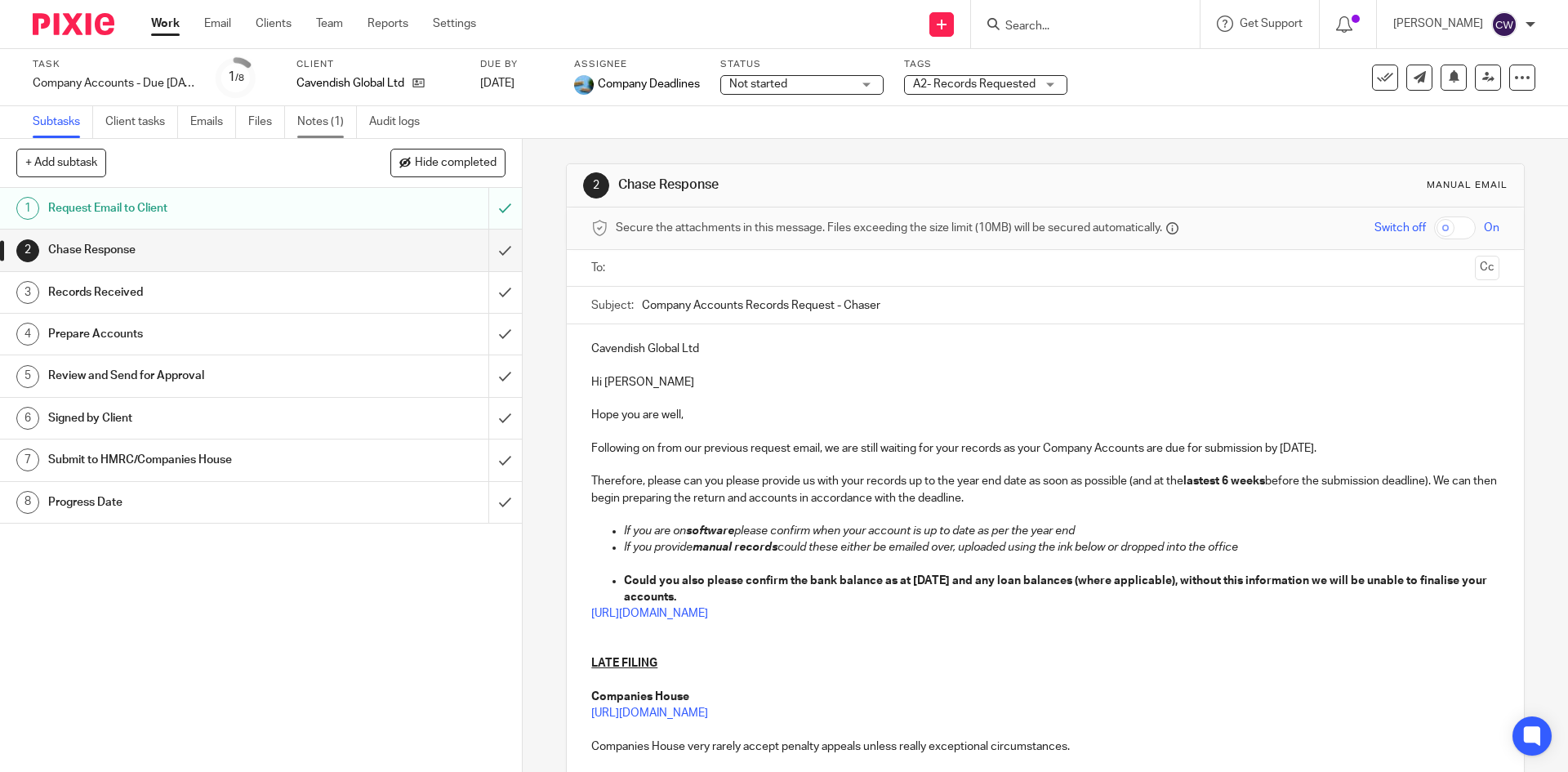
click at [311, 117] on link "Notes (1)" at bounding box center [327, 121] width 59 height 32
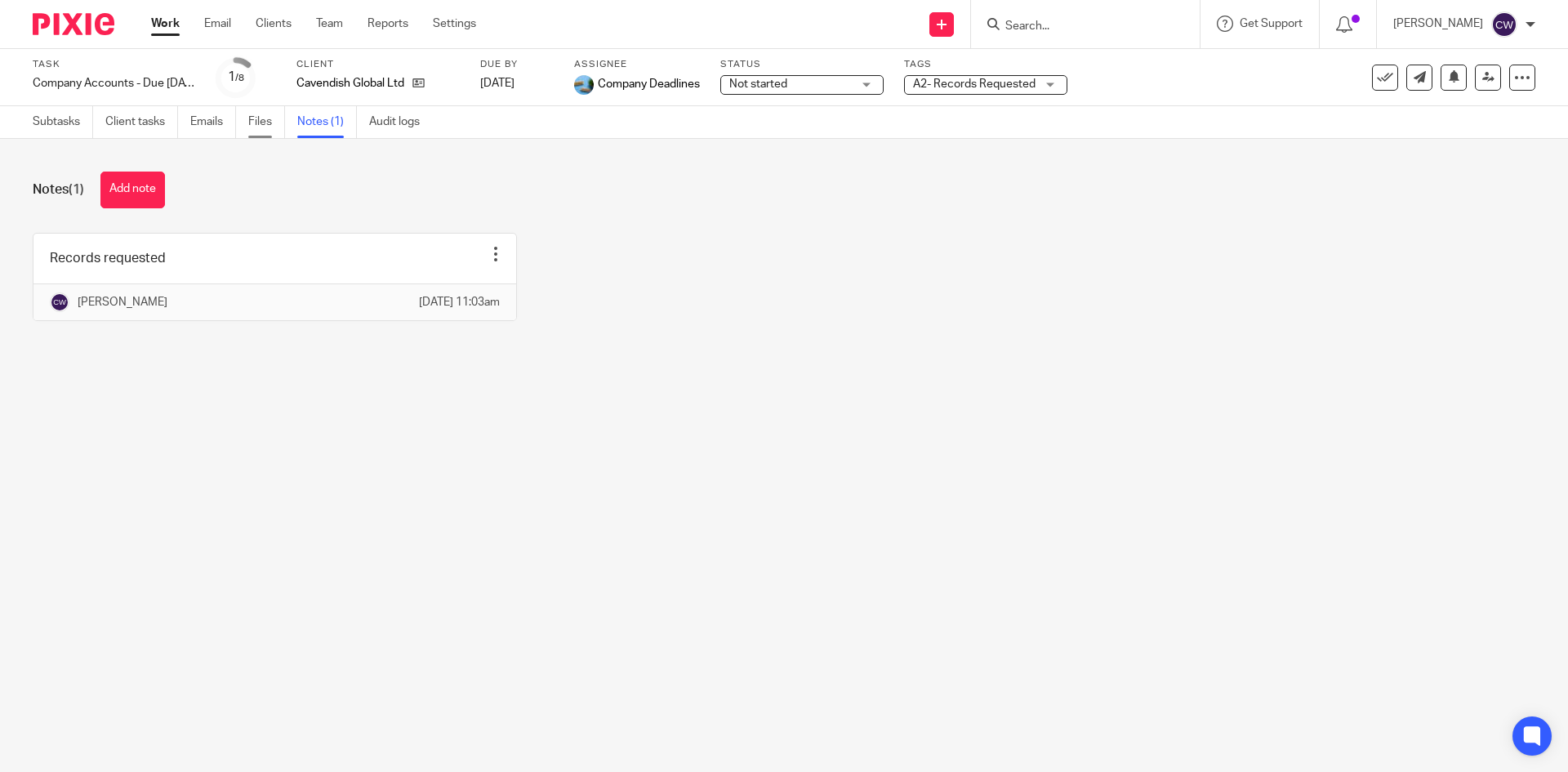
click at [274, 117] on link "Files" at bounding box center [266, 121] width 37 height 32
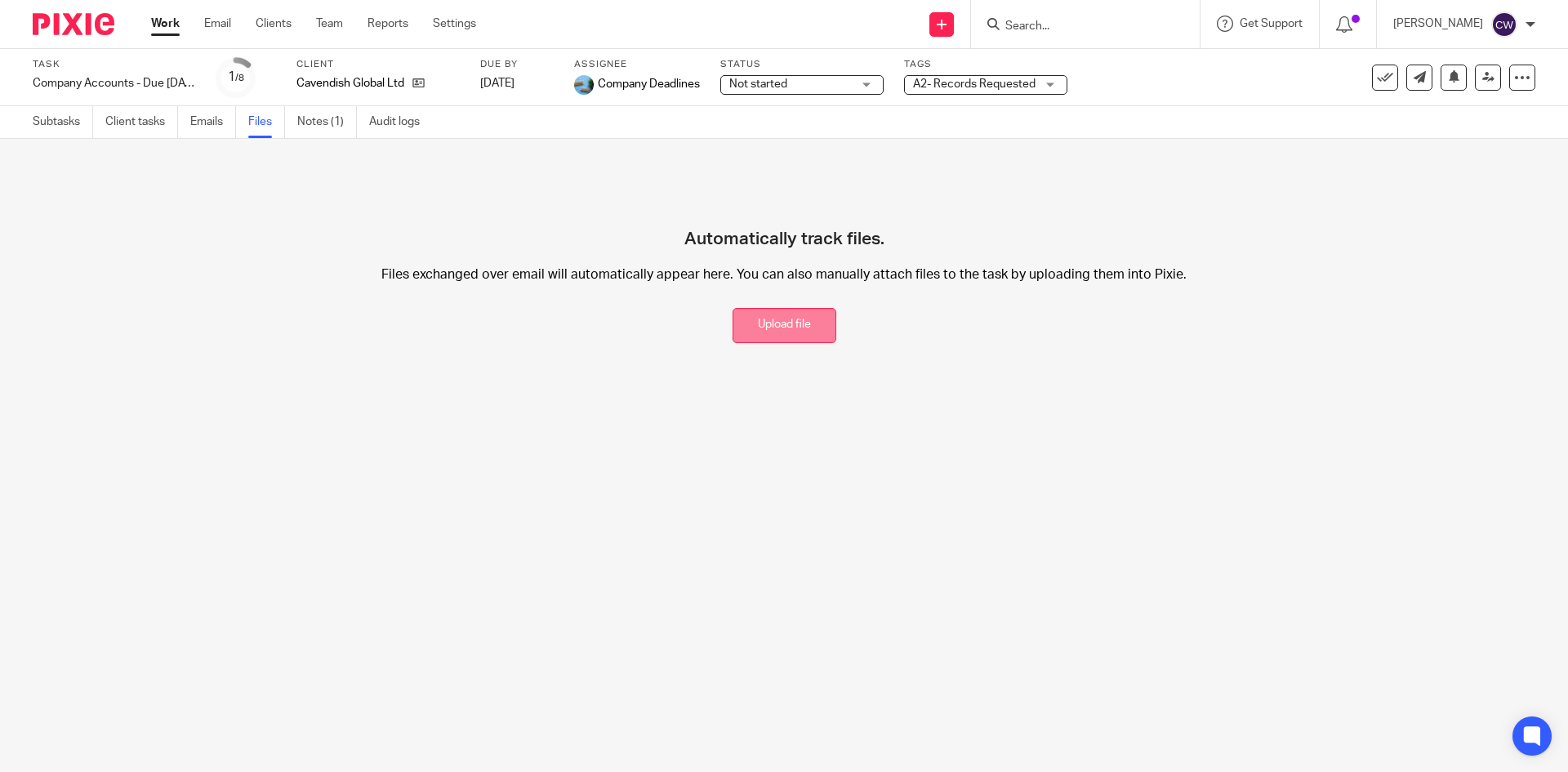
click at [746, 324] on button "Upload file" at bounding box center [784, 325] width 103 height 35
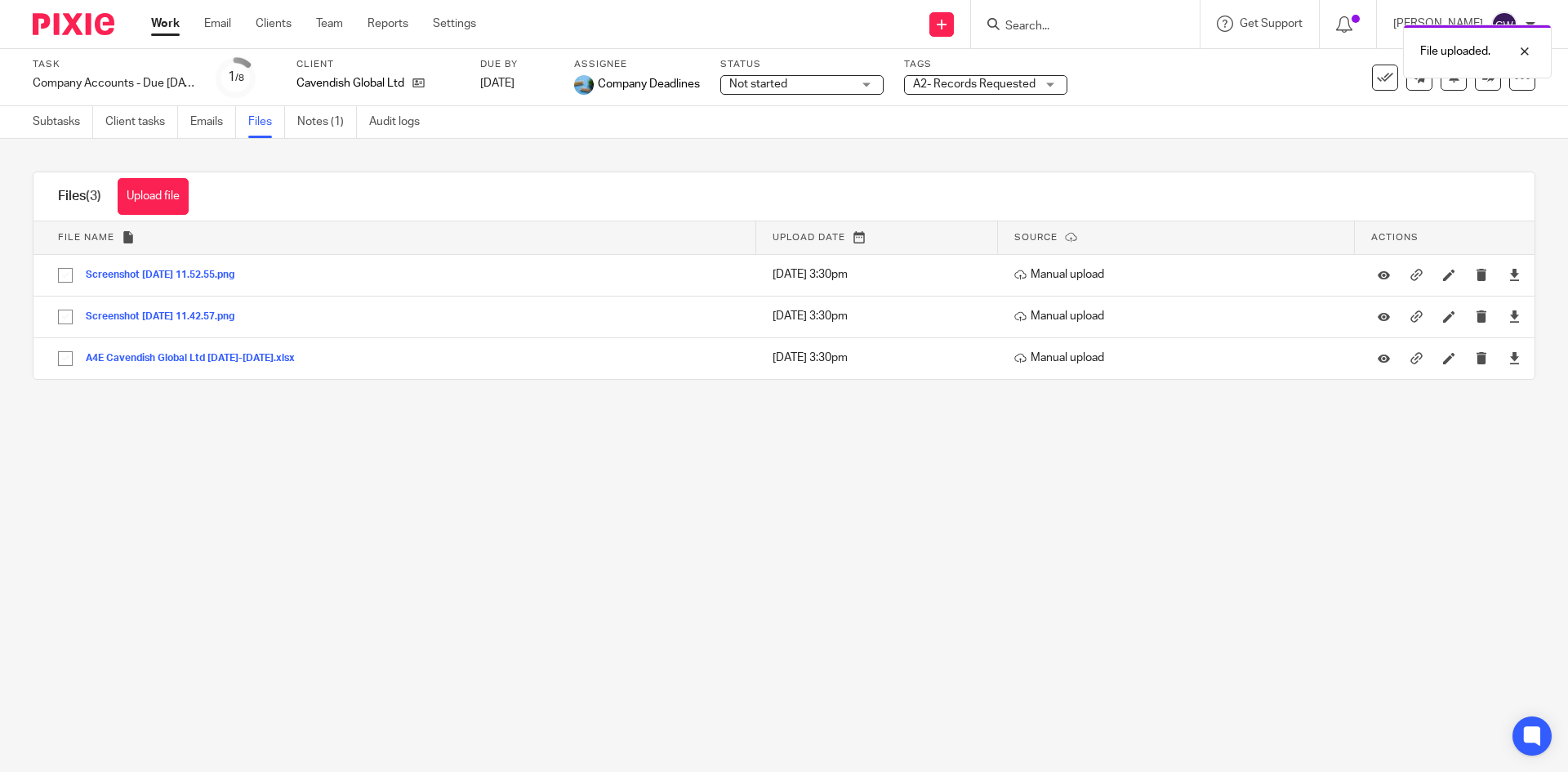
click at [972, 84] on span "A2- Records Requested" at bounding box center [974, 84] width 122 height 11
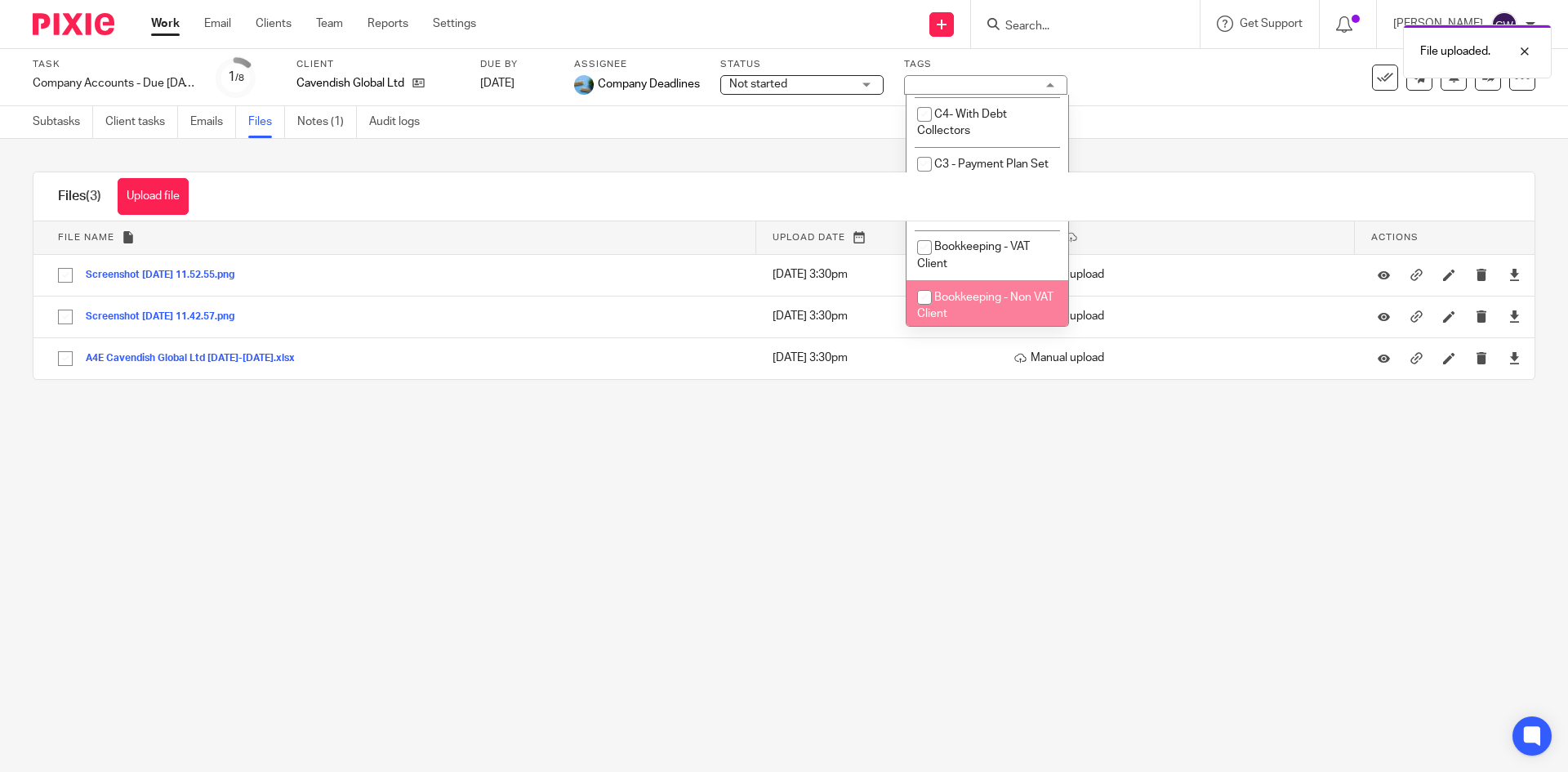
scroll to position [245, 0]
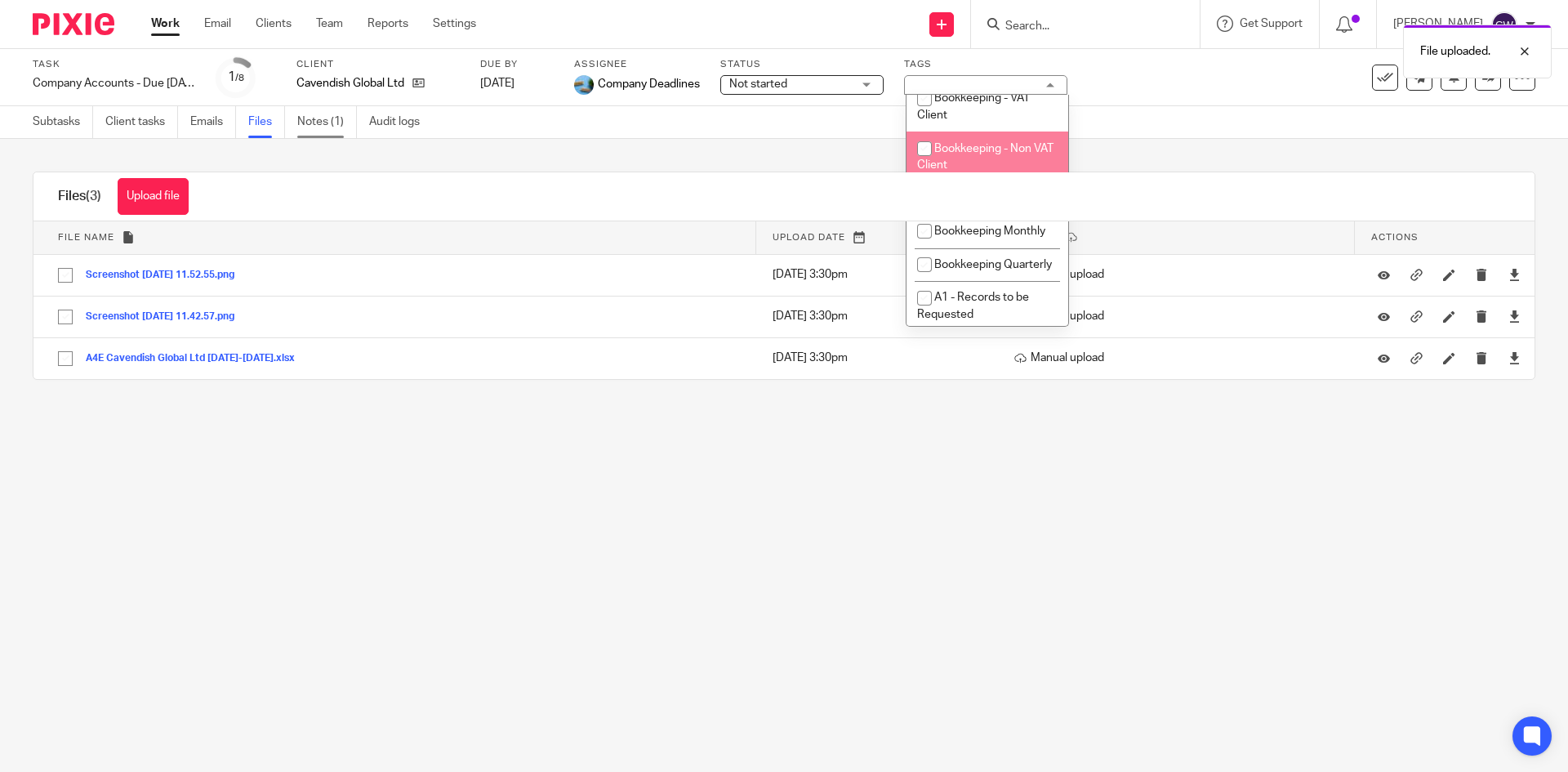
click at [338, 128] on link "Notes (1)" at bounding box center [327, 121] width 59 height 32
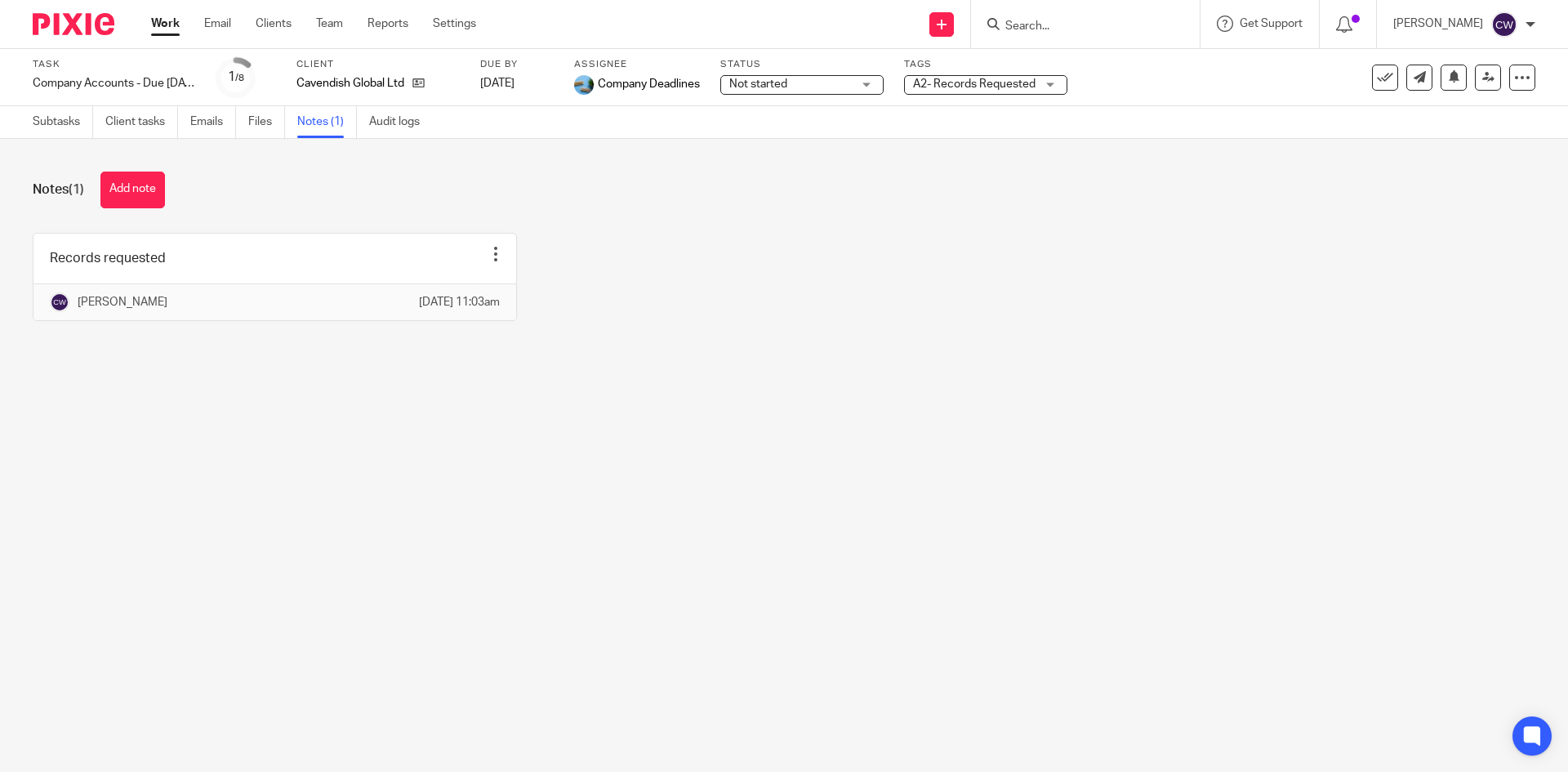
drag, startPoint x: 143, startPoint y: 170, endPoint x: 220, endPoint y: 202, distance: 83.4
click at [142, 171] on div "Notes (1) Add note Records requested Edit note Delete note [PERSON_NAME] [DATE]…" at bounding box center [784, 258] width 1568 height 240
click at [109, 186] on button "Add note" at bounding box center [133, 190] width 65 height 37
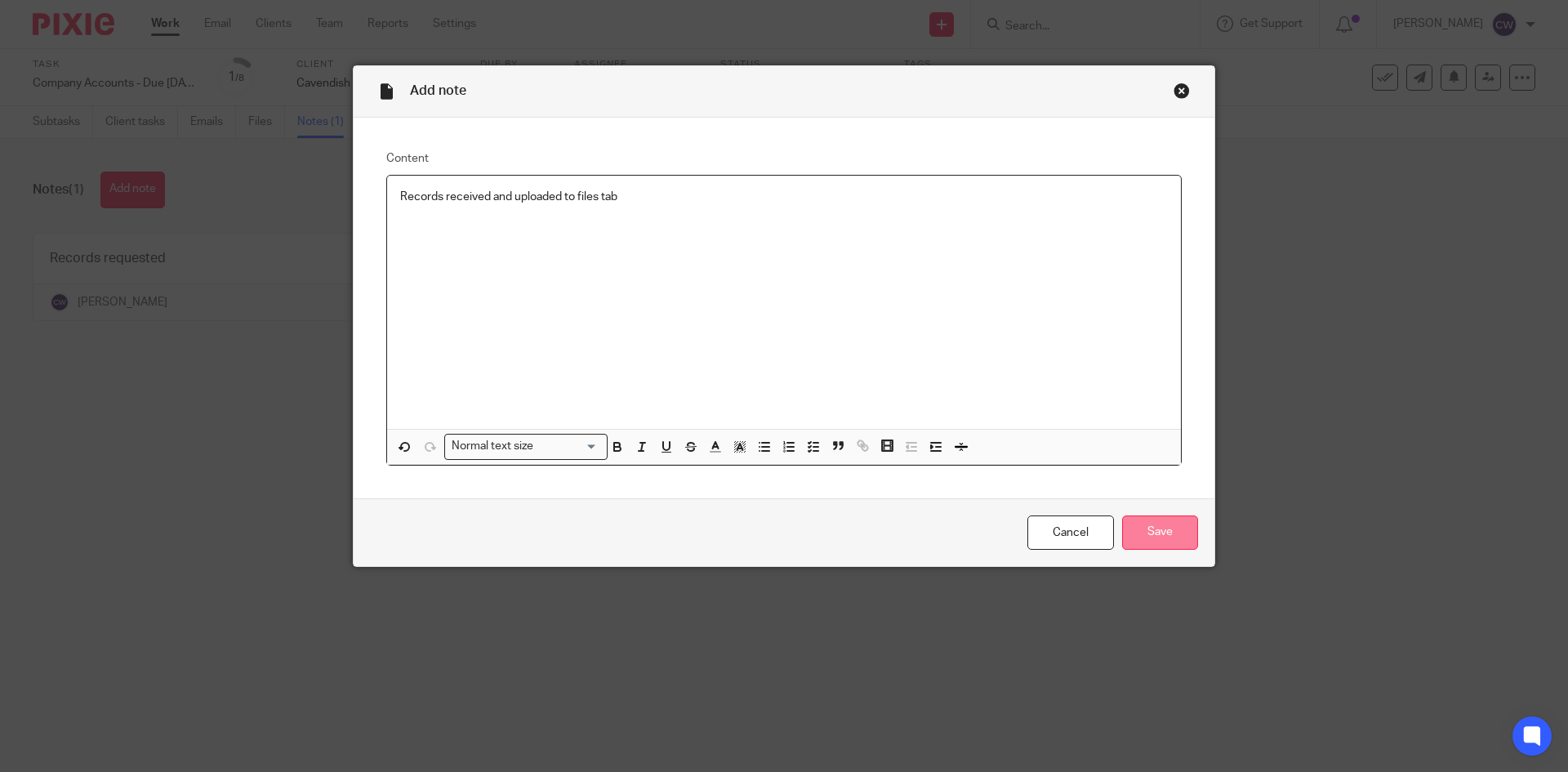
click at [1176, 532] on input "Save" at bounding box center [1160, 532] width 76 height 35
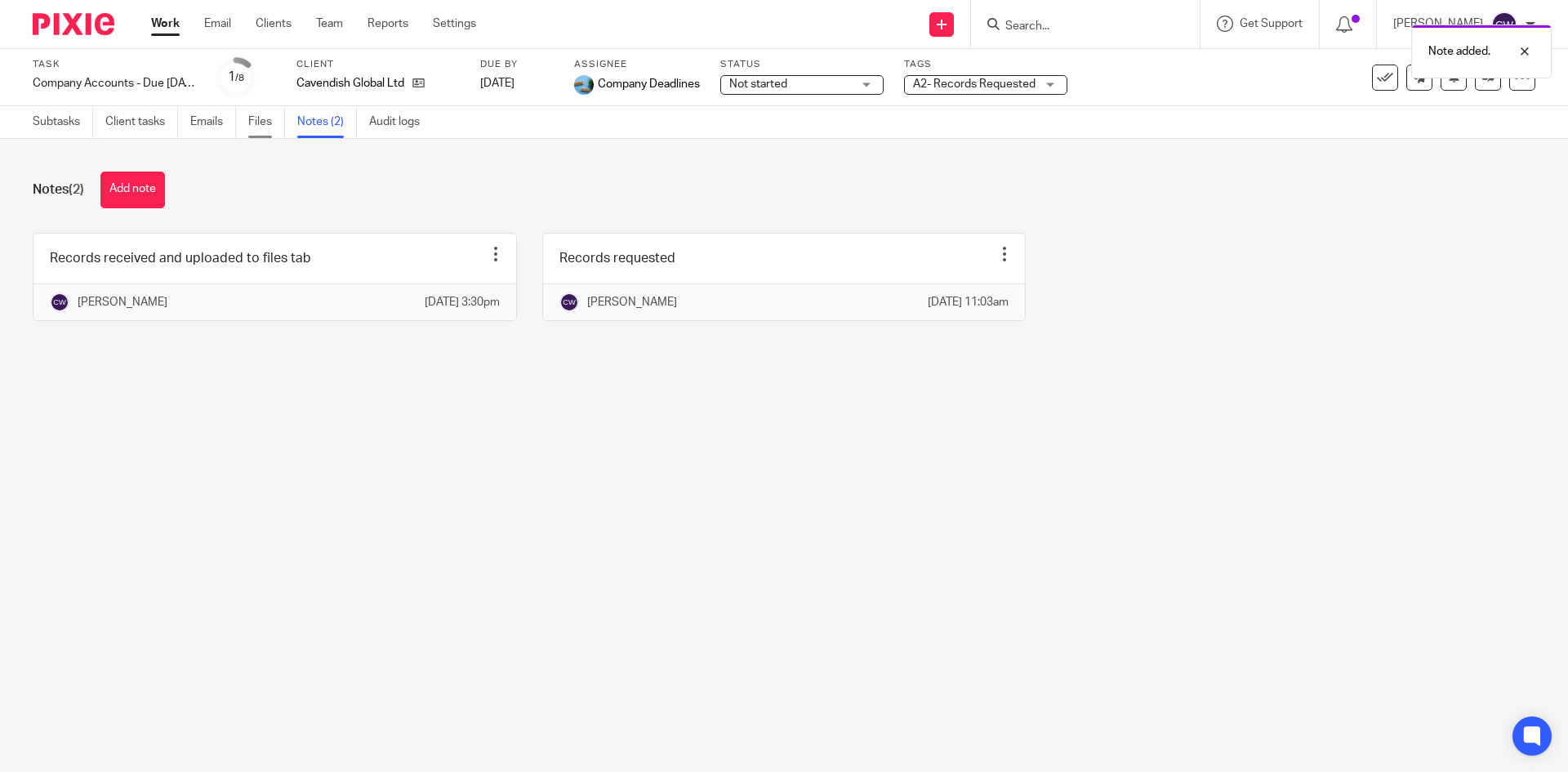
click at [268, 121] on link "Files" at bounding box center [266, 121] width 37 height 32
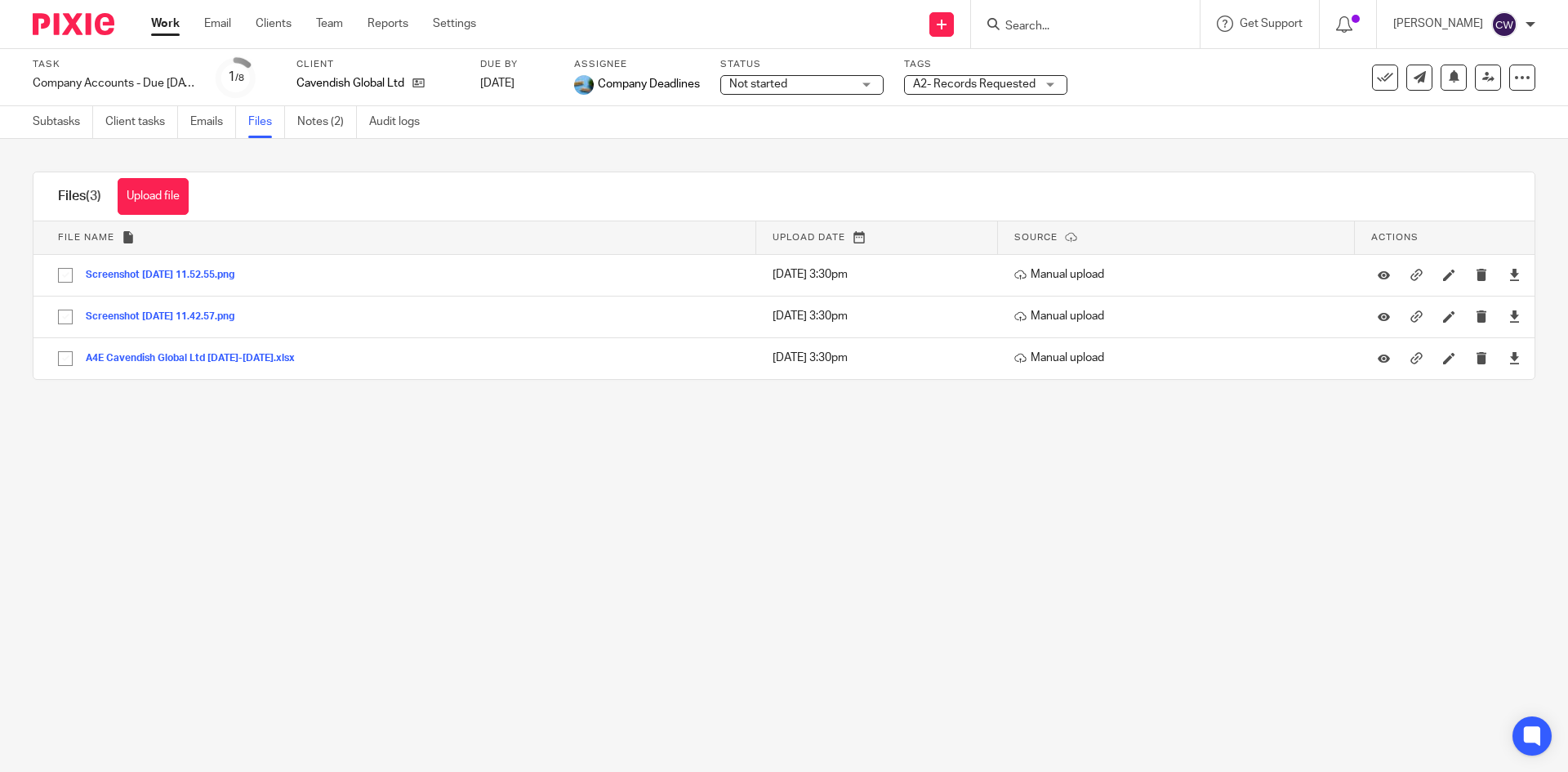
click at [1030, 86] on span "A2- Records Requested" at bounding box center [974, 84] width 122 height 11
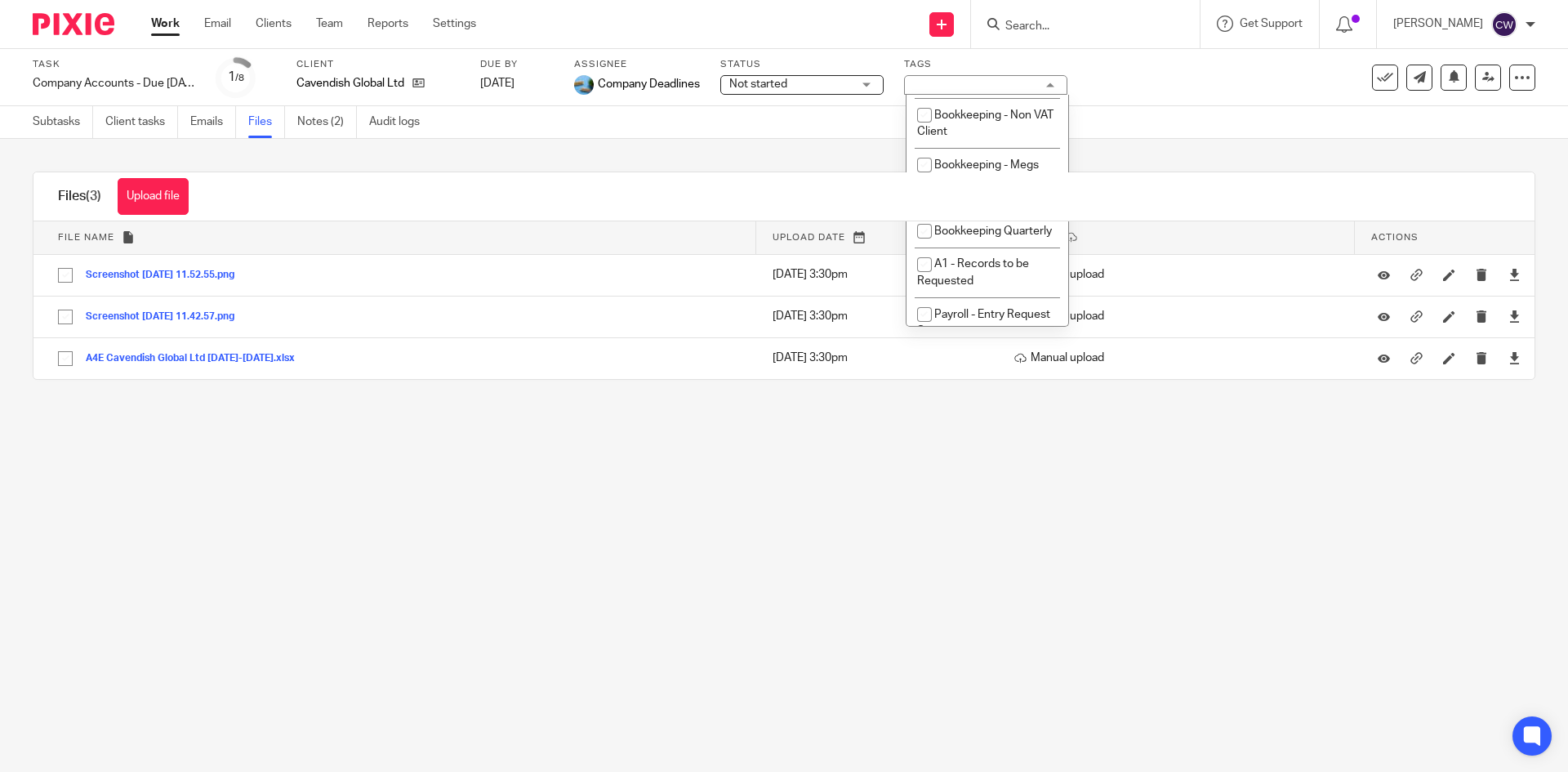
scroll to position [327, 0]
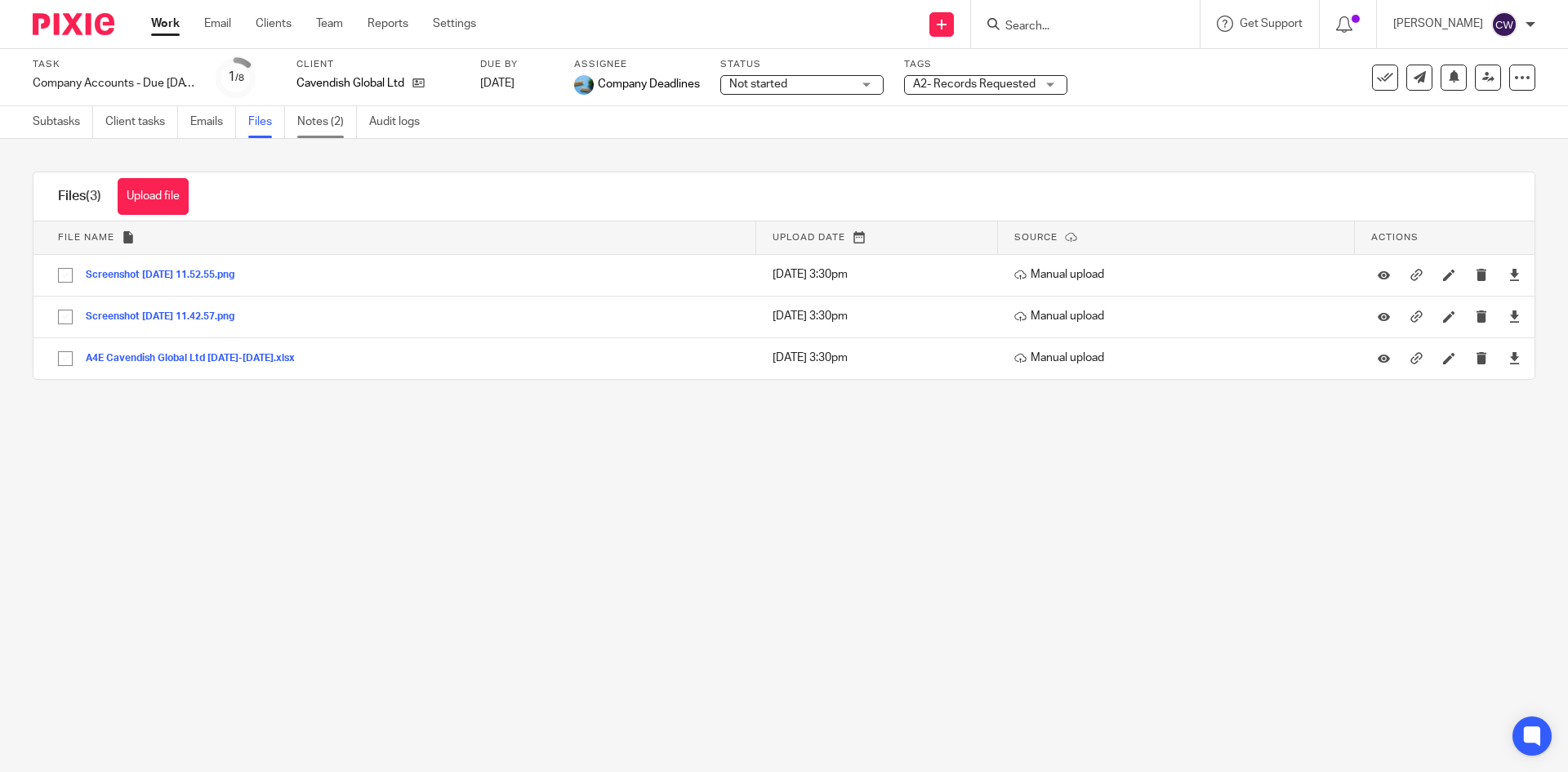
click at [339, 120] on link "Notes (2)" at bounding box center [327, 121] width 59 height 32
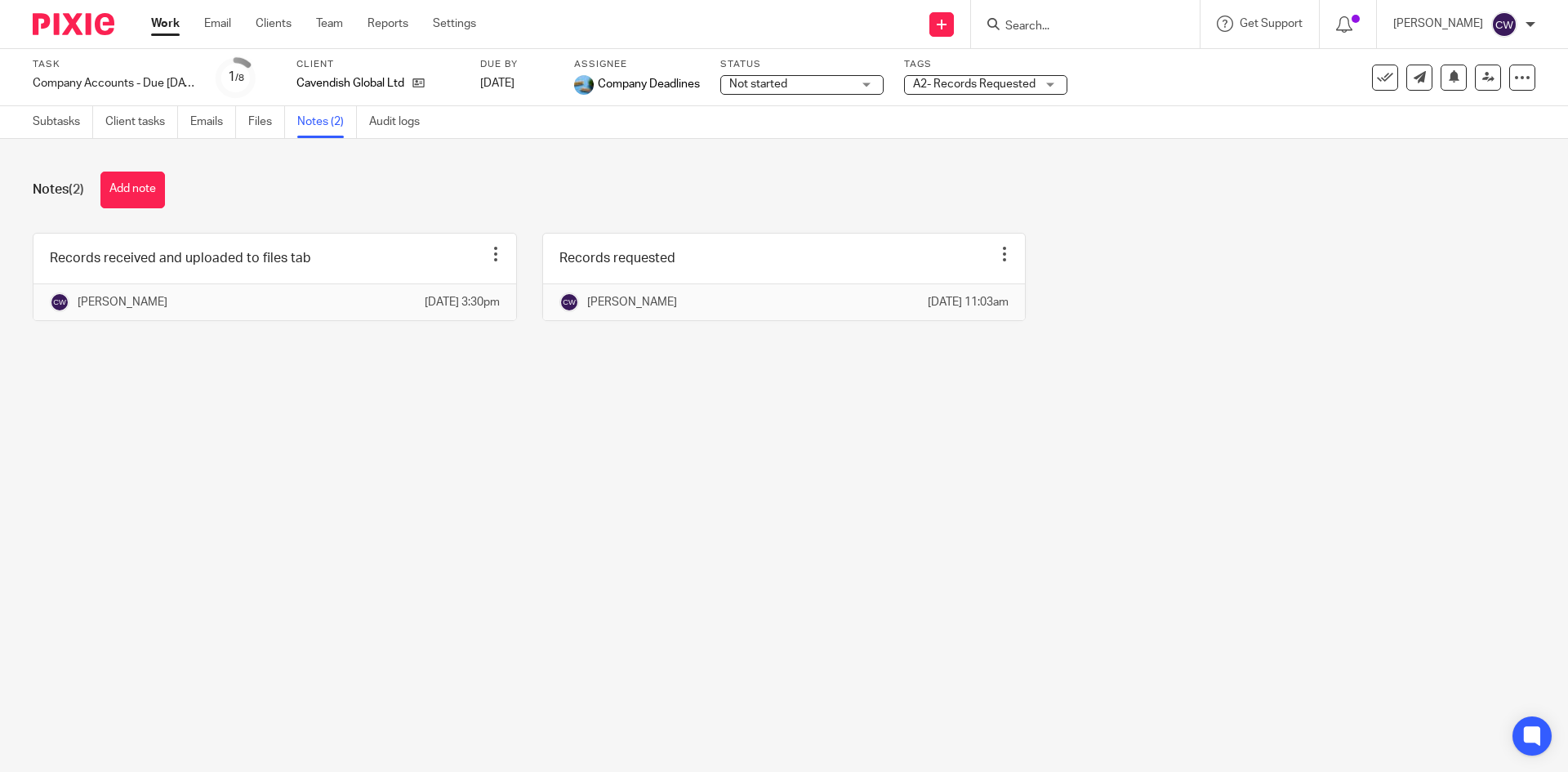
click at [963, 91] on span "A2- Records Requested" at bounding box center [974, 84] width 122 height 17
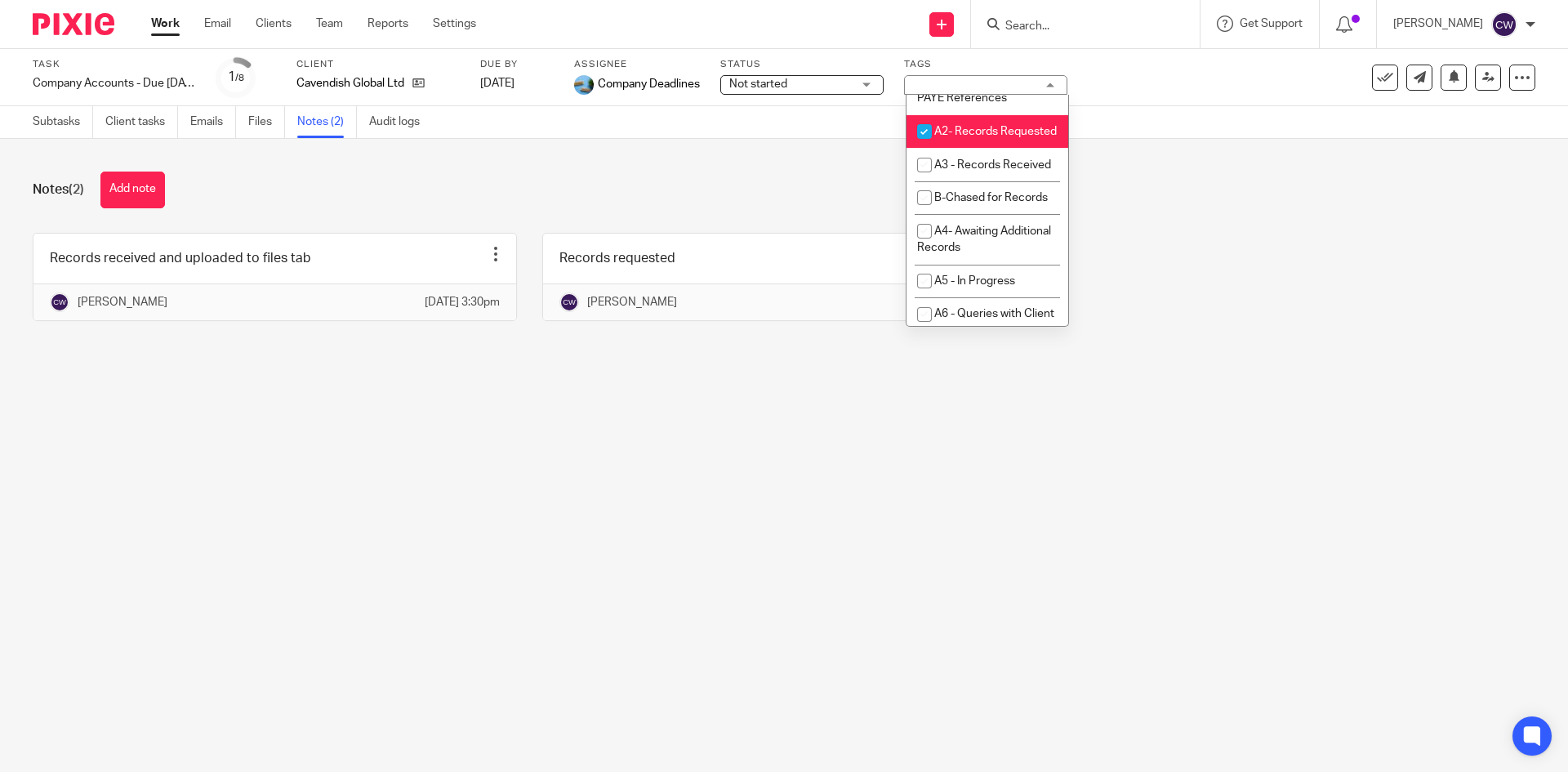
scroll to position [572, 0]
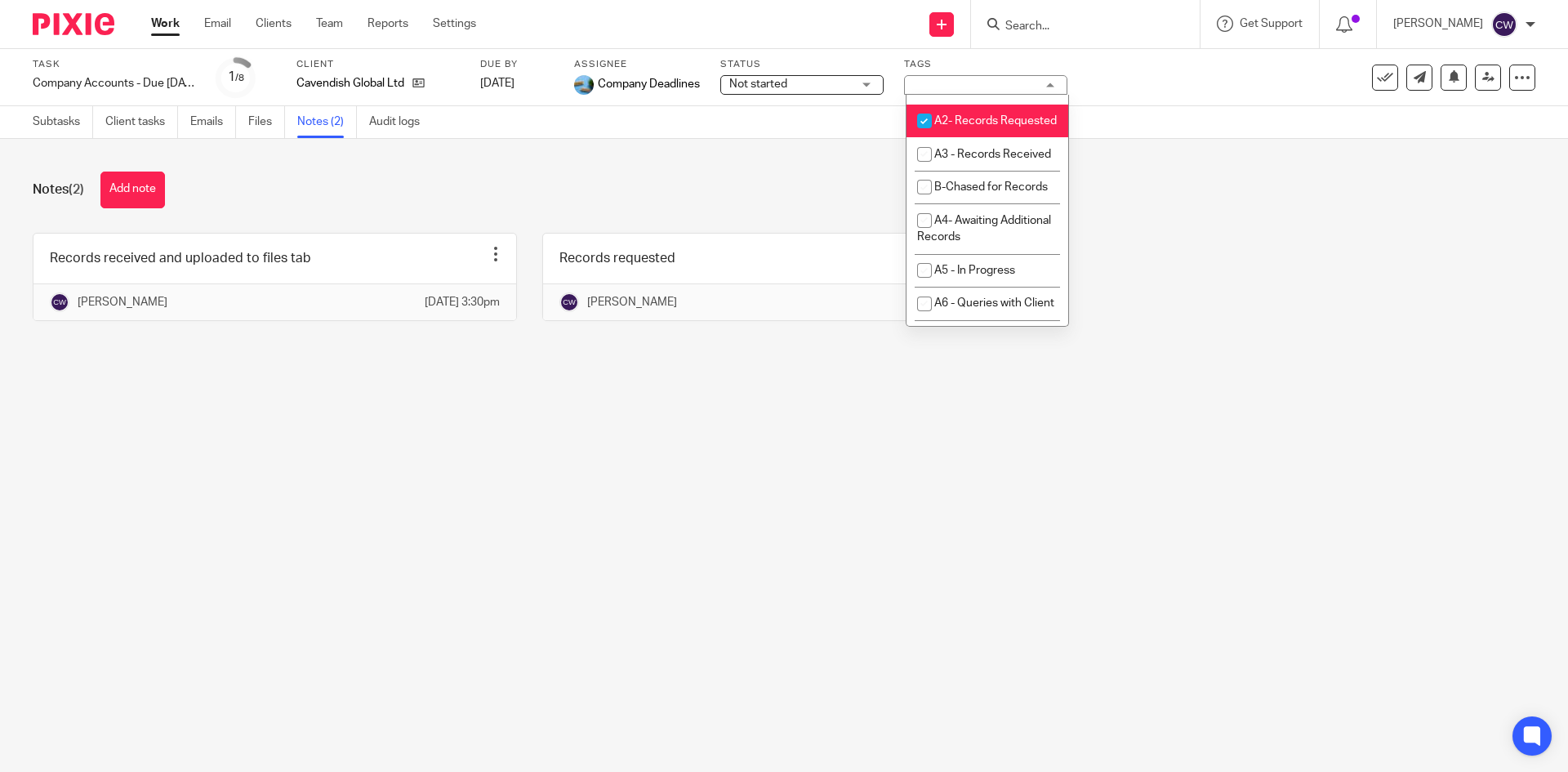
click at [964, 127] on span "A2- Records Requested" at bounding box center [995, 121] width 122 height 11
checkbox input "false"
click at [968, 171] on li "A3 - Records Received" at bounding box center [987, 153] width 162 height 34
checkbox input "true"
click at [1377, 275] on div "Records received and uploaded to files tab Edit note Delete note Catherine Wood…" at bounding box center [772, 289] width 1528 height 113
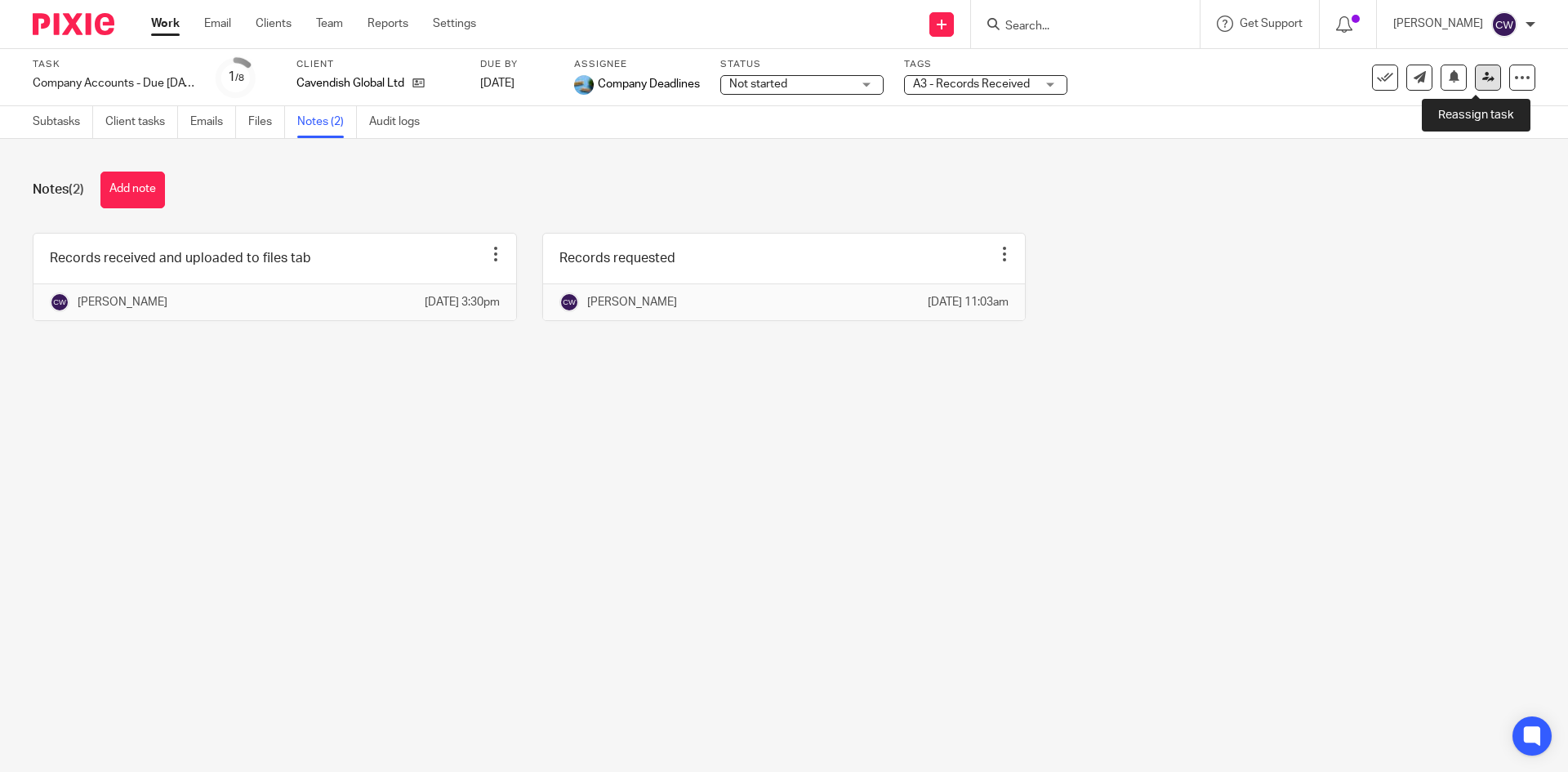
click at [1482, 82] on icon at bounding box center [1488, 77] width 12 height 12
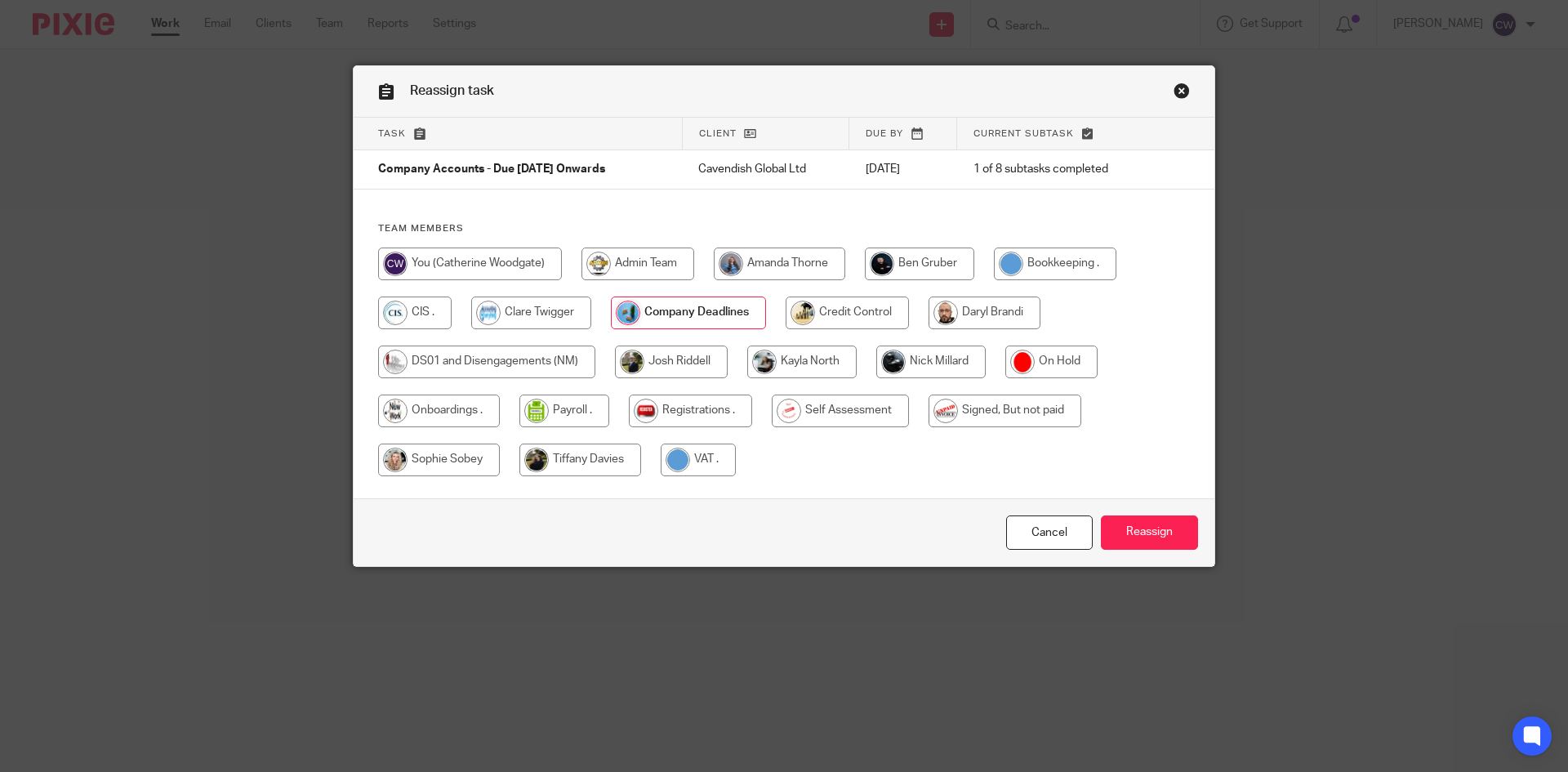
click at [949, 354] on input "radio" at bounding box center [930, 362] width 109 height 33
radio input "true"
click at [1129, 532] on input "Reassign" at bounding box center [1149, 532] width 97 height 35
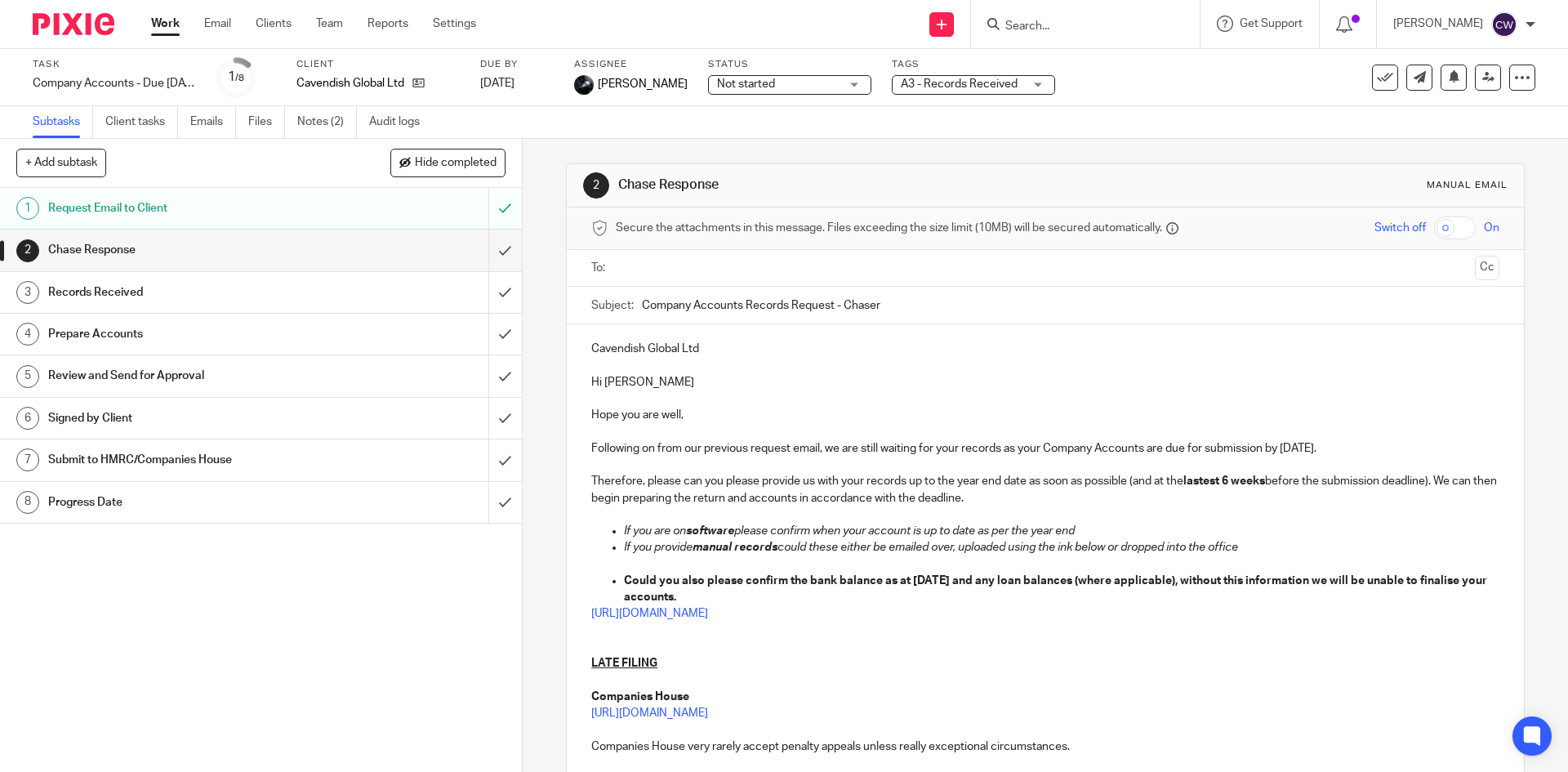
click at [1028, 31] on input "Search" at bounding box center [1077, 27] width 147 height 15
type input "regen"
click at [1086, 63] on link at bounding box center [1101, 64] width 202 height 24
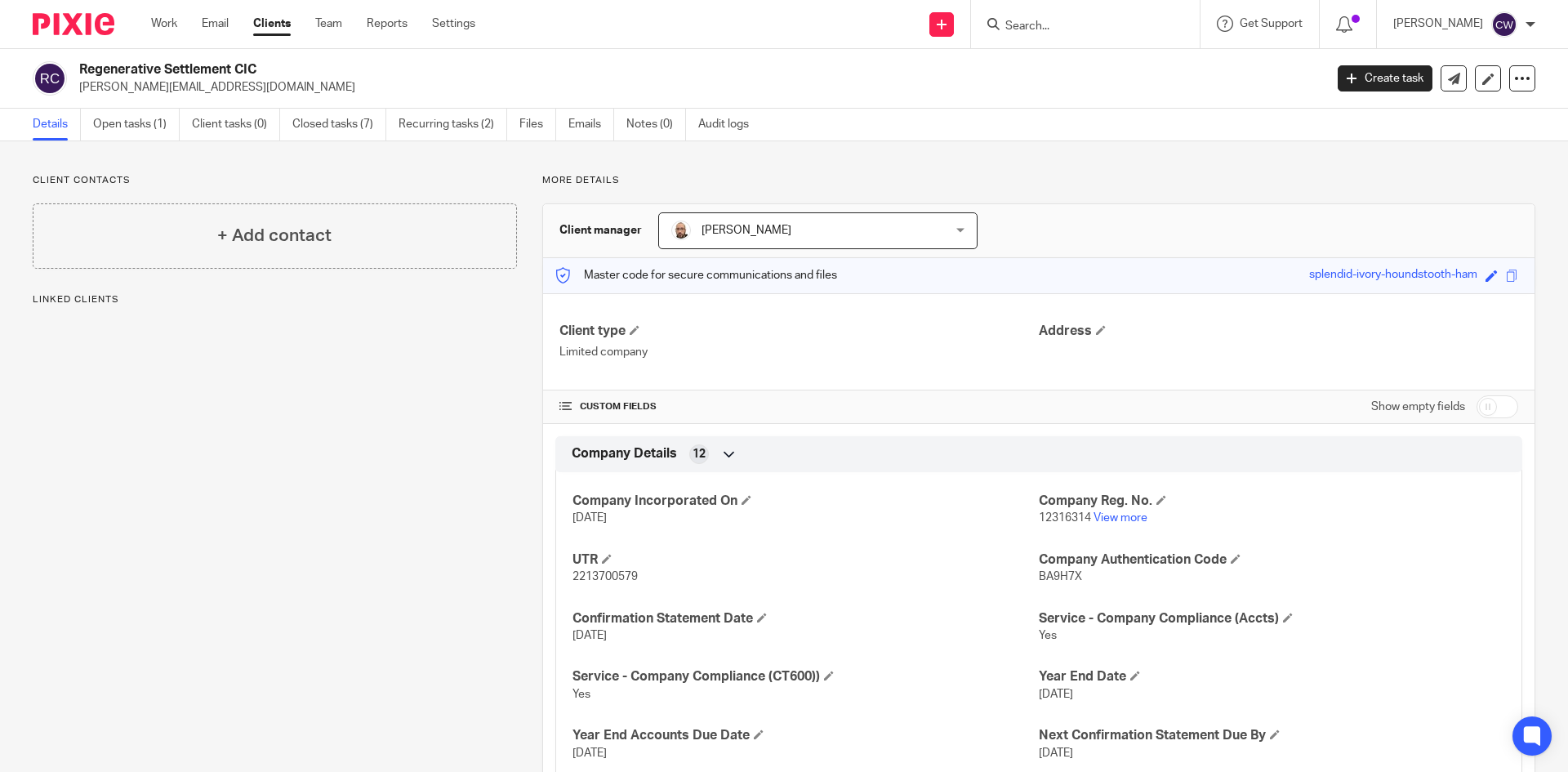
drag, startPoint x: 80, startPoint y: 72, endPoint x: 258, endPoint y: 69, distance: 178.0
click at [283, 74] on h2 "Regenerative Settlement CIC" at bounding box center [573, 70] width 987 height 17
copy h2 "Regenerative Settlement CIC"
paste input "[EMAIL_ADDRESS][DOMAIN_NAME]"
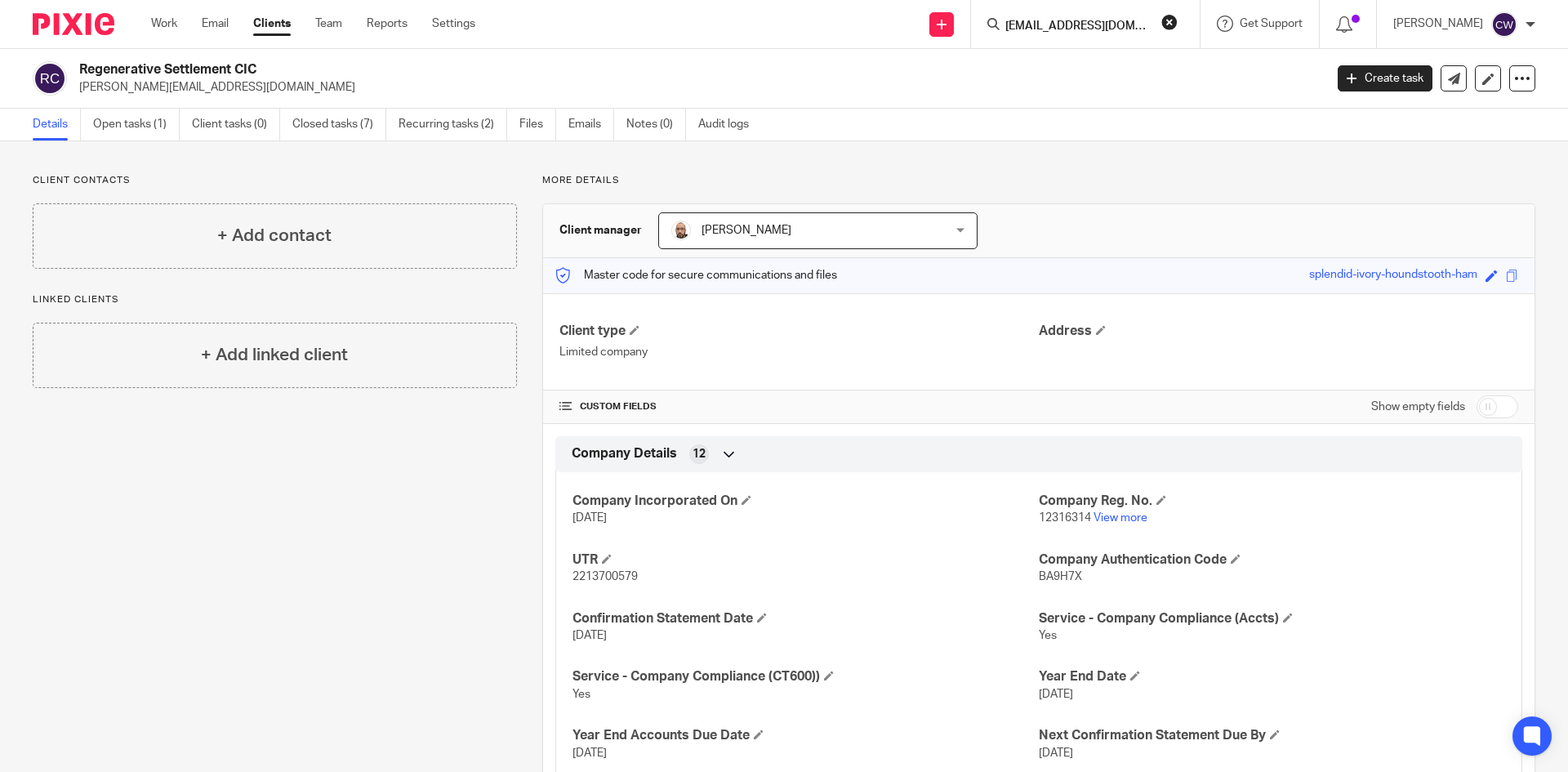
scroll to position [0, 2]
type input "[EMAIL_ADDRESS][DOMAIN_NAME]"
click at [1046, 80] on link at bounding box center [1120, 71] width 240 height 38
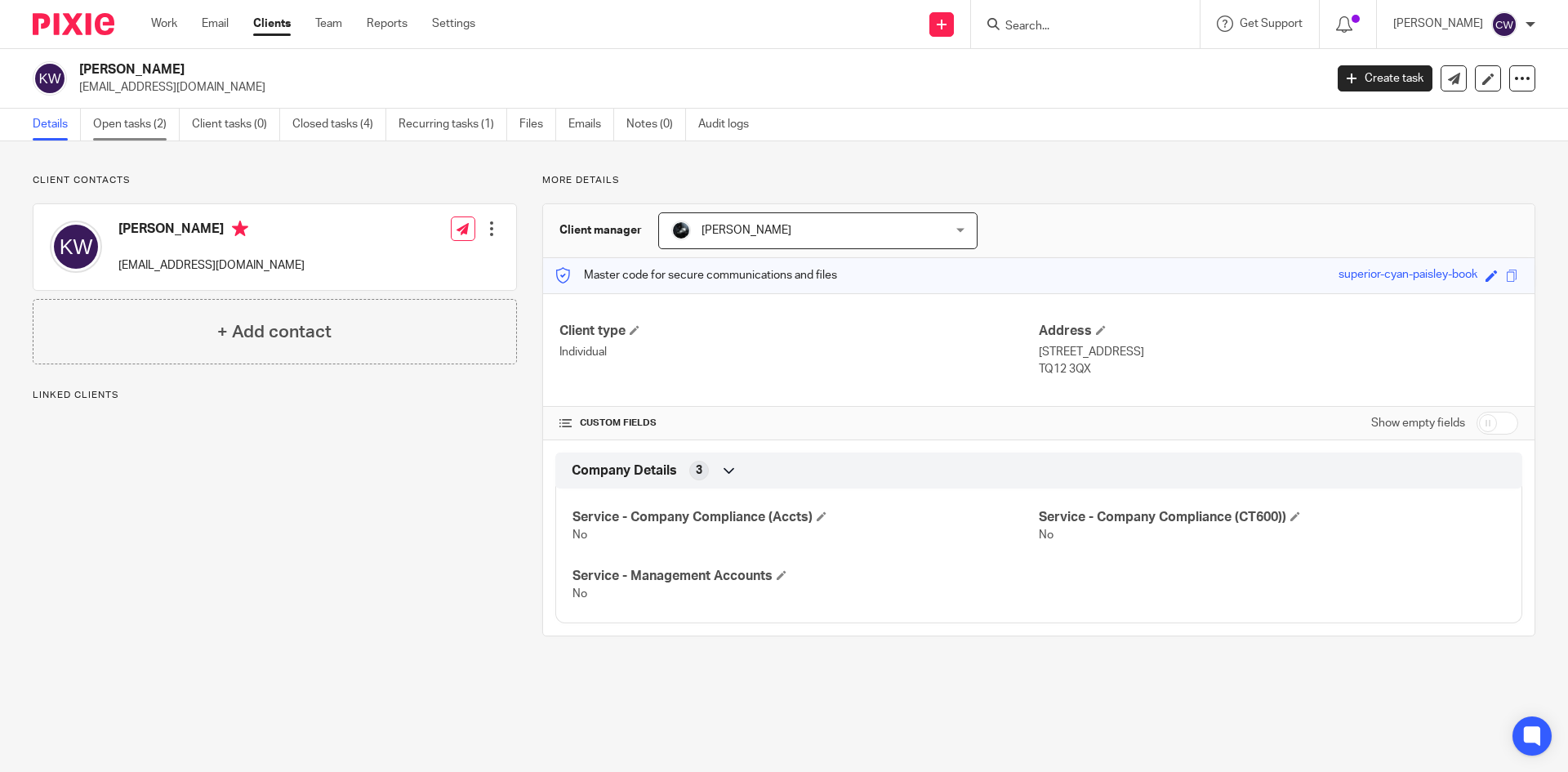
click at [148, 123] on link "Open tasks (2)" at bounding box center [136, 124] width 86 height 32
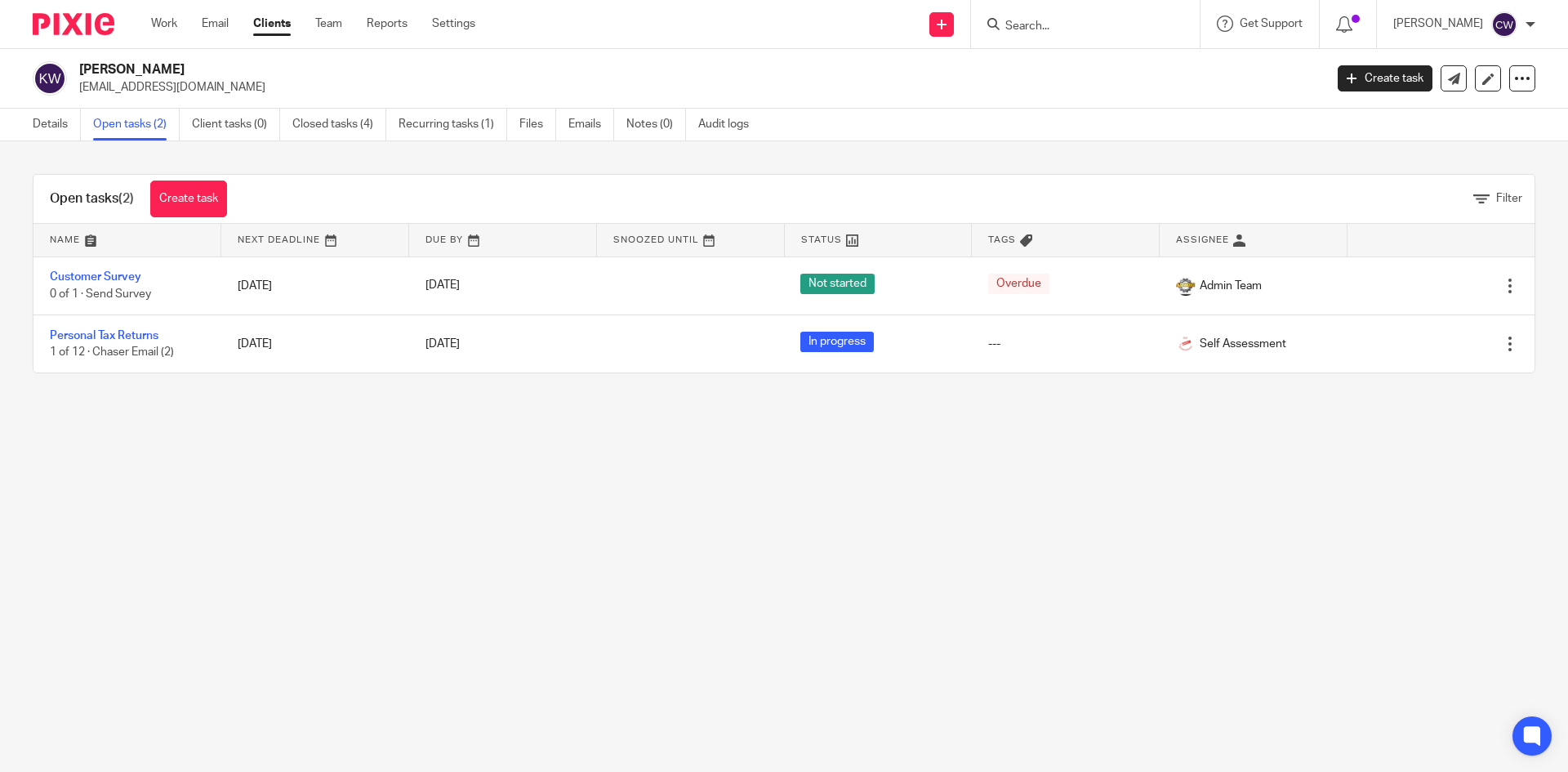
click at [1023, 20] on input "Search" at bounding box center [1077, 27] width 147 height 15
type input "Fresh cler"
click at [1049, 68] on link at bounding box center [1101, 64] width 202 height 24
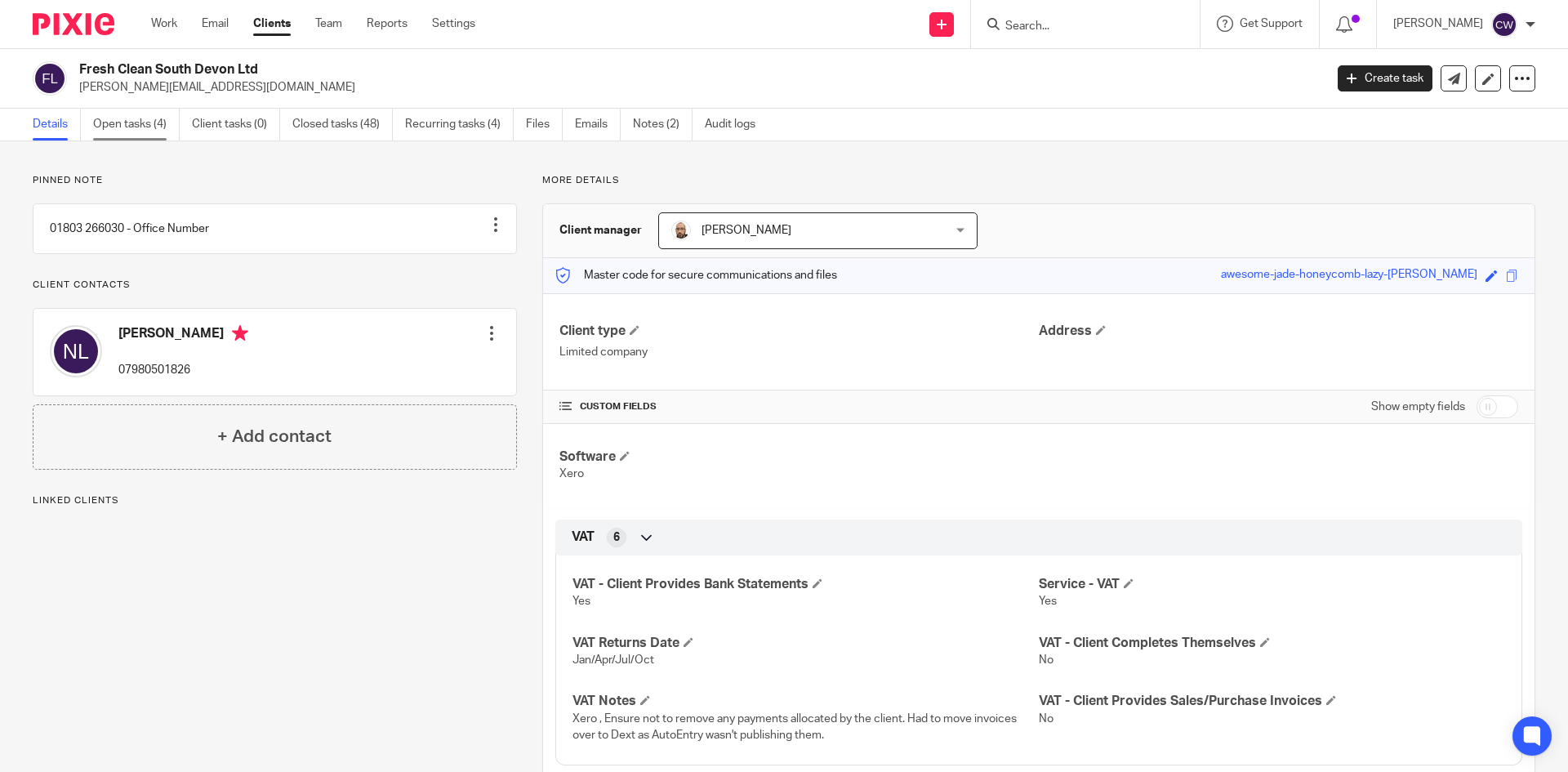
click at [101, 121] on link "Open tasks (4)" at bounding box center [136, 124] width 86 height 32
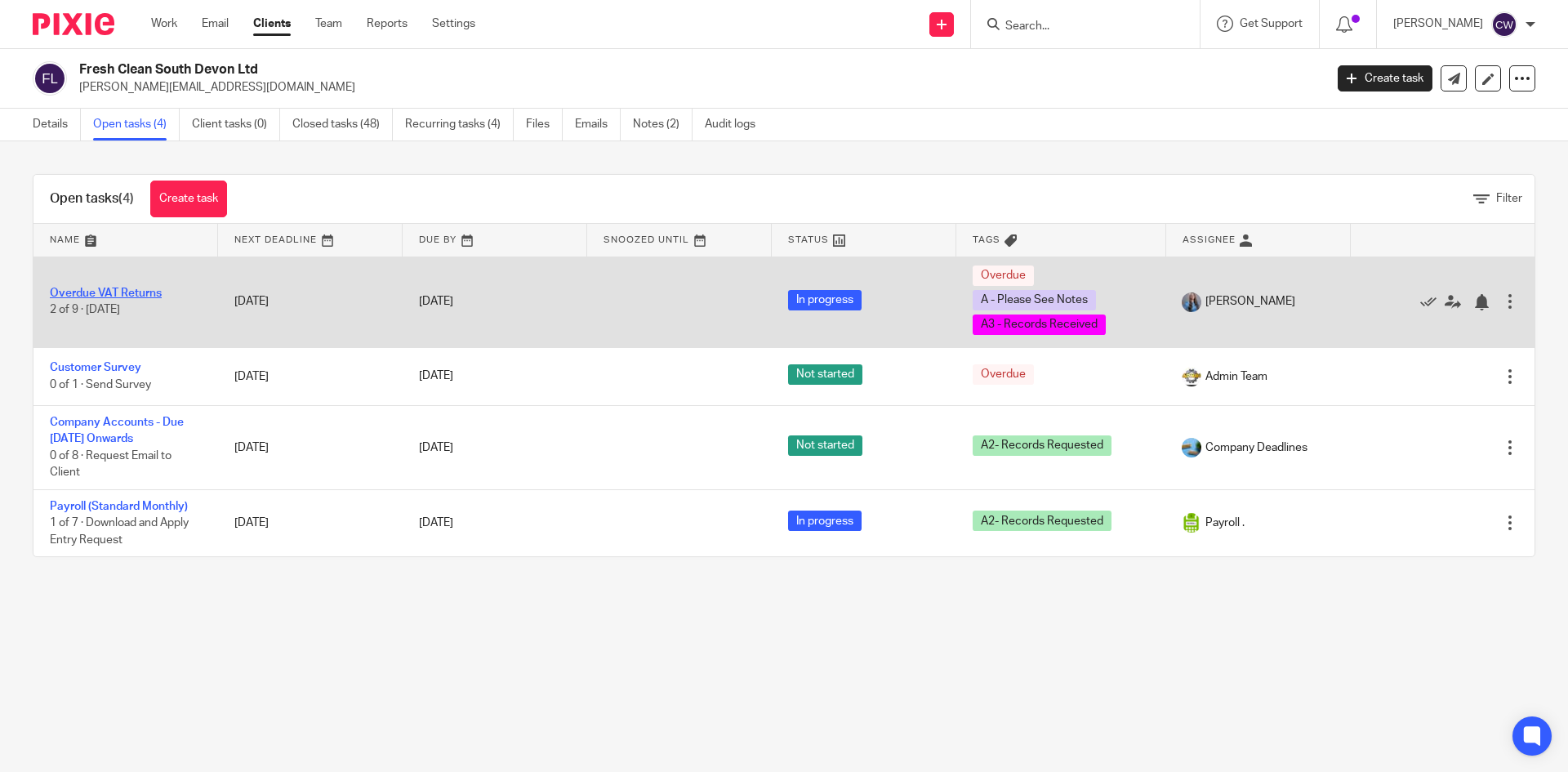
click at [135, 294] on link "Overdue VAT Returns" at bounding box center [106, 293] width 112 height 11
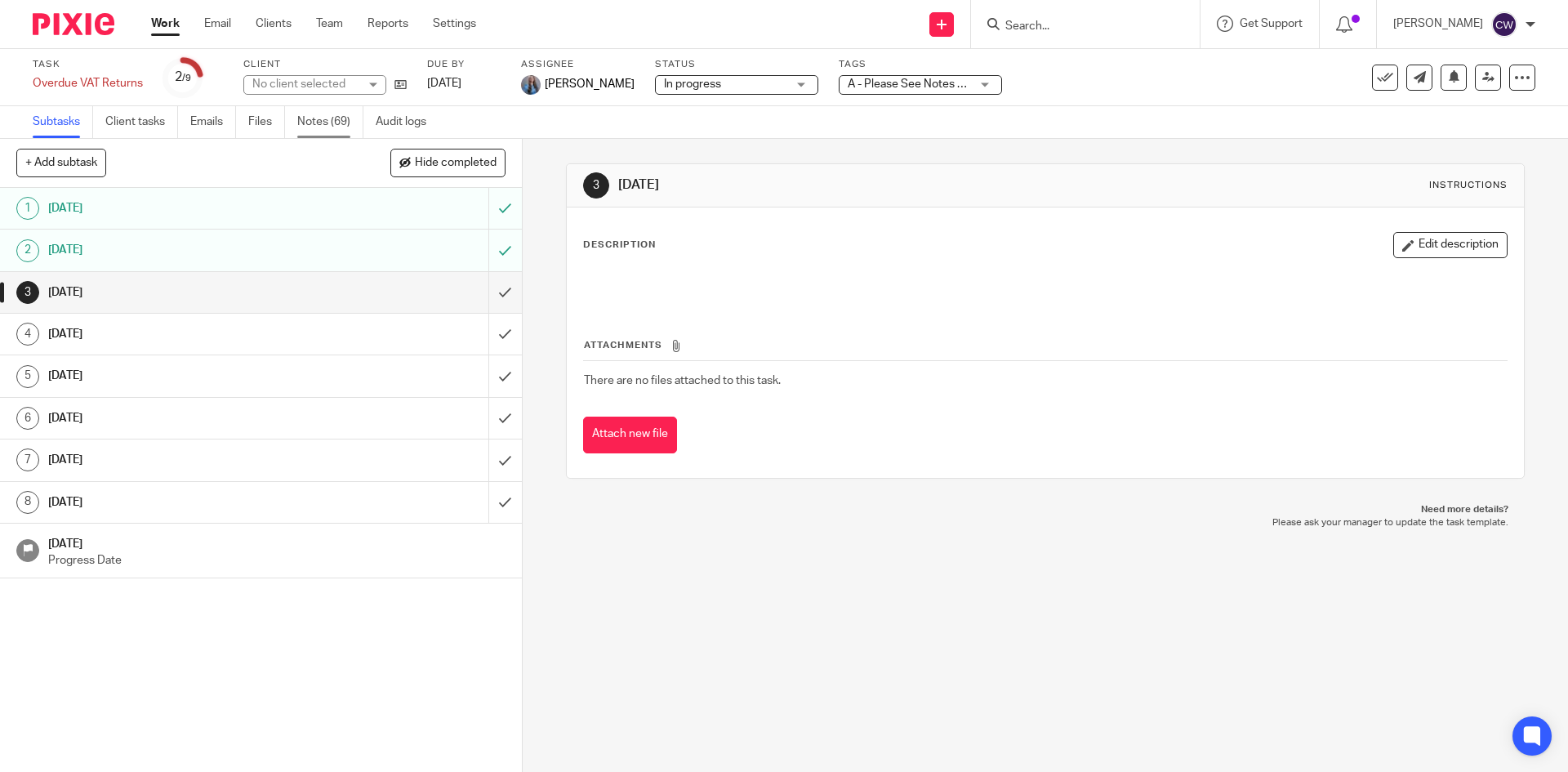
click at [319, 113] on link "Notes (69)" at bounding box center [330, 121] width 66 height 32
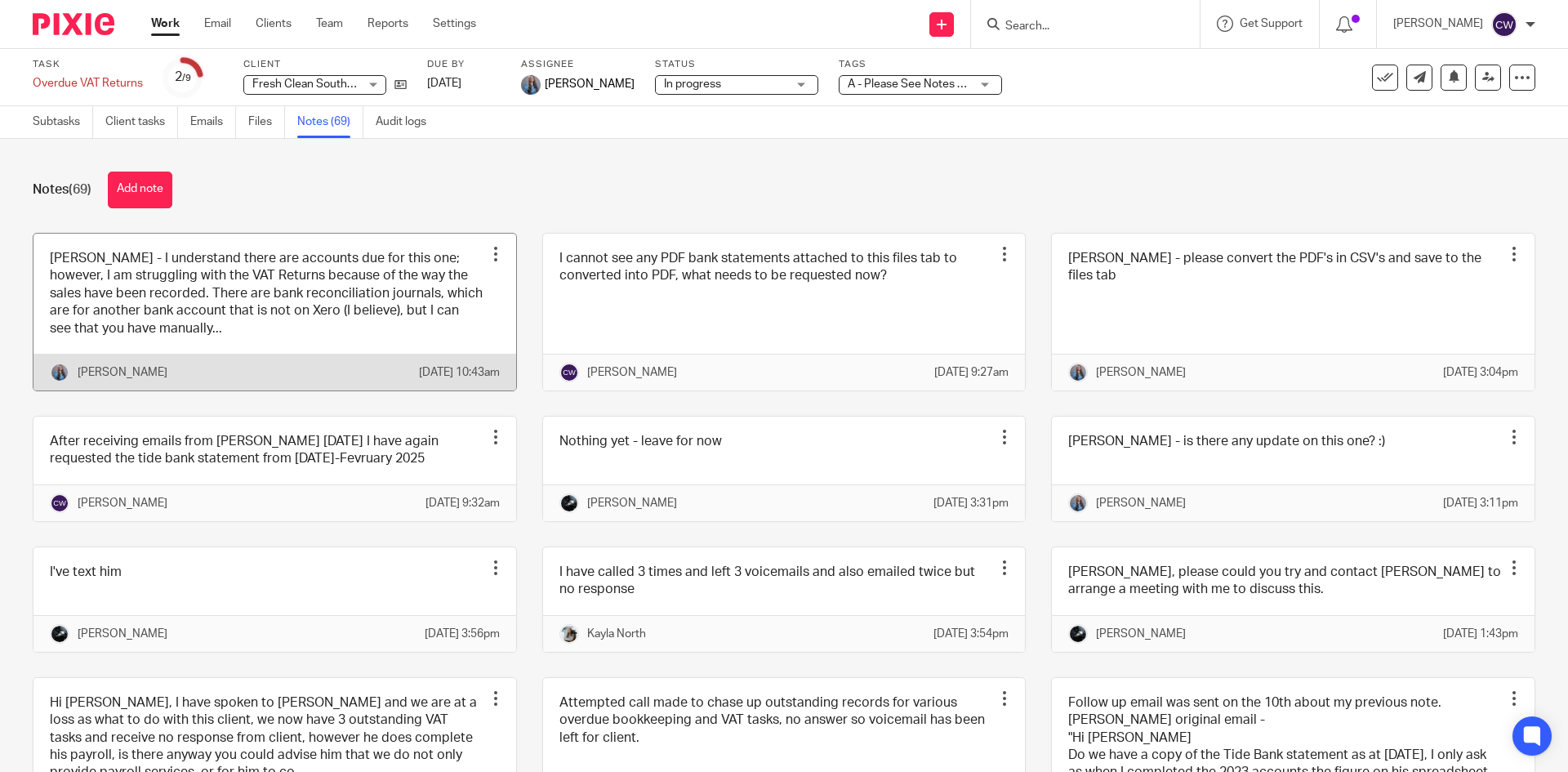
click at [243, 335] on link at bounding box center [275, 312] width 482 height 157
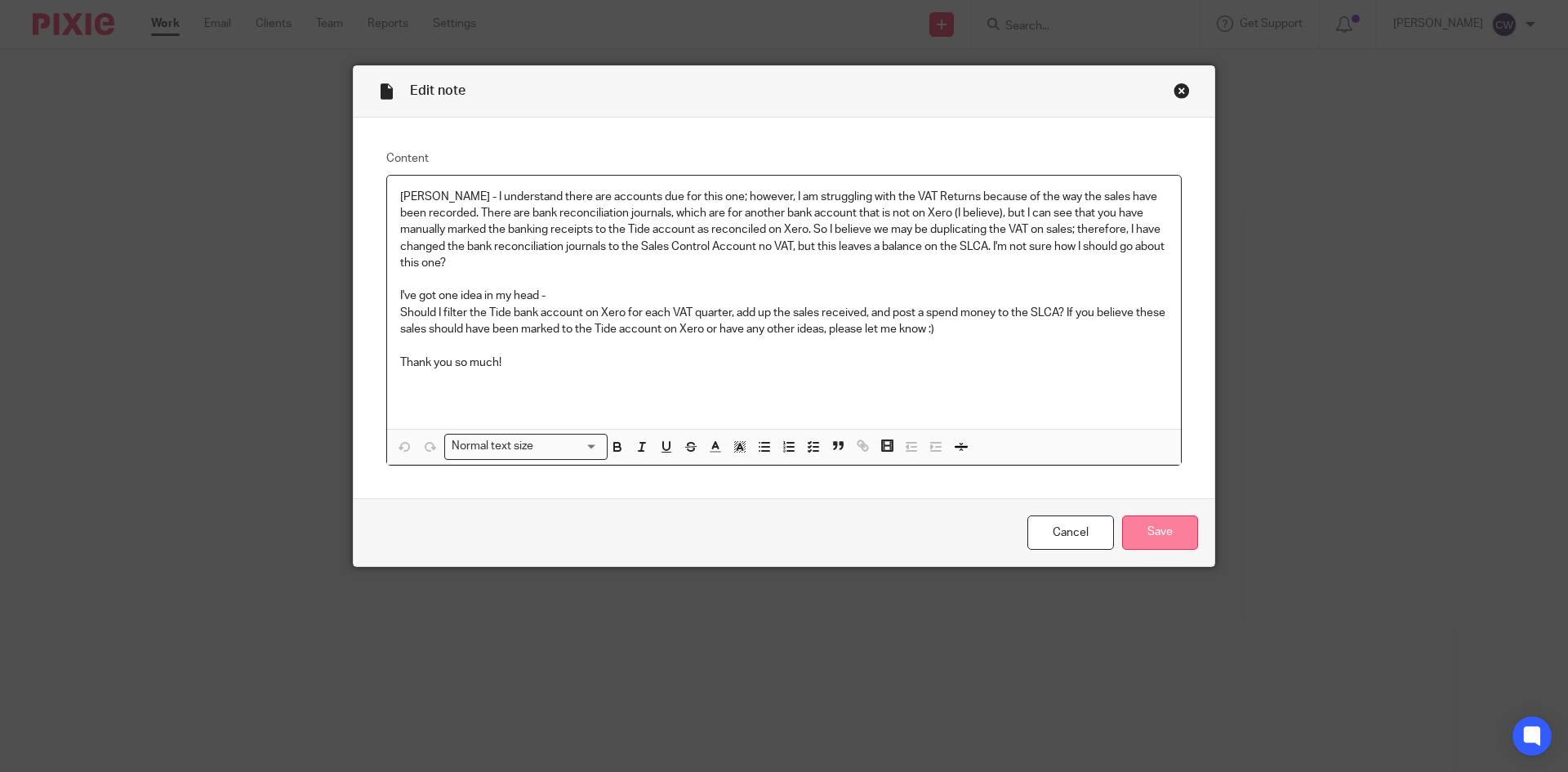
click at [1180, 531] on input "Save" at bounding box center [1160, 532] width 76 height 35
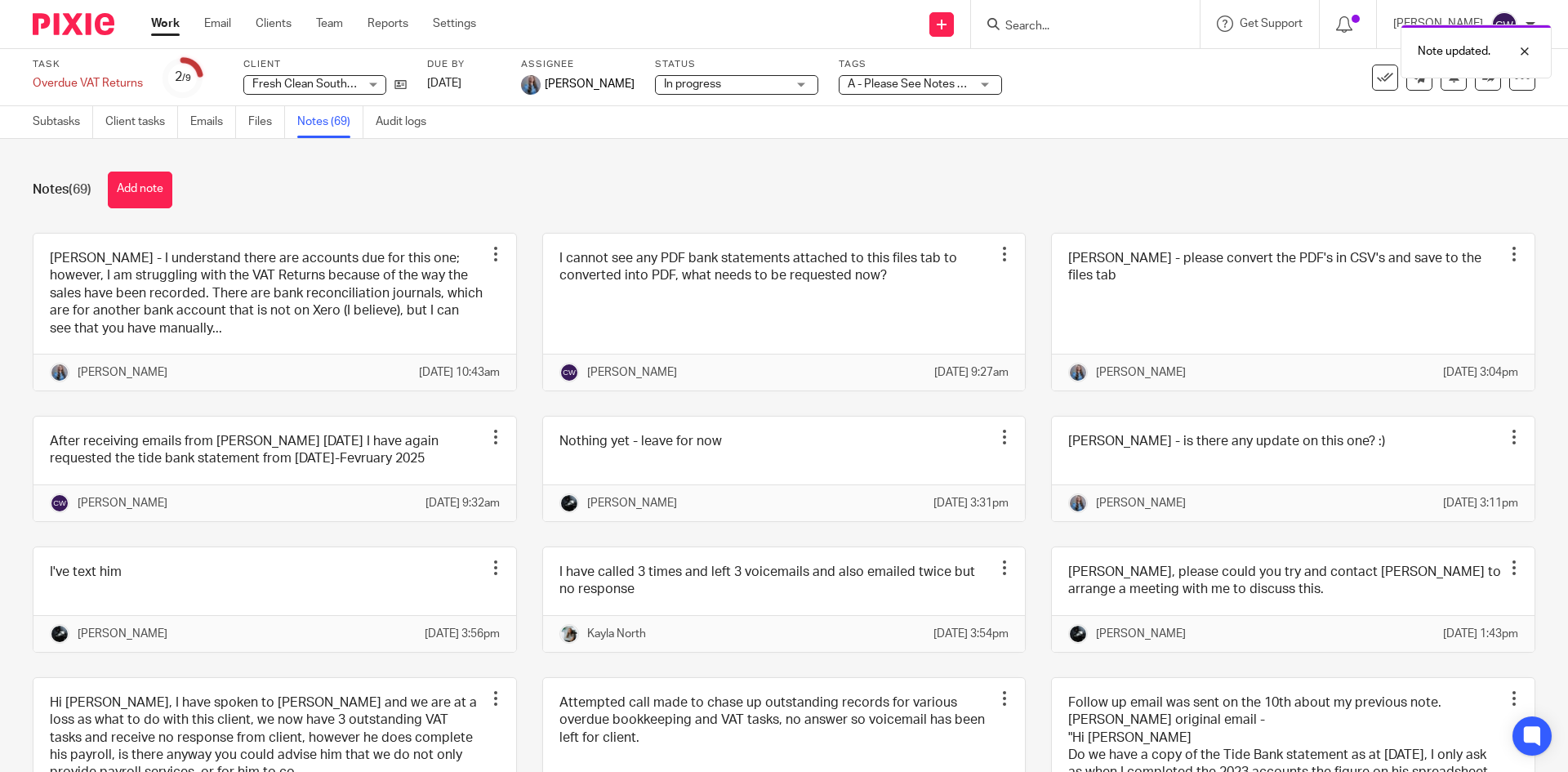
click at [1058, 19] on div "Note updated." at bounding box center [1167, 47] width 768 height 62
click at [1039, 35] on div "Note updated." at bounding box center [1167, 47] width 768 height 62
click at [1027, 16] on form at bounding box center [1091, 24] width 174 height 21
click at [395, 81] on icon at bounding box center [401, 84] width 12 height 12
click at [327, 25] on link "Team" at bounding box center [329, 23] width 27 height 16
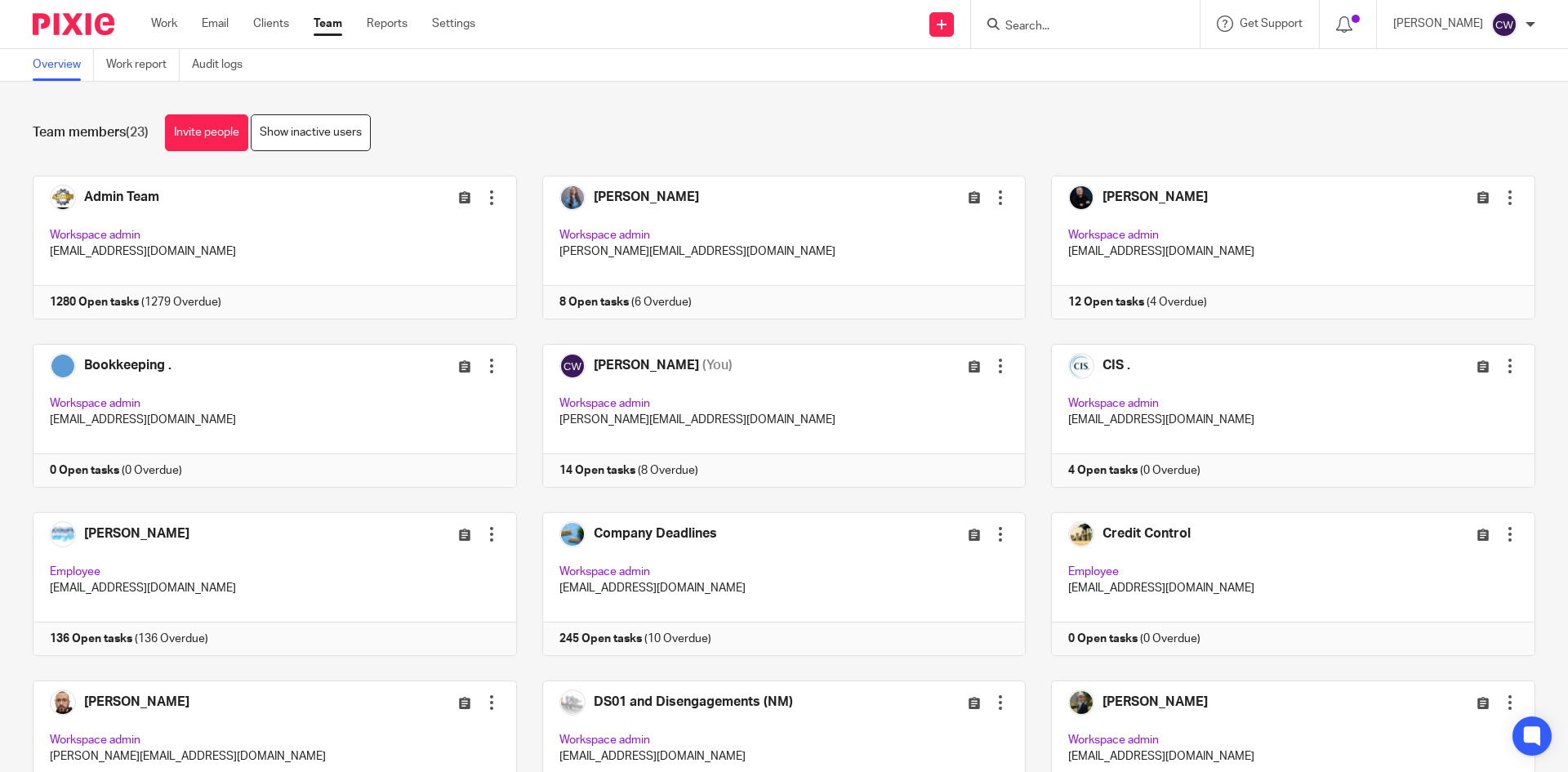
drag, startPoint x: 1093, startPoint y: 37, endPoint x: 1091, endPoint y: 28, distance: 9.2
click at [1091, 28] on div at bounding box center [1085, 24] width 228 height 48
click at [1091, 28] on input "Search" at bounding box center [1077, 27] width 147 height 15
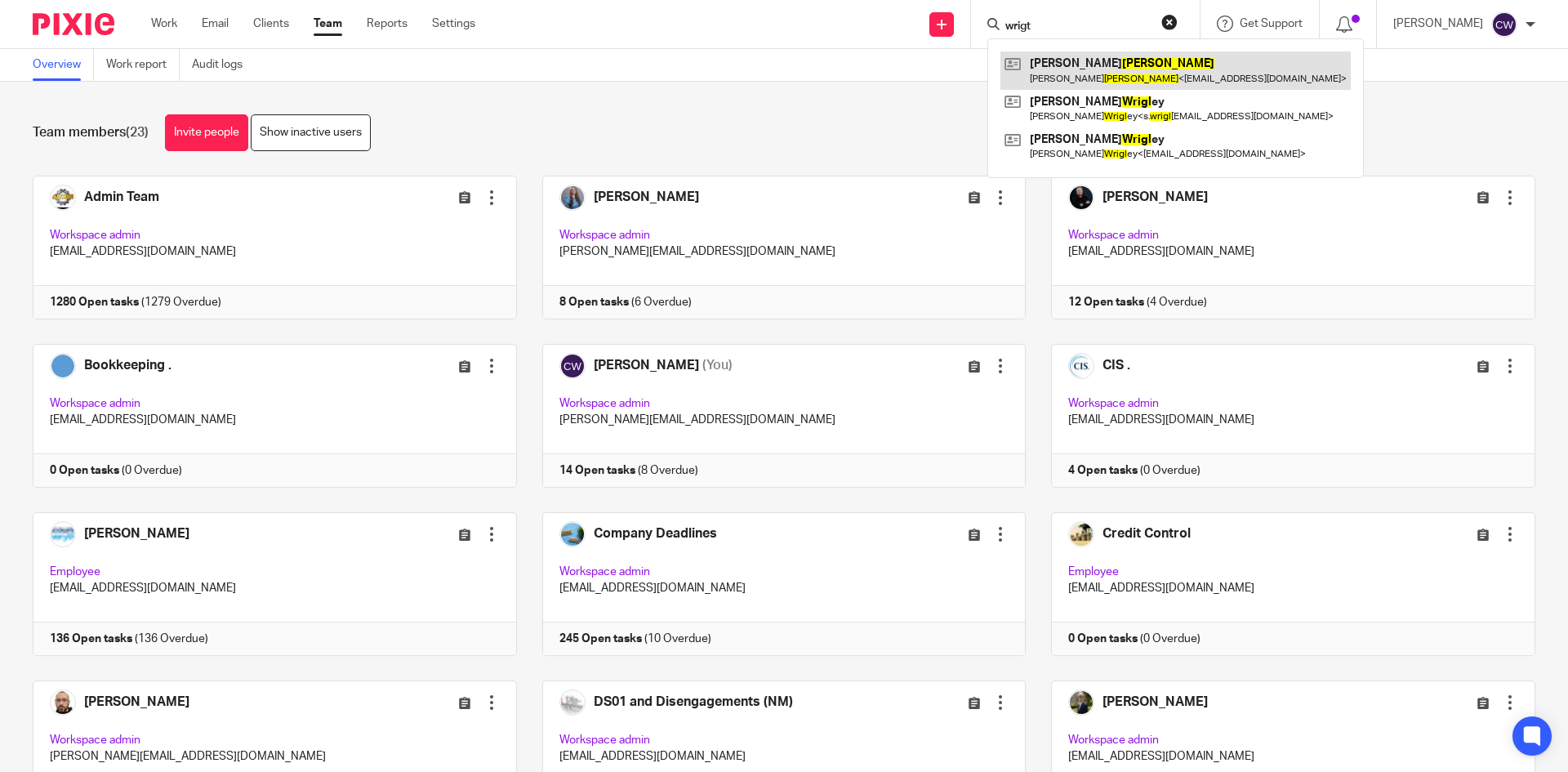
type input "wrigt"
click at [1066, 59] on link at bounding box center [1175, 71] width 351 height 38
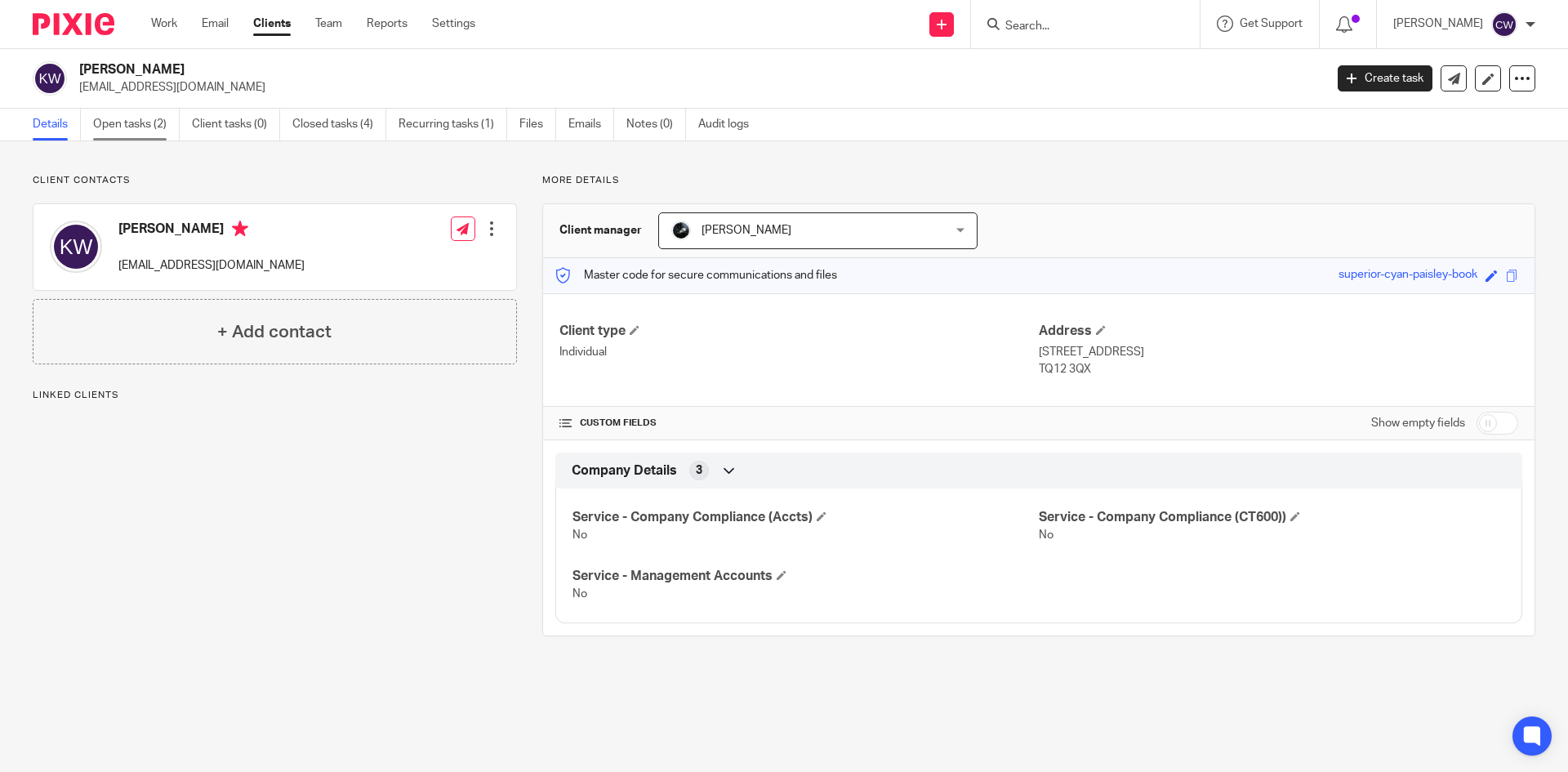
click at [149, 129] on link "Open tasks (2)" at bounding box center [136, 124] width 86 height 32
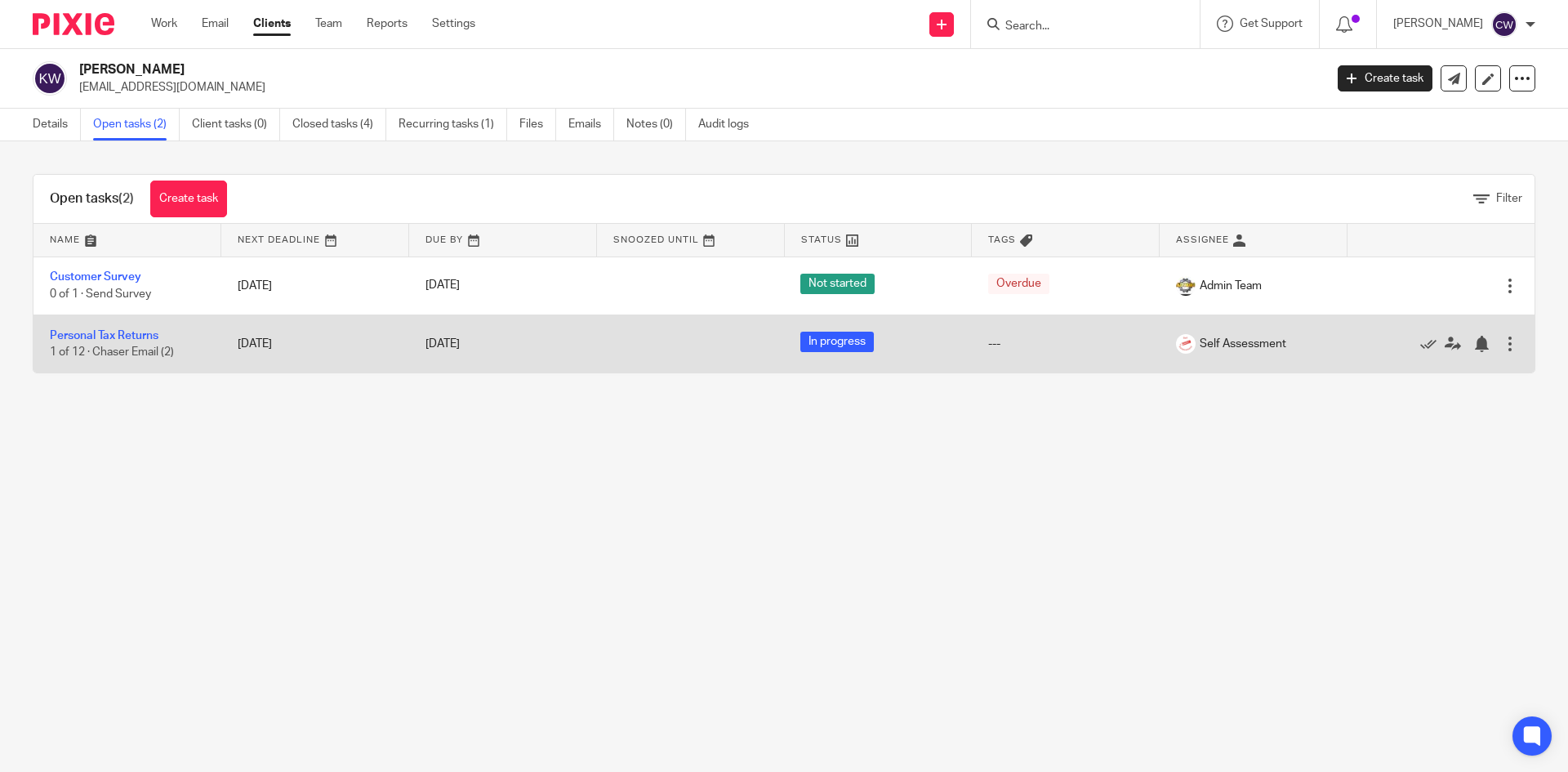
click at [135, 327] on td "Personal Tax Returns 1 of 12 · Chaser Email (2)" at bounding box center [128, 343] width 188 height 58
click at [133, 336] on link "Personal Tax Returns" at bounding box center [104, 335] width 109 height 11
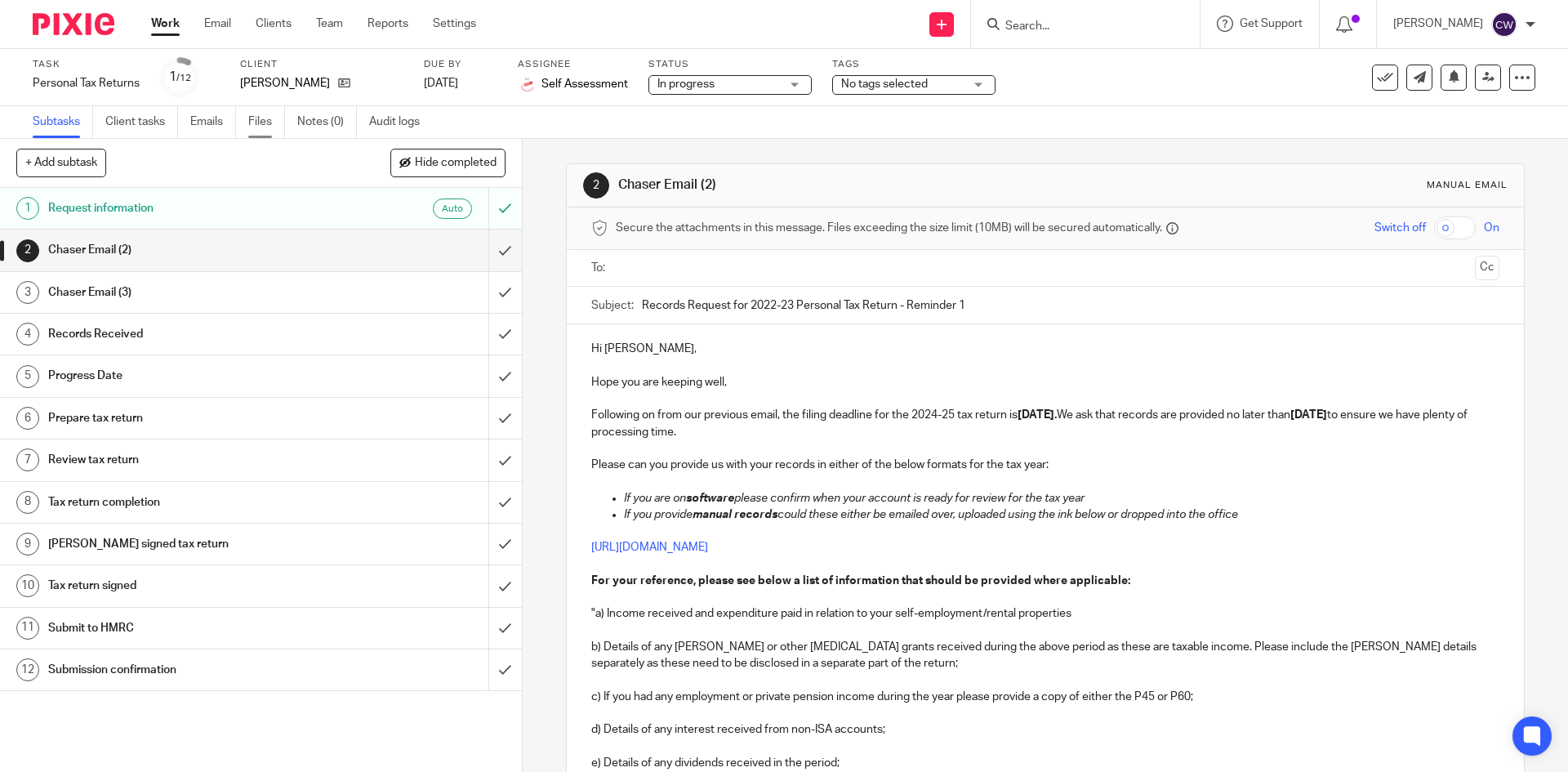
click at [258, 119] on link "Files" at bounding box center [266, 121] width 37 height 32
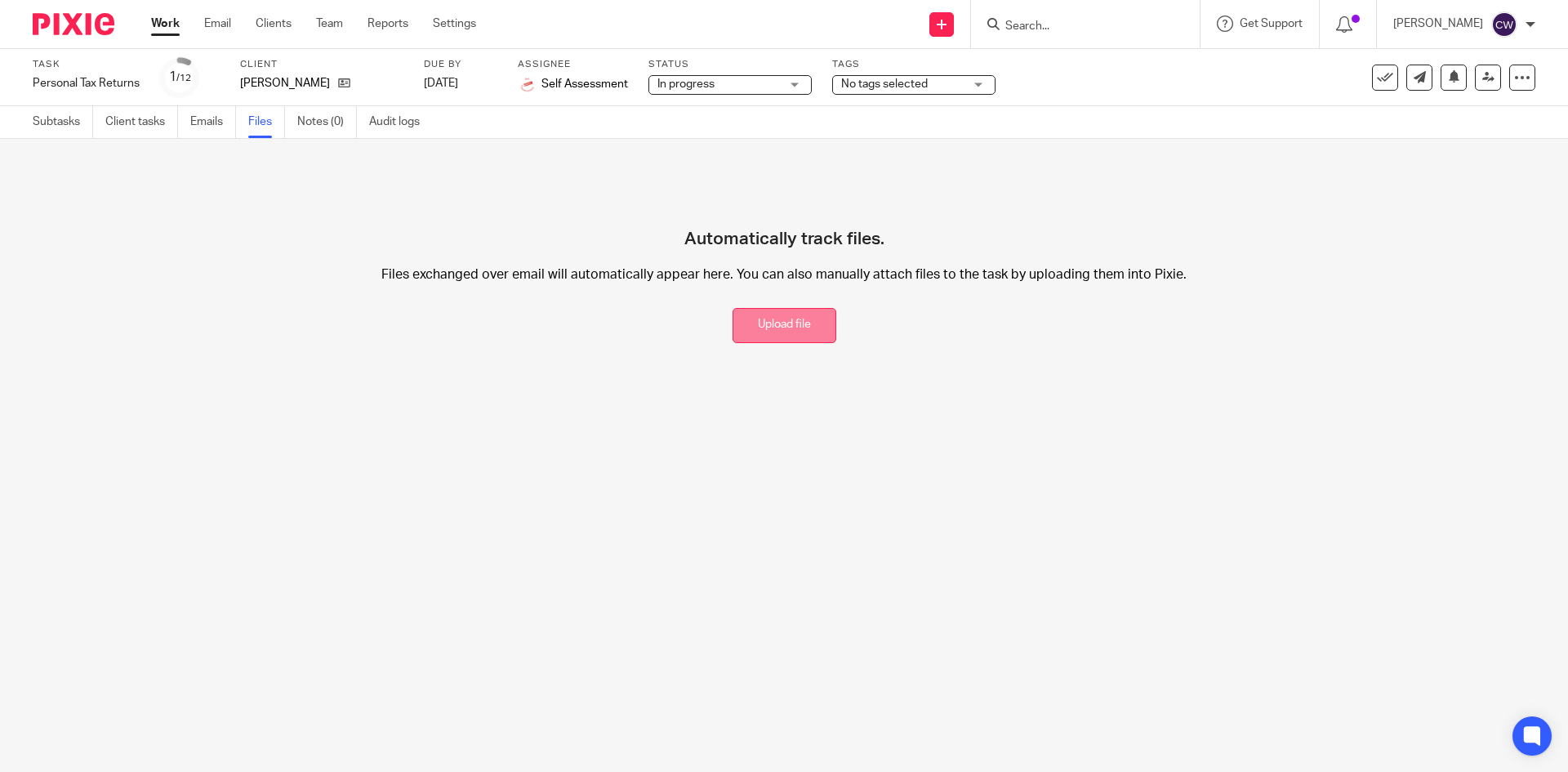
click at [732, 333] on button "Upload file" at bounding box center [784, 325] width 103 height 35
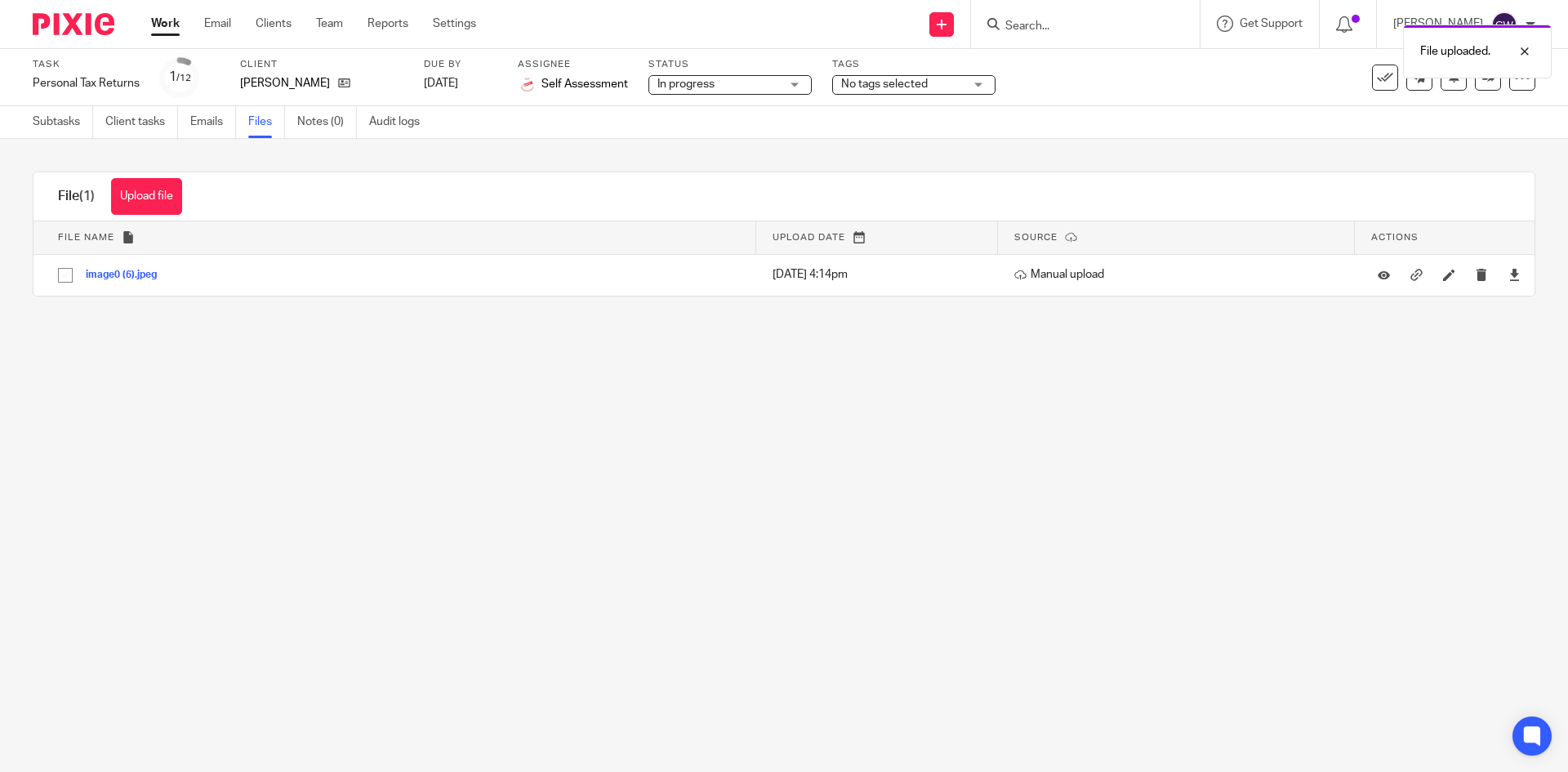
click at [916, 86] on span "No tags selected" at bounding box center [884, 84] width 86 height 11
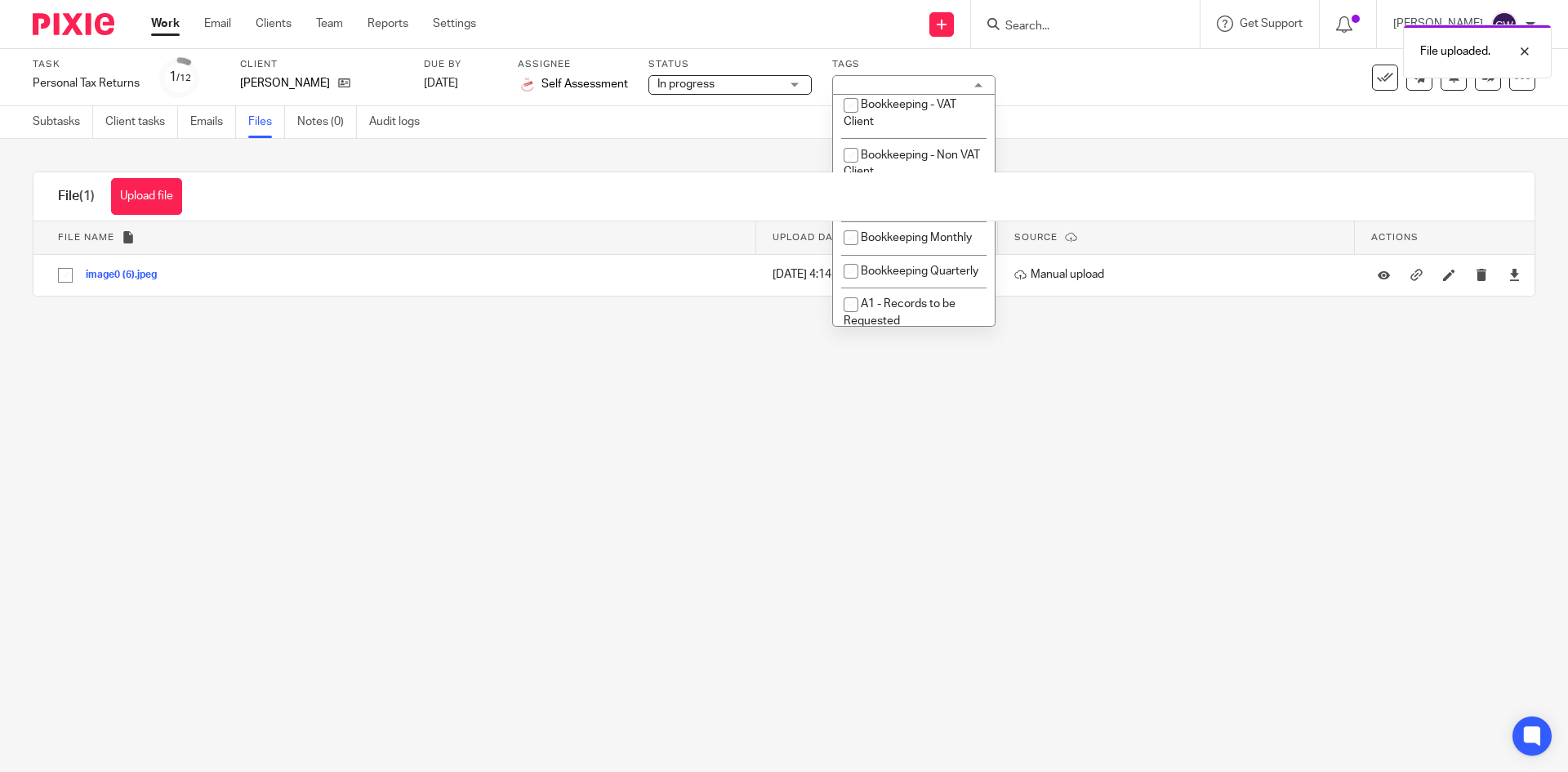
scroll to position [408, 0]
click at [330, 128] on link "Notes (0)" at bounding box center [327, 121] width 59 height 32
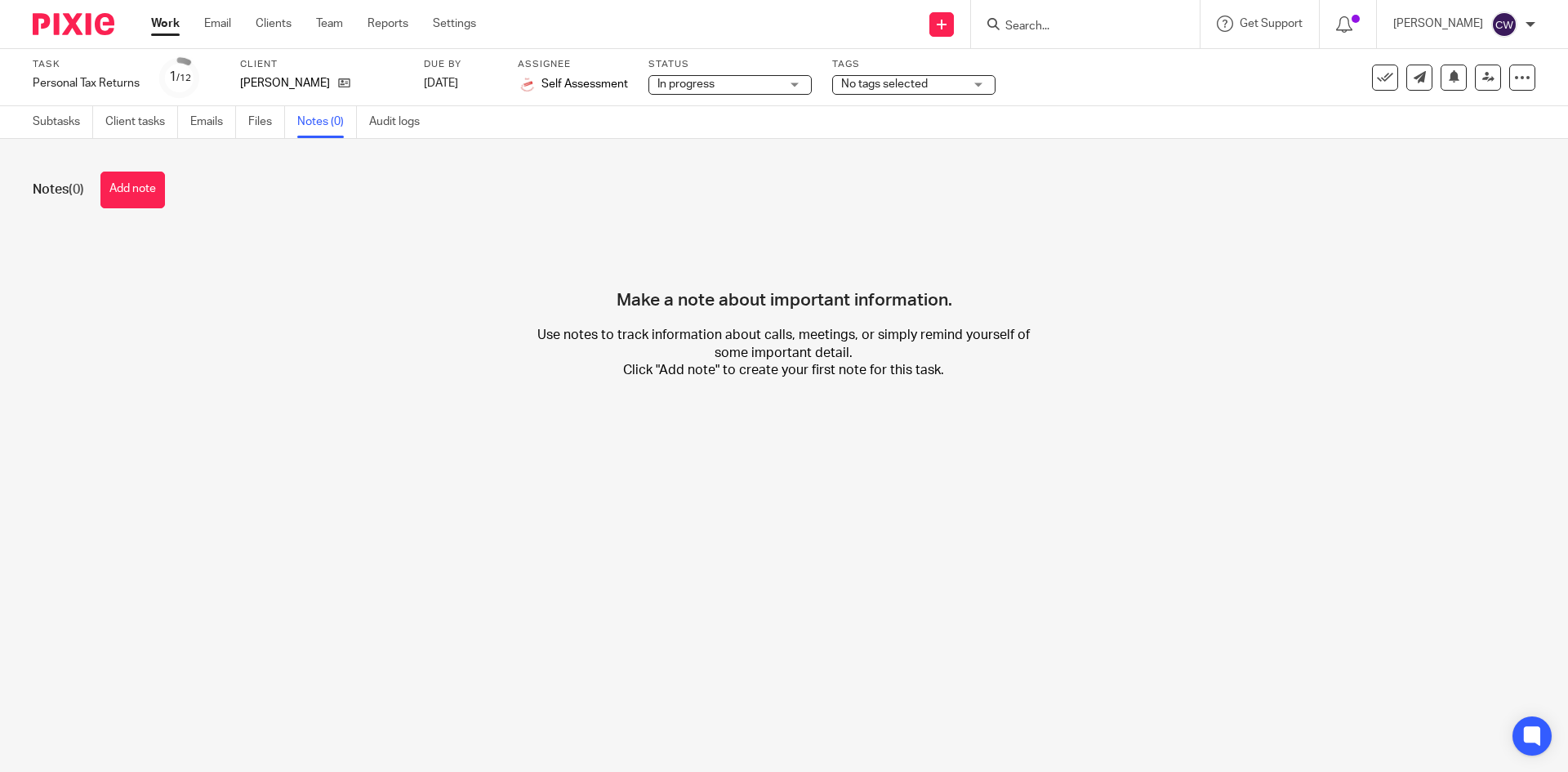
click at [943, 84] on span "No tags selected" at bounding box center [902, 84] width 122 height 17
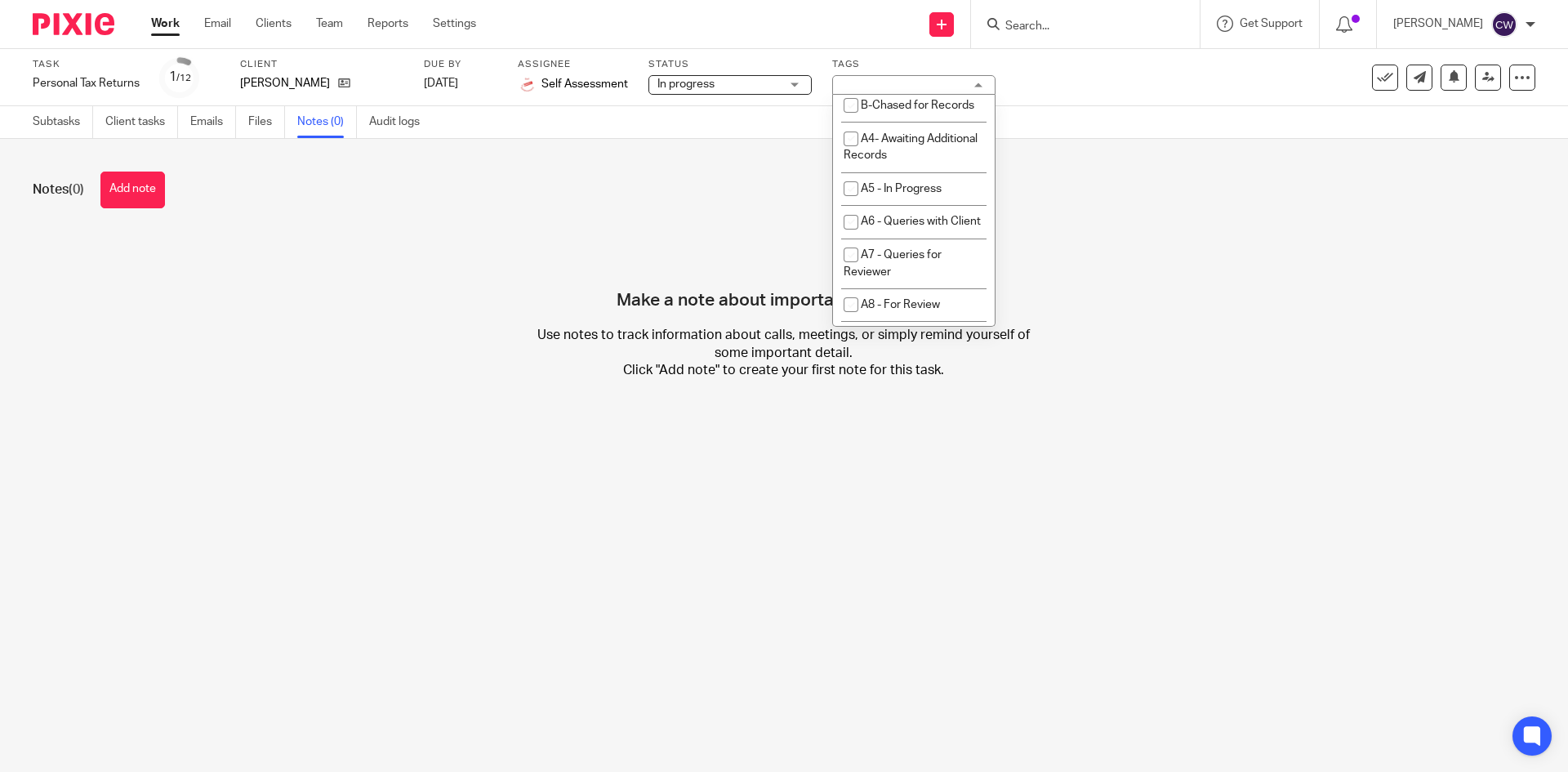
scroll to position [735, 0]
click at [905, 90] on li "A4- Awaiting Additional Records" at bounding box center [914, 65] width 162 height 50
checkbox input "true"
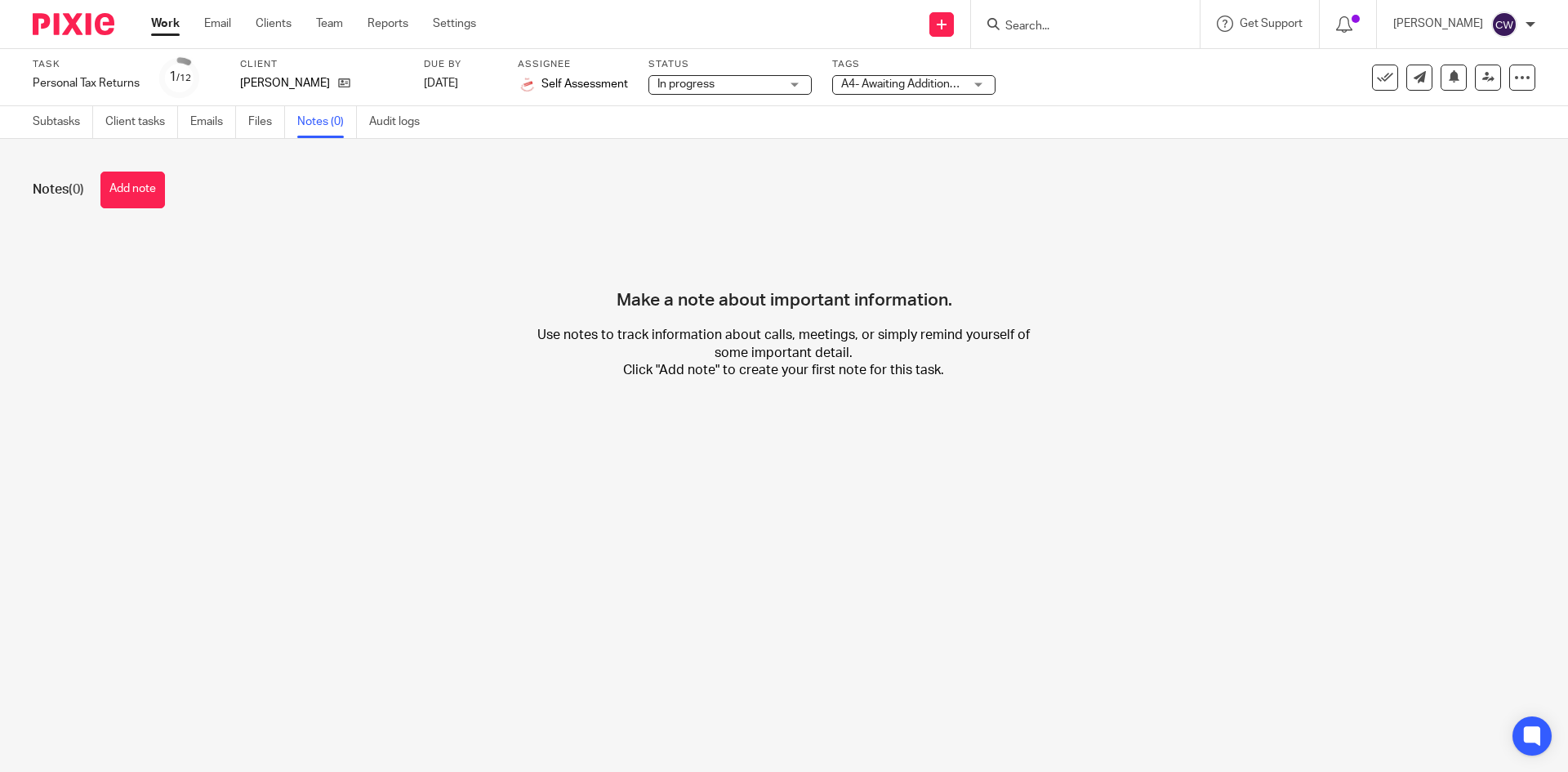
click at [330, 339] on div "Make a note about important information. Use notes to track information about c…" at bounding box center [784, 318] width 1503 height 171
click at [47, 118] on link "Subtasks" at bounding box center [63, 121] width 60 height 32
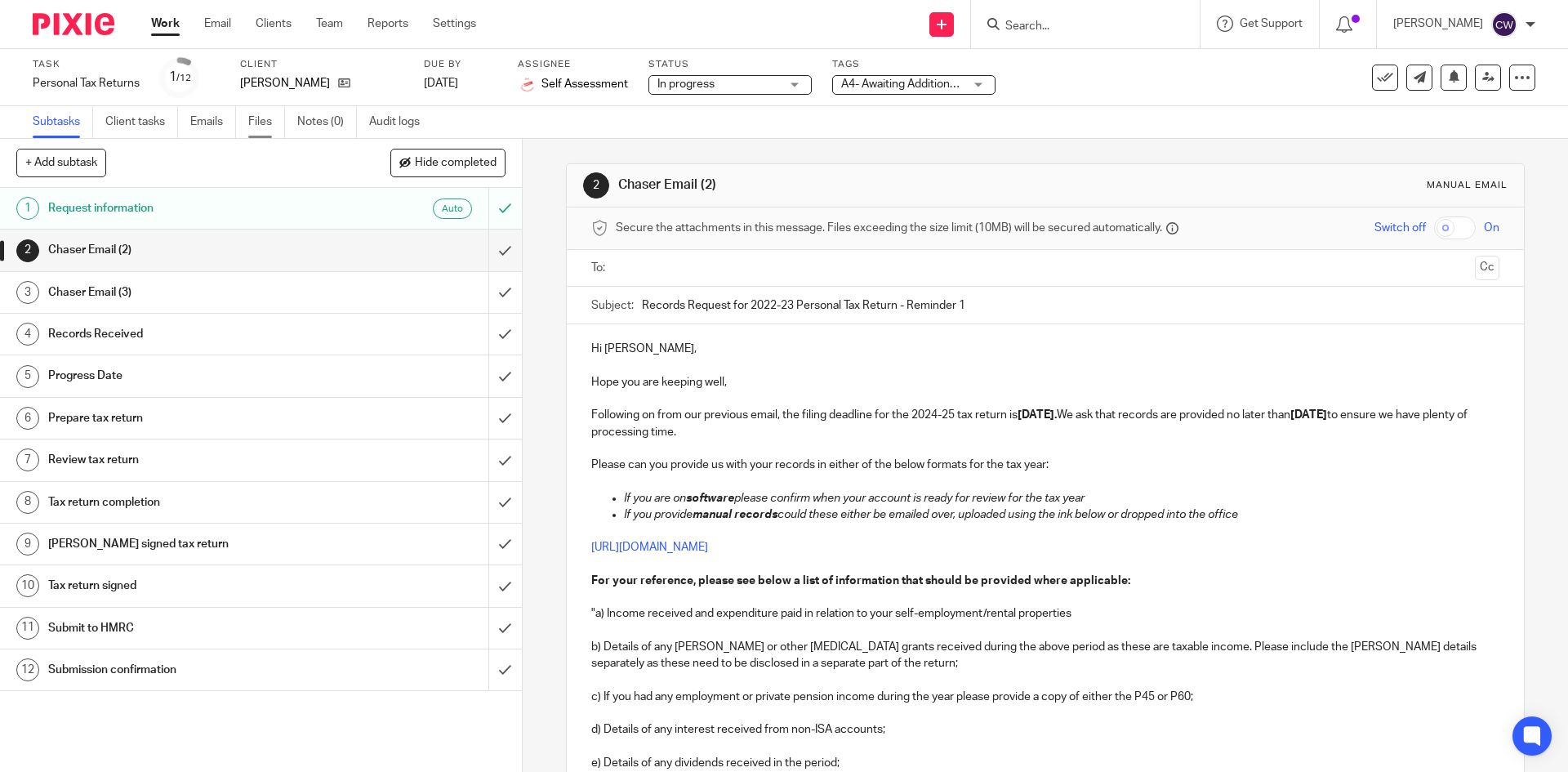
click at [270, 116] on link "Files" at bounding box center [266, 121] width 37 height 32
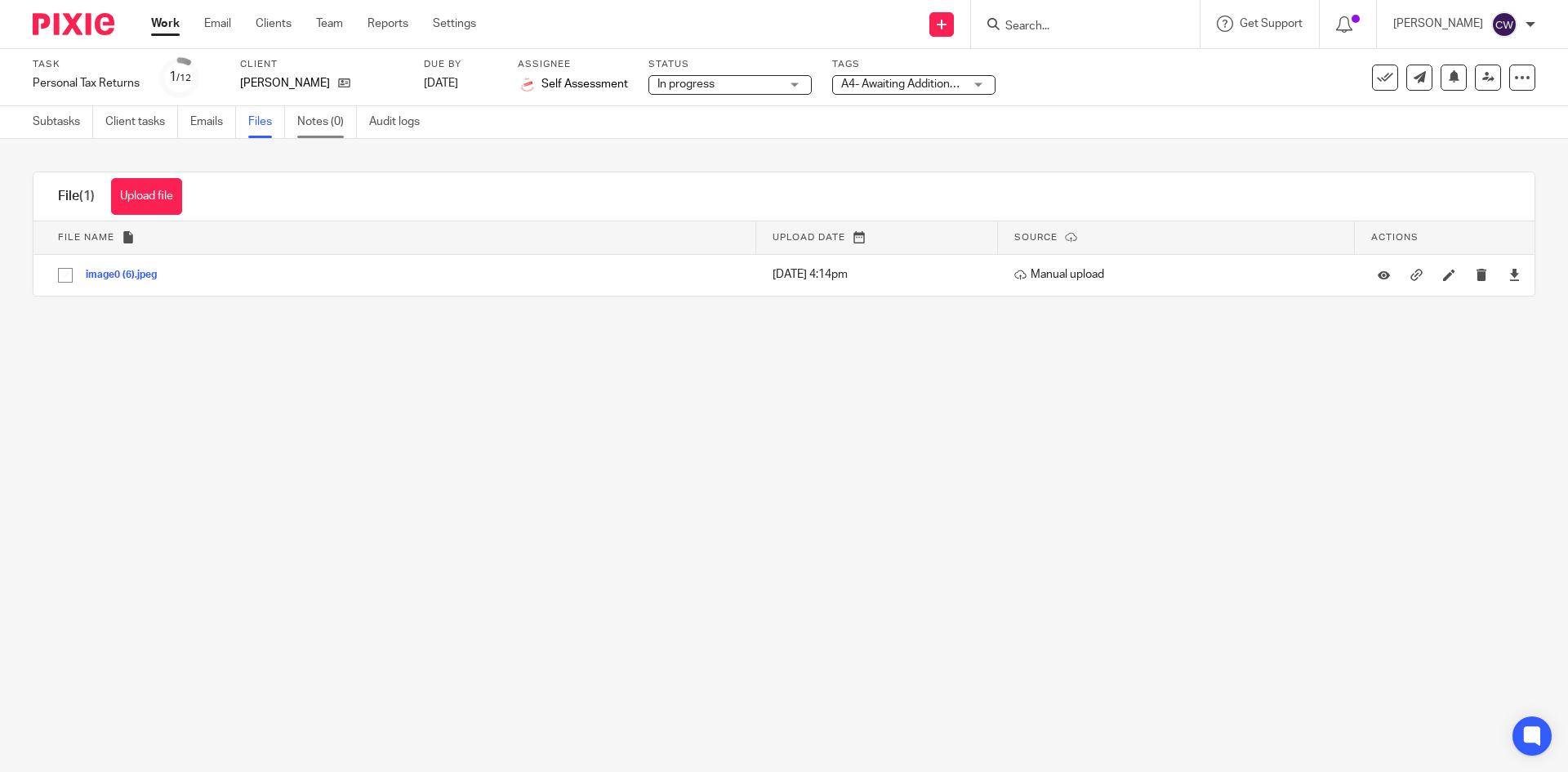
click at [325, 115] on link "Notes (0)" at bounding box center [327, 121] width 59 height 32
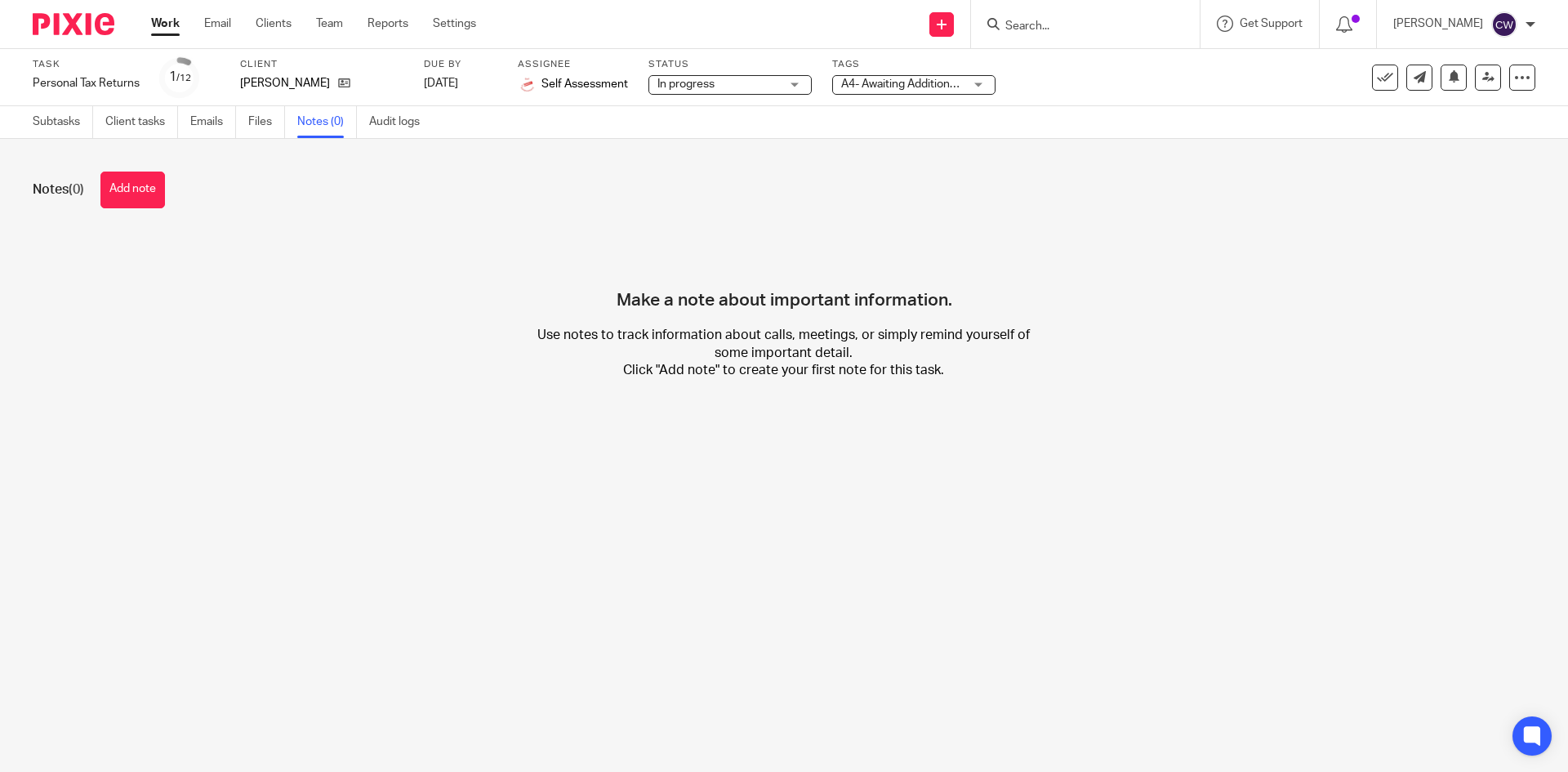
drag, startPoint x: 139, startPoint y: 194, endPoint x: 152, endPoint y: 202, distance: 15.3
click at [140, 195] on button "Add note" at bounding box center [133, 190] width 65 height 37
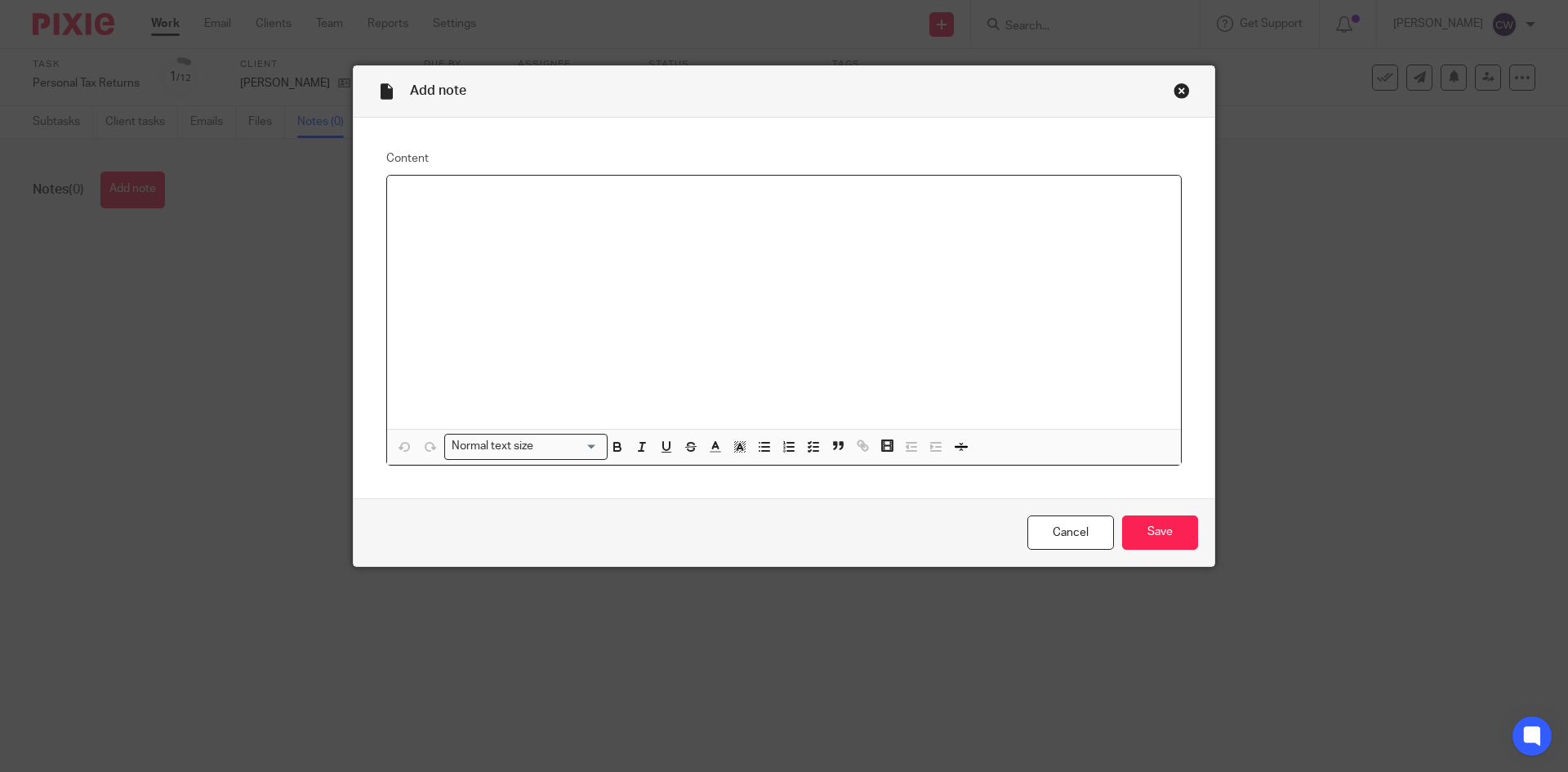
click at [918, 246] on div at bounding box center [783, 302] width 793 height 253
click at [721, 200] on p "P60 received and uploaded, awaiting further documents:" at bounding box center [783, 196] width 768 height 16
click at [439, 284] on div "P60 received and uploaded, awaiting further documents:" at bounding box center [783, 302] width 793 height 253
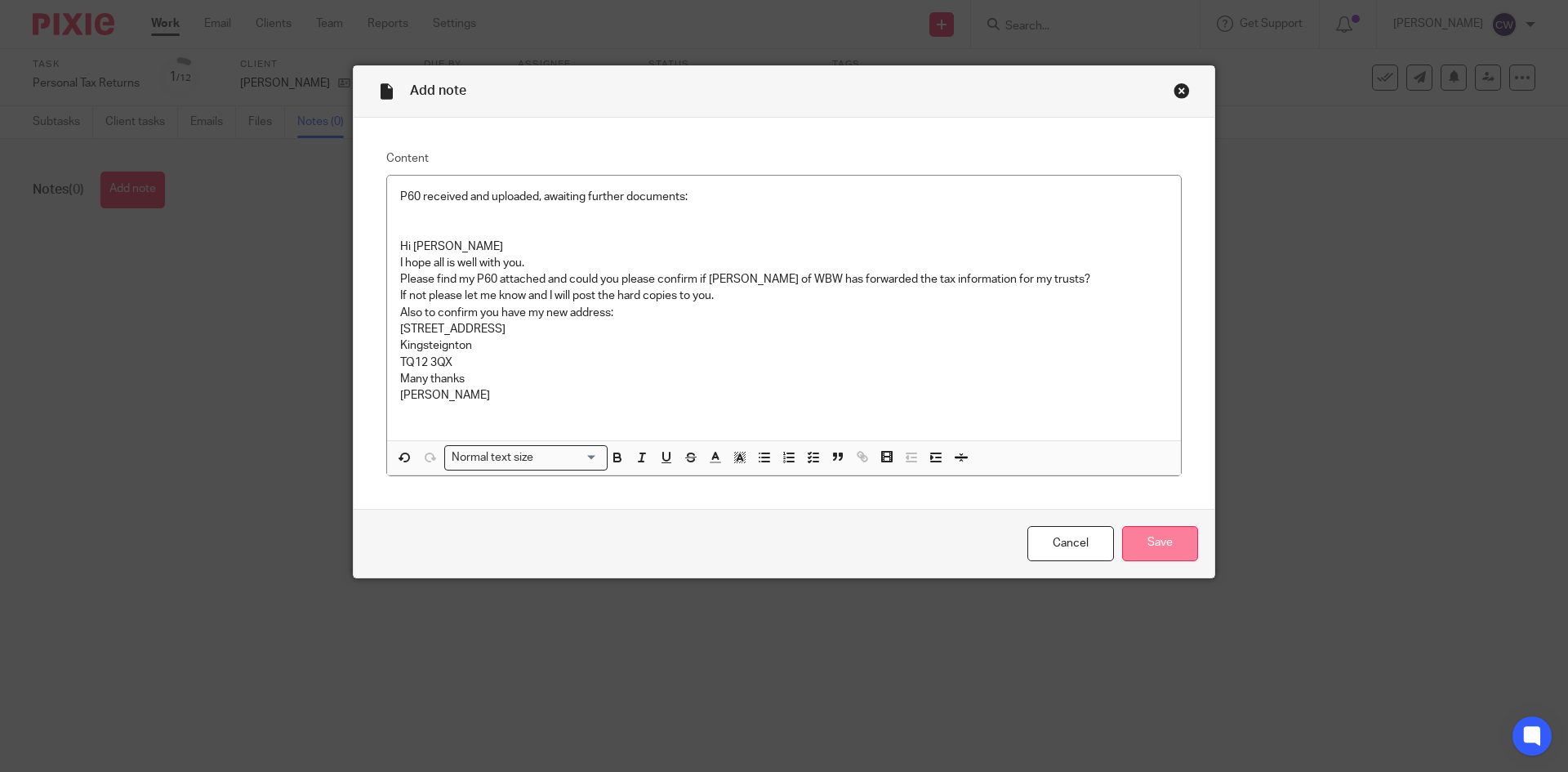
click at [1172, 551] on input "Save" at bounding box center [1160, 543] width 76 height 35
